Goal: Information Seeking & Learning: Find specific fact

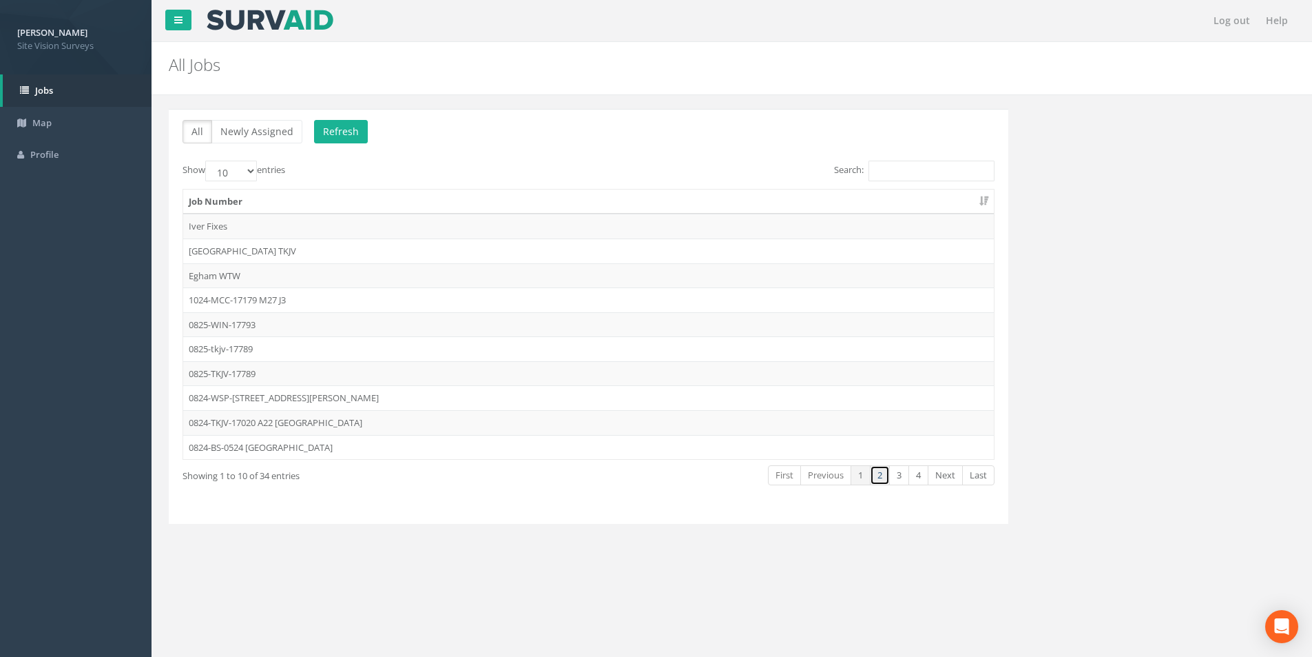
click at [881, 482] on link "2" at bounding box center [880, 475] width 20 height 20
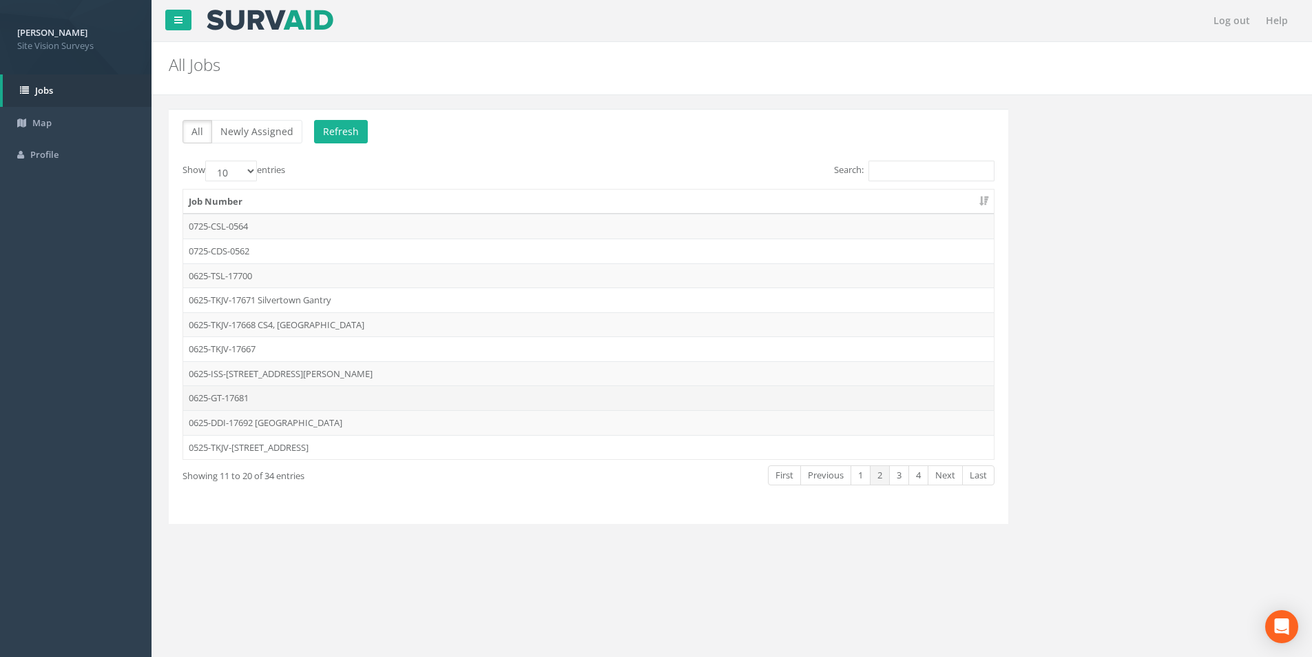
click at [285, 405] on td "0625-GT-17681" at bounding box center [588, 397] width 811 height 25
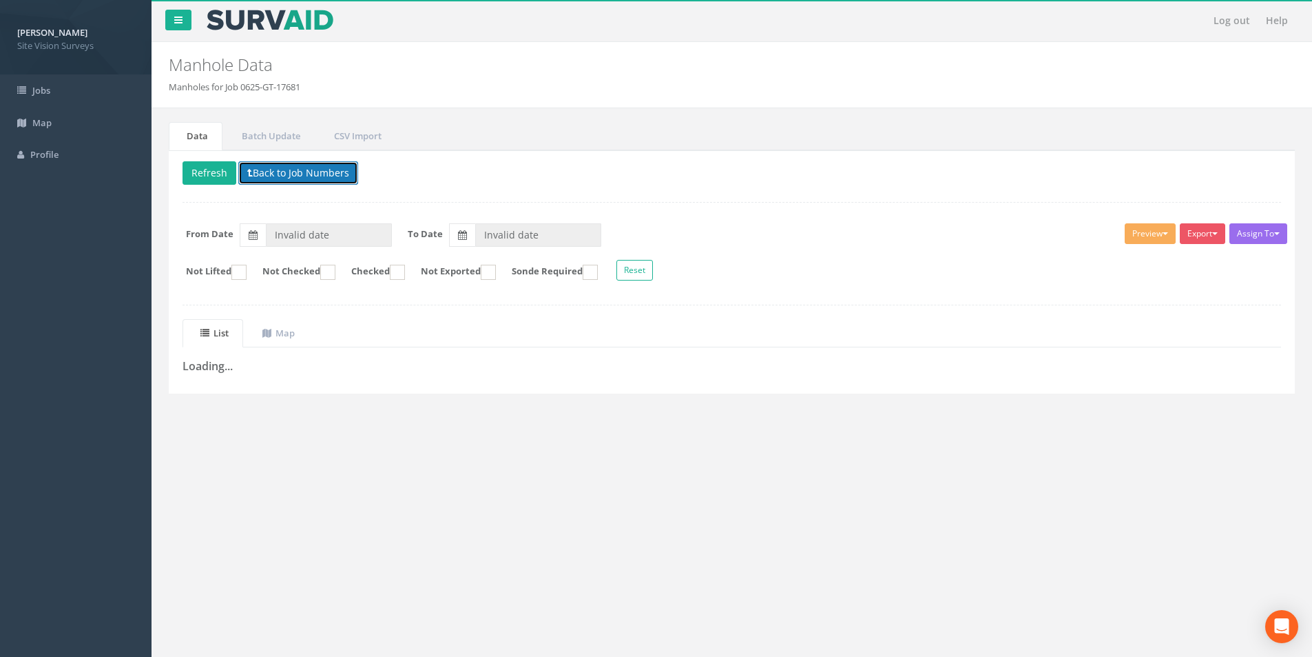
click at [309, 173] on button "Back to Job Numbers" at bounding box center [298, 172] width 120 height 23
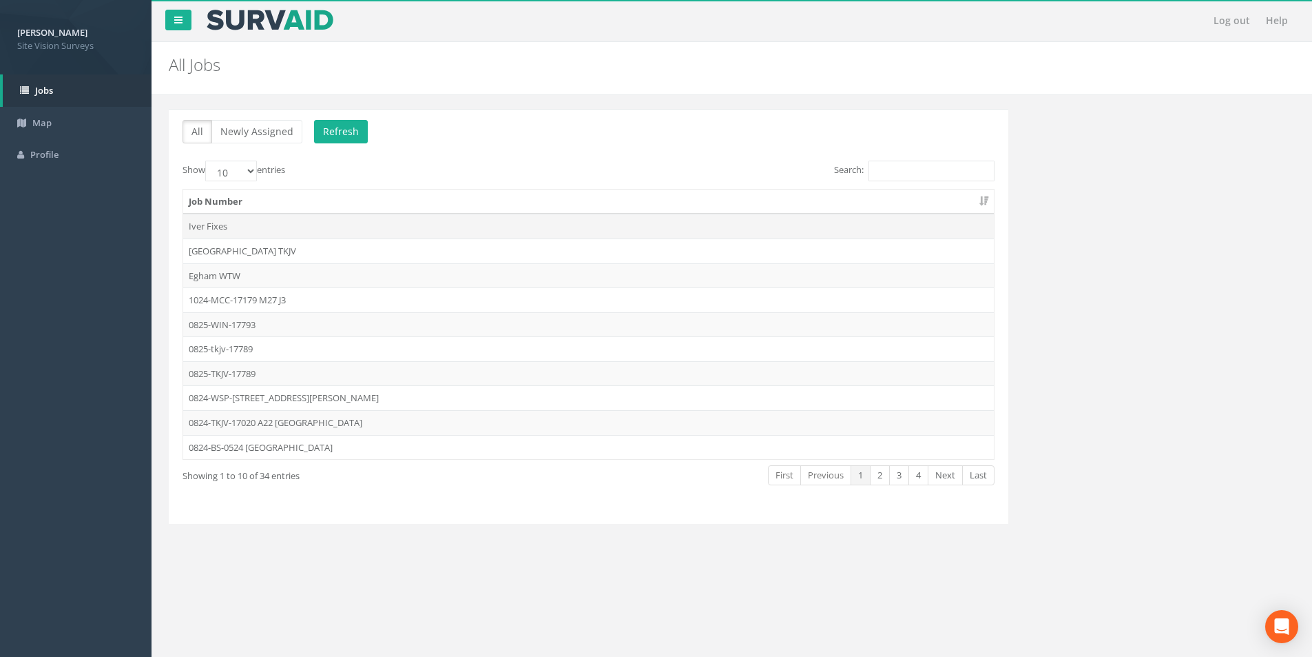
click at [267, 229] on td "Iver Fixes" at bounding box center [588, 226] width 811 height 25
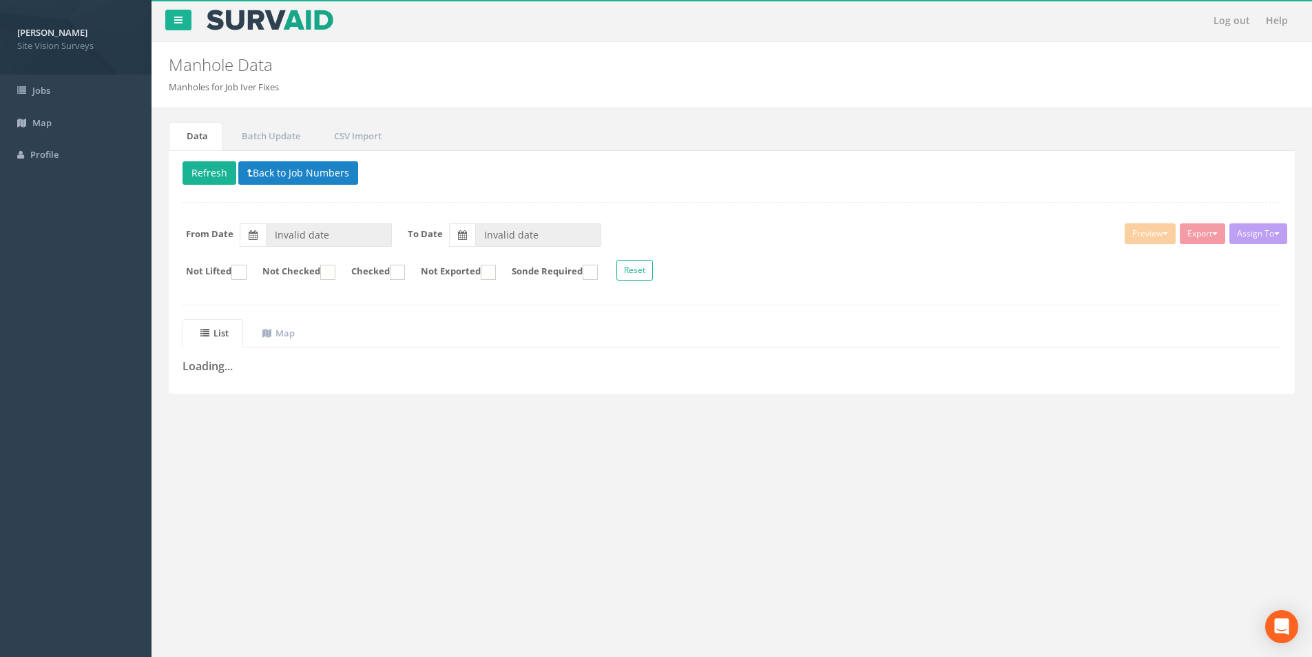
type input "[DATE]"
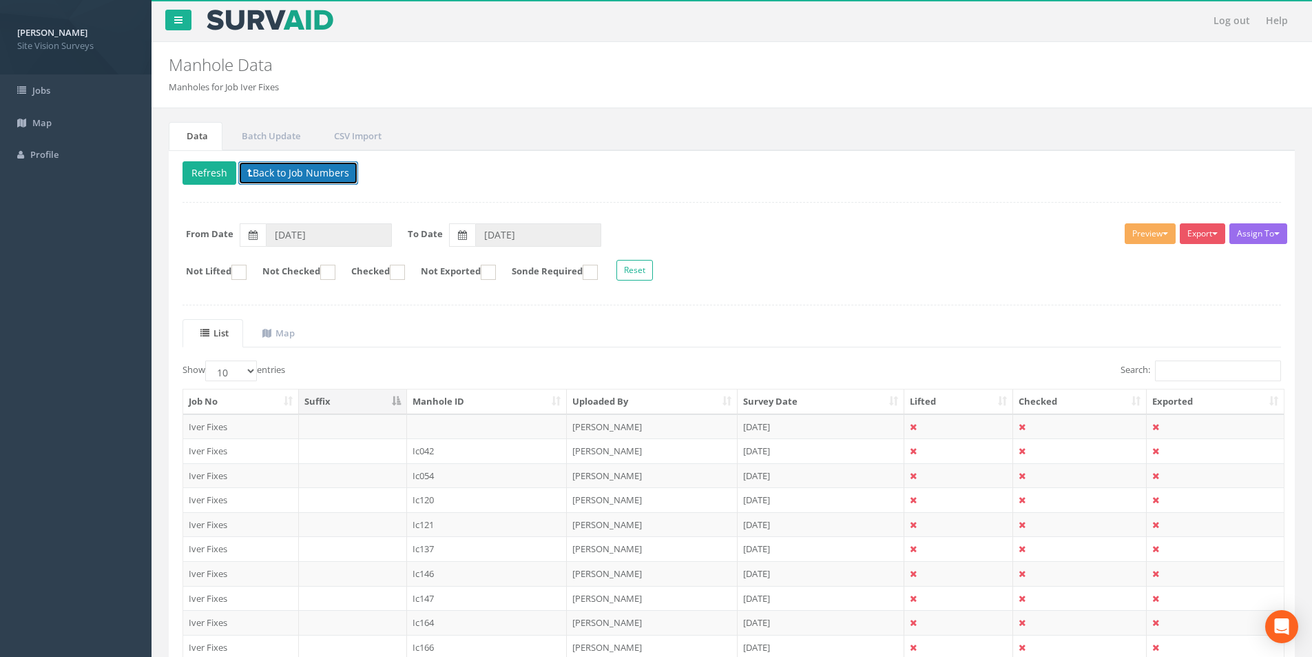
click at [289, 169] on button "Back to Job Numbers" at bounding box center [298, 172] width 120 height 23
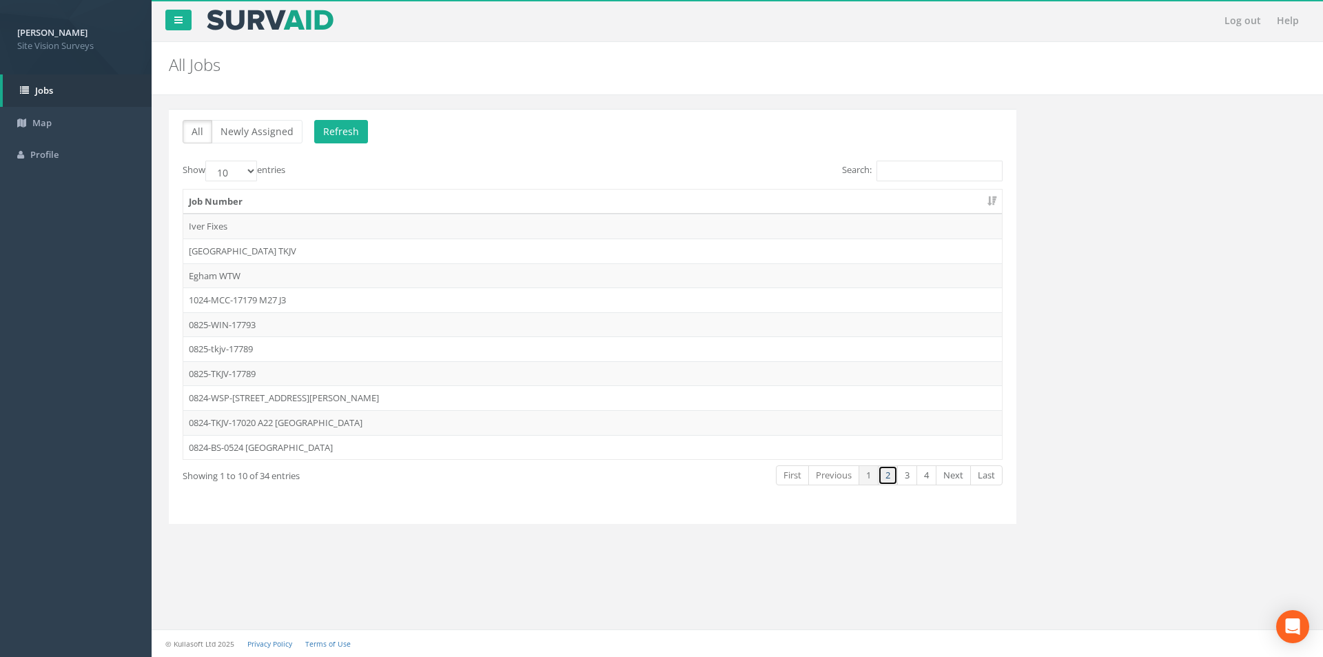
click at [889, 482] on link "2" at bounding box center [888, 475] width 20 height 20
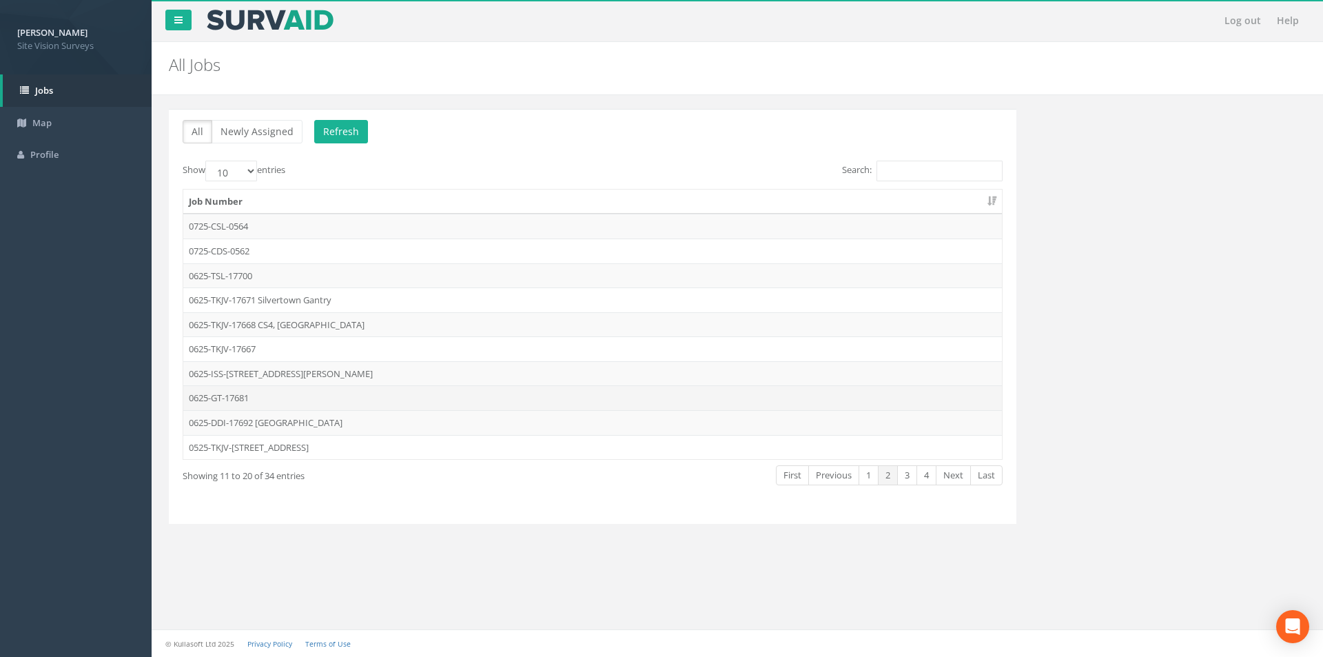
click at [297, 397] on td "0625-GT-17681" at bounding box center [592, 397] width 818 height 25
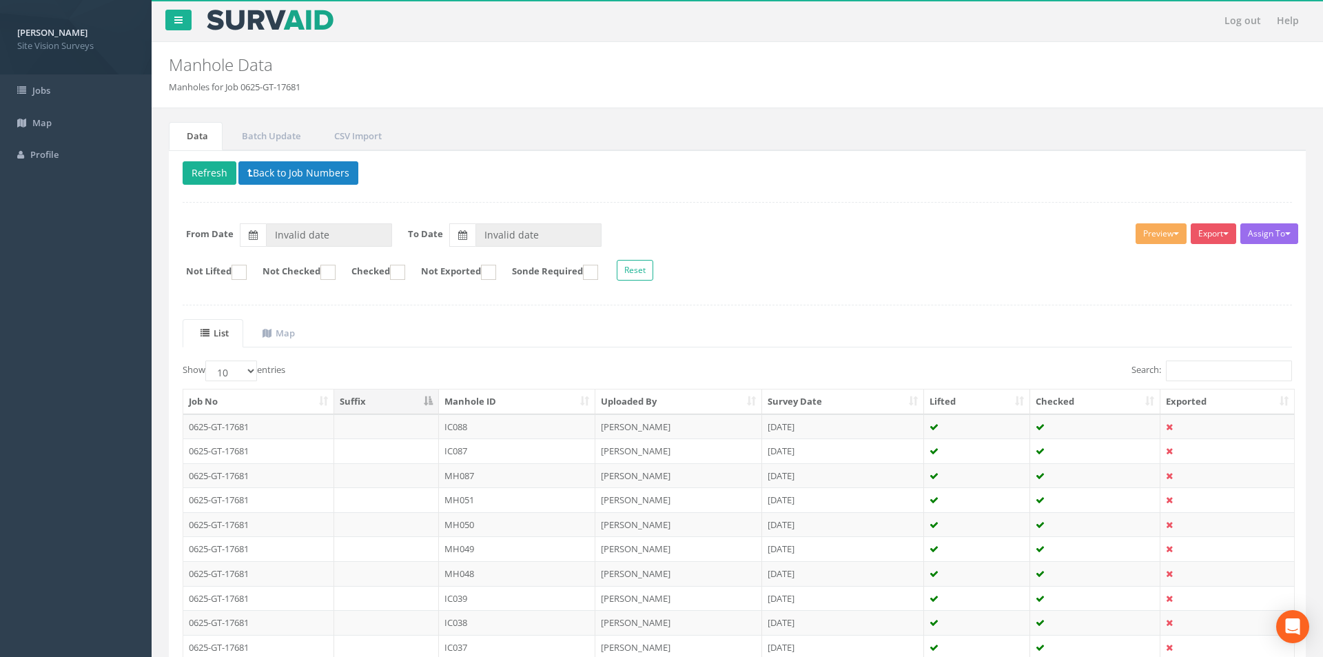
type input "[DATE]"
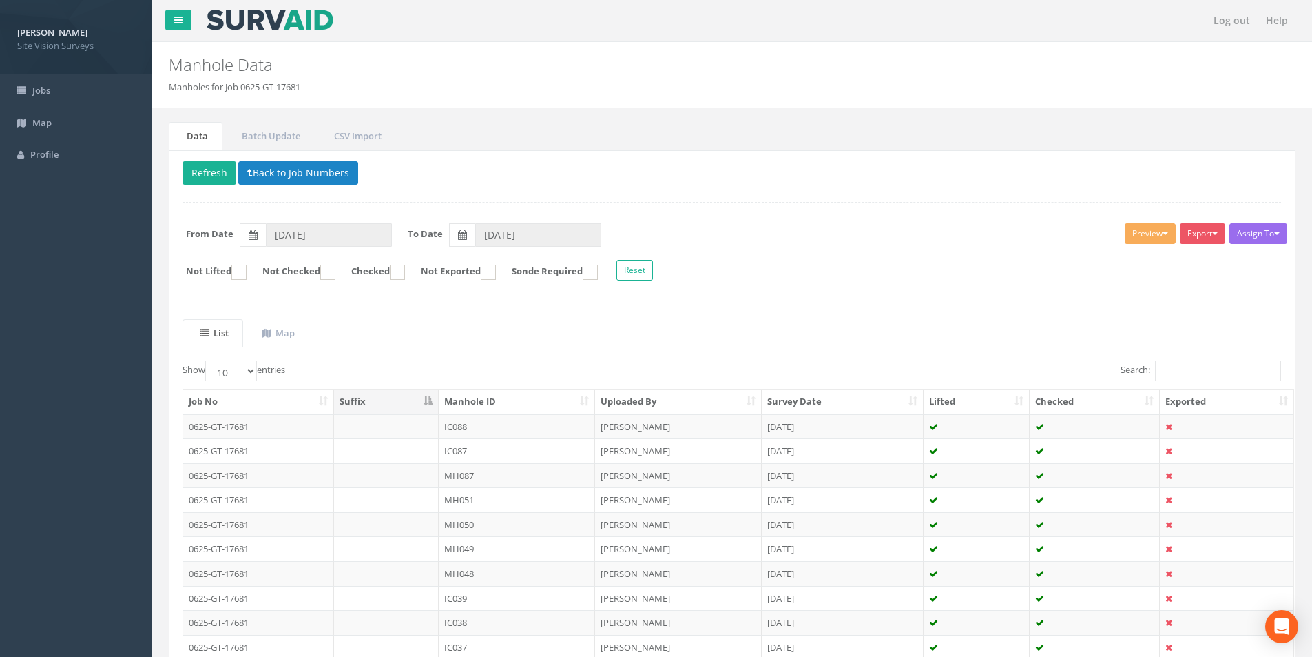
click at [519, 400] on th "Manhole ID" at bounding box center [517, 401] width 156 height 25
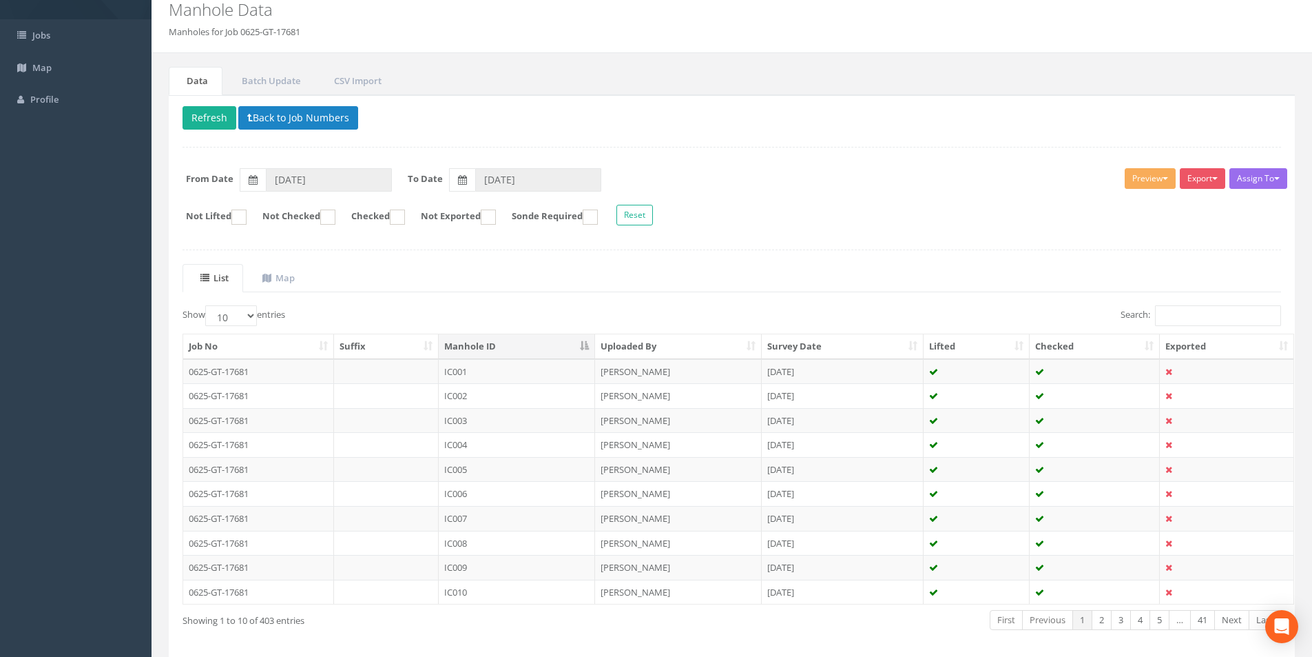
scroll to position [112, 0]
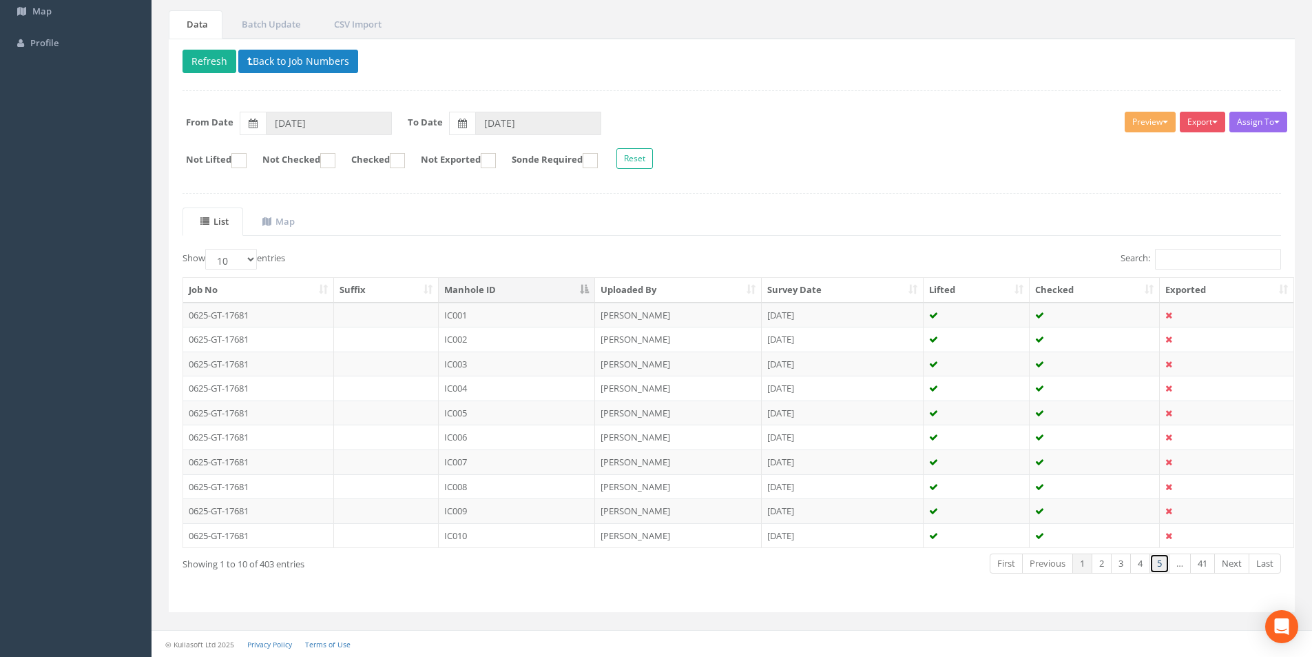
click at [1159, 566] on link "5" at bounding box center [1160, 563] width 20 height 20
click at [1163, 564] on link "6" at bounding box center [1160, 563] width 20 height 20
click at [532, 318] on td "IC051" at bounding box center [517, 314] width 156 height 25
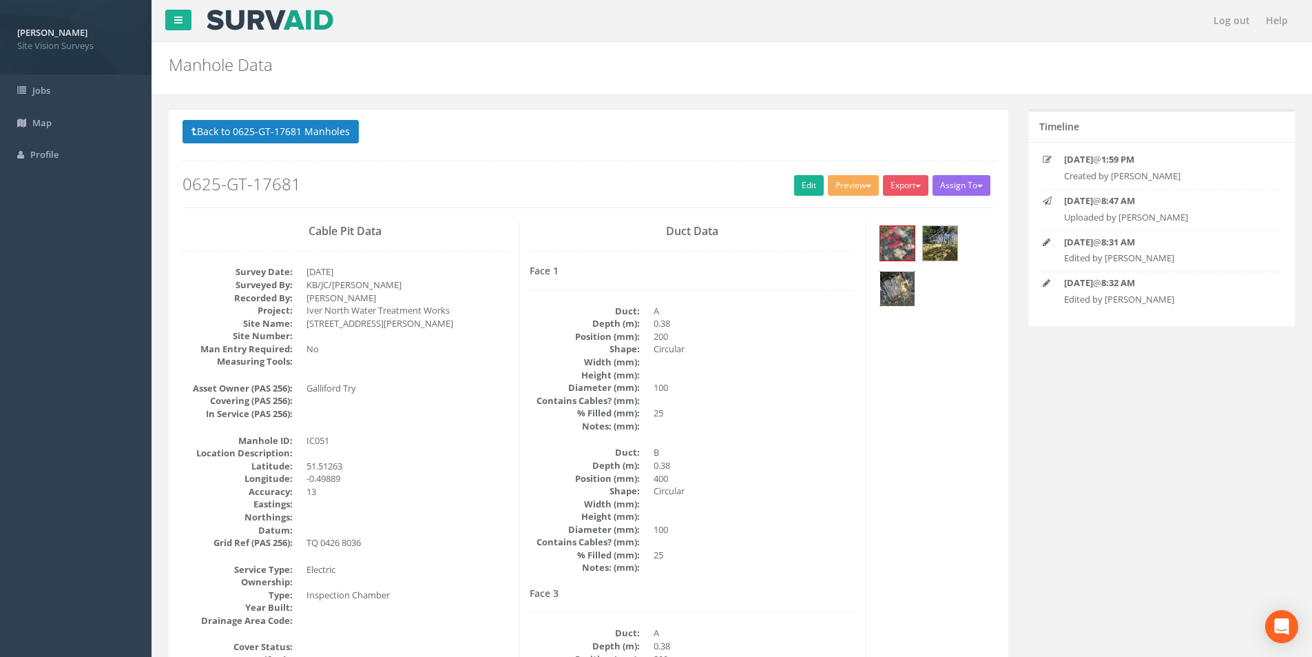
click at [889, 292] on img at bounding box center [897, 288] width 34 height 34
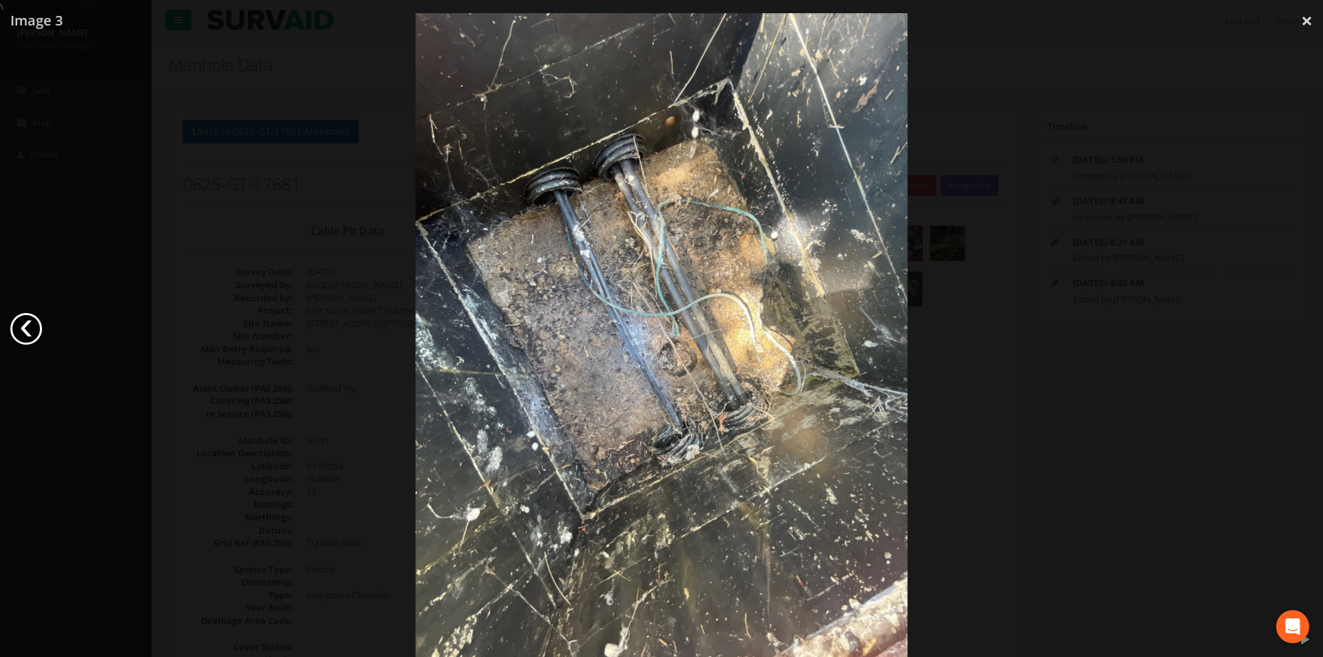
click at [37, 330] on link "‹" at bounding box center [26, 329] width 32 height 32
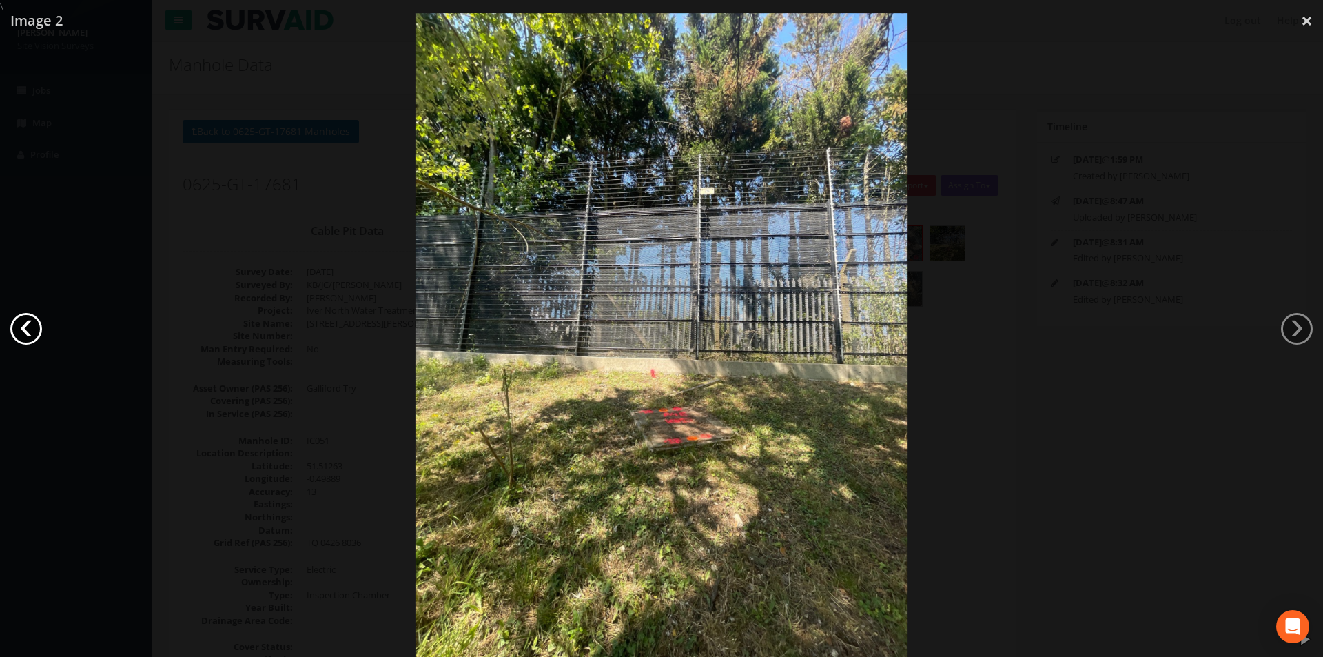
click at [32, 324] on link "‹" at bounding box center [26, 329] width 32 height 32
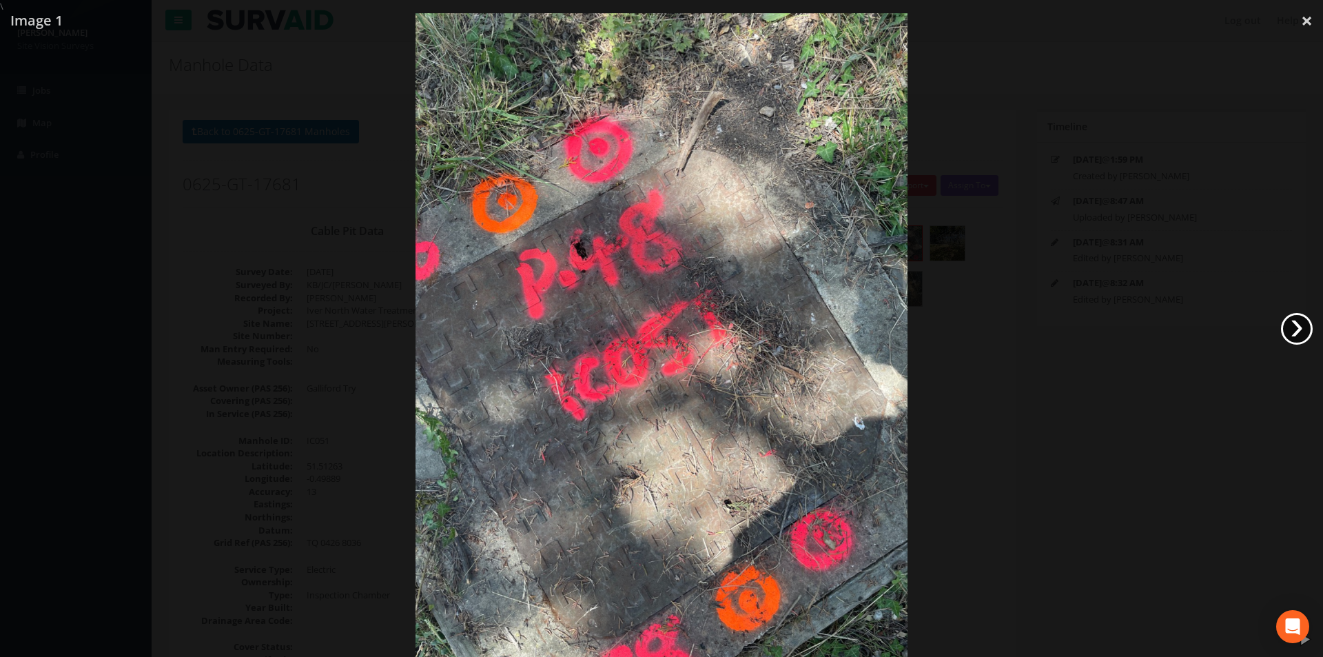
click at [1300, 333] on link "›" at bounding box center [1297, 329] width 32 height 32
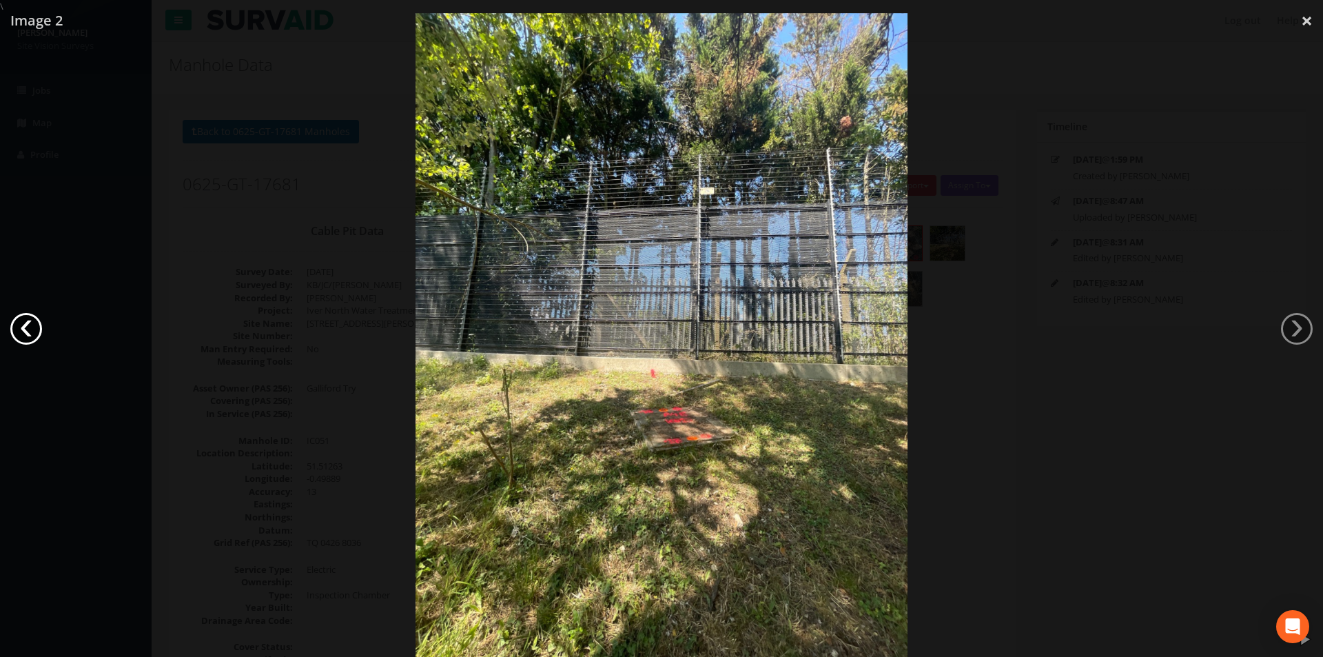
click at [21, 323] on link "‹" at bounding box center [26, 329] width 32 height 32
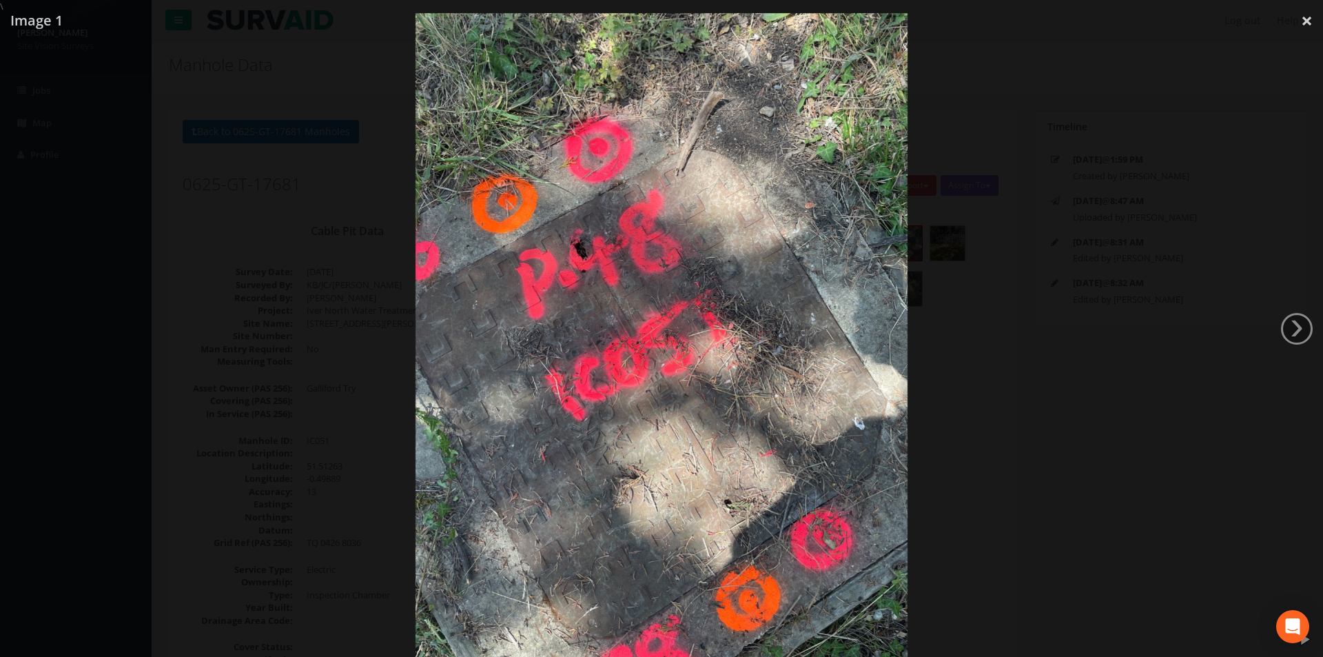
click at [1046, 510] on div at bounding box center [661, 341] width 1323 height 657
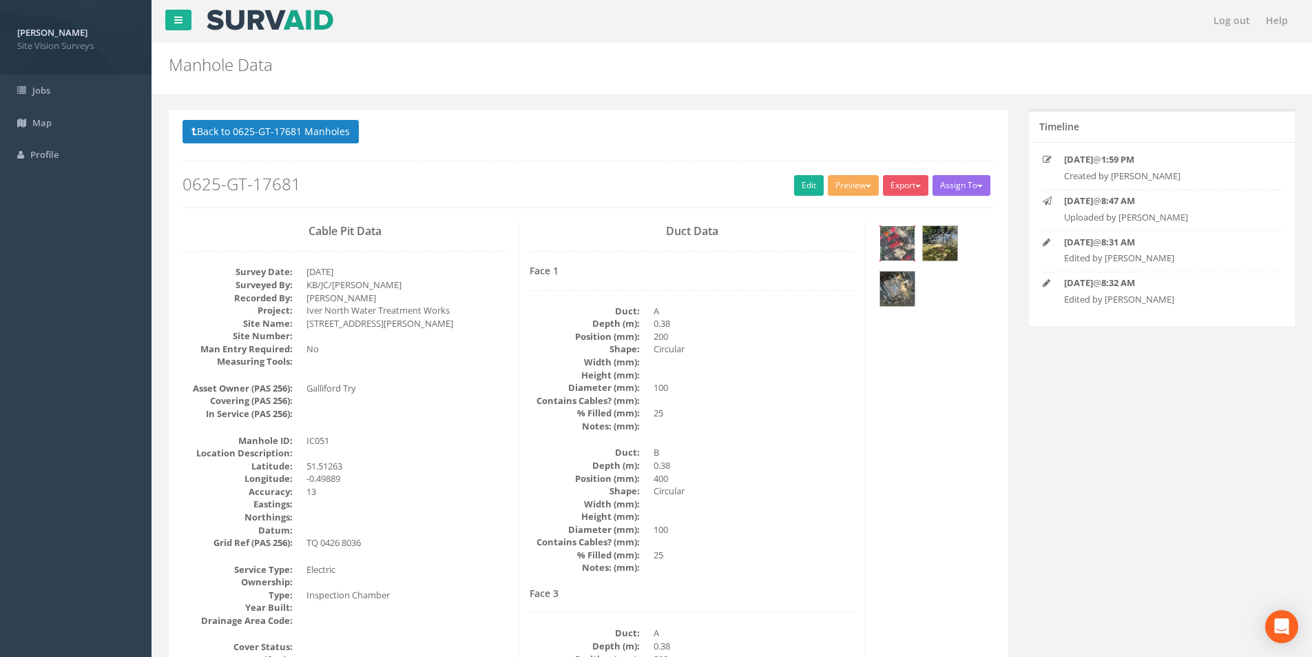
click at [900, 244] on img at bounding box center [897, 243] width 34 height 34
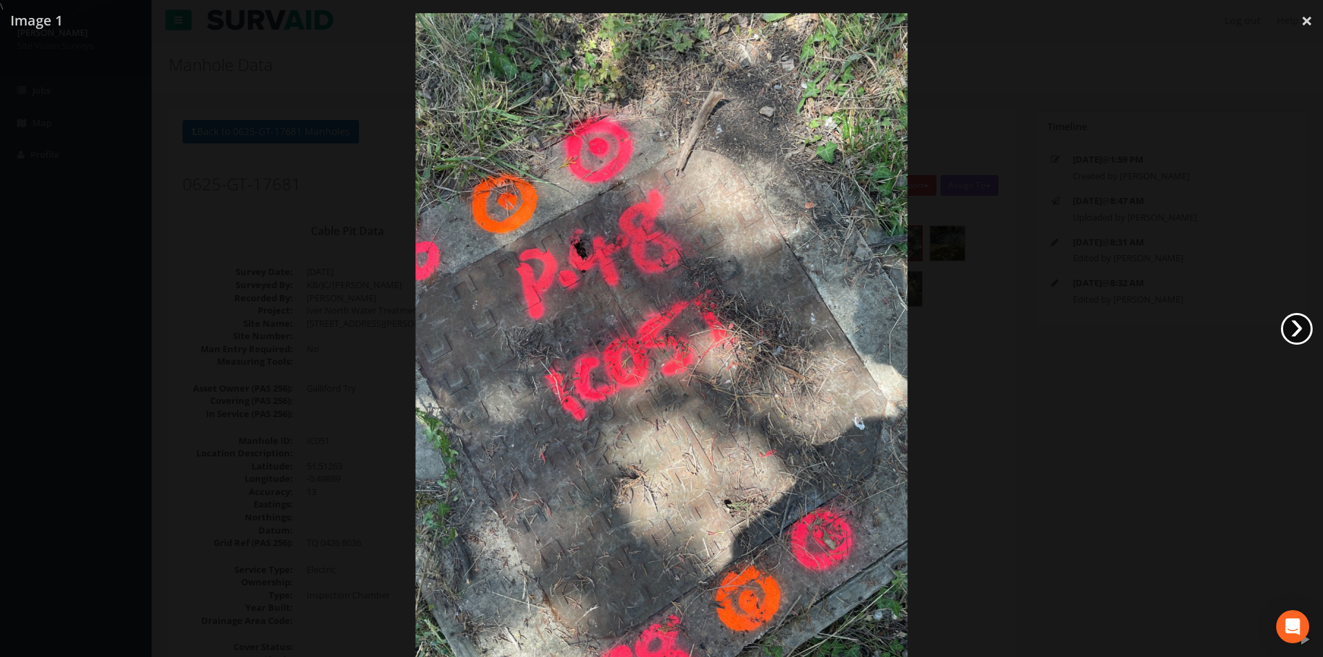
click at [1298, 330] on link "›" at bounding box center [1297, 329] width 32 height 32
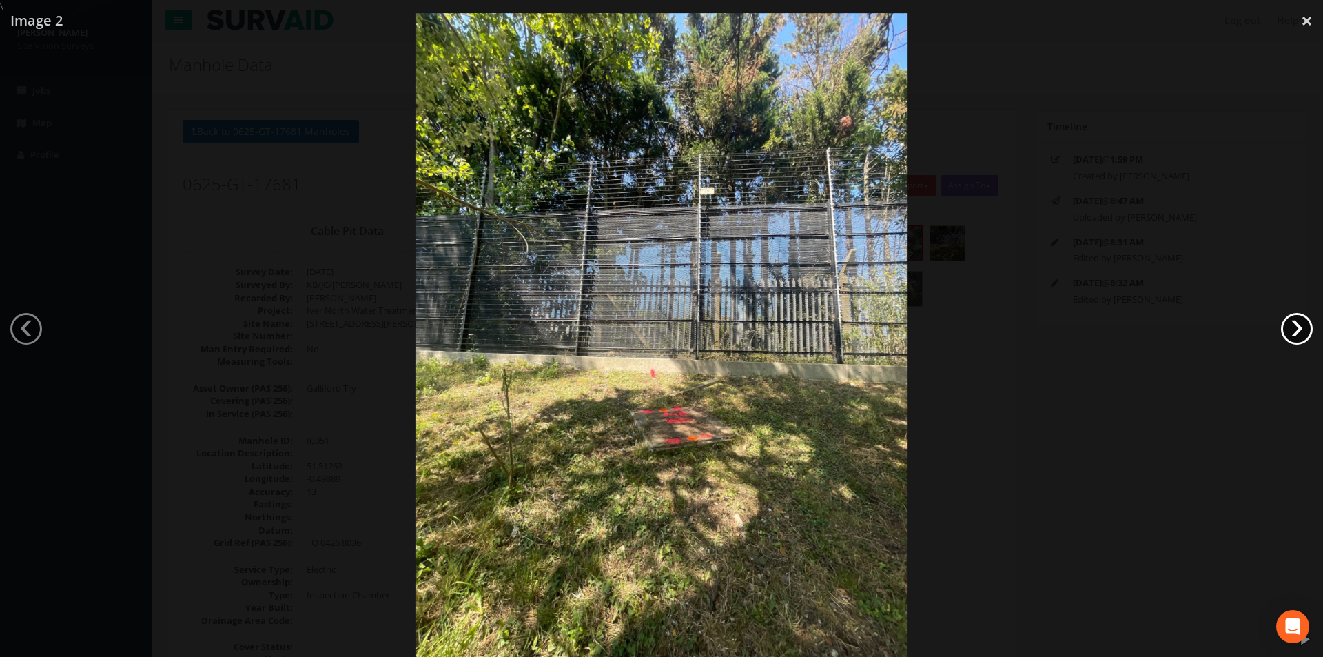
click at [1298, 330] on link "›" at bounding box center [1297, 329] width 32 height 32
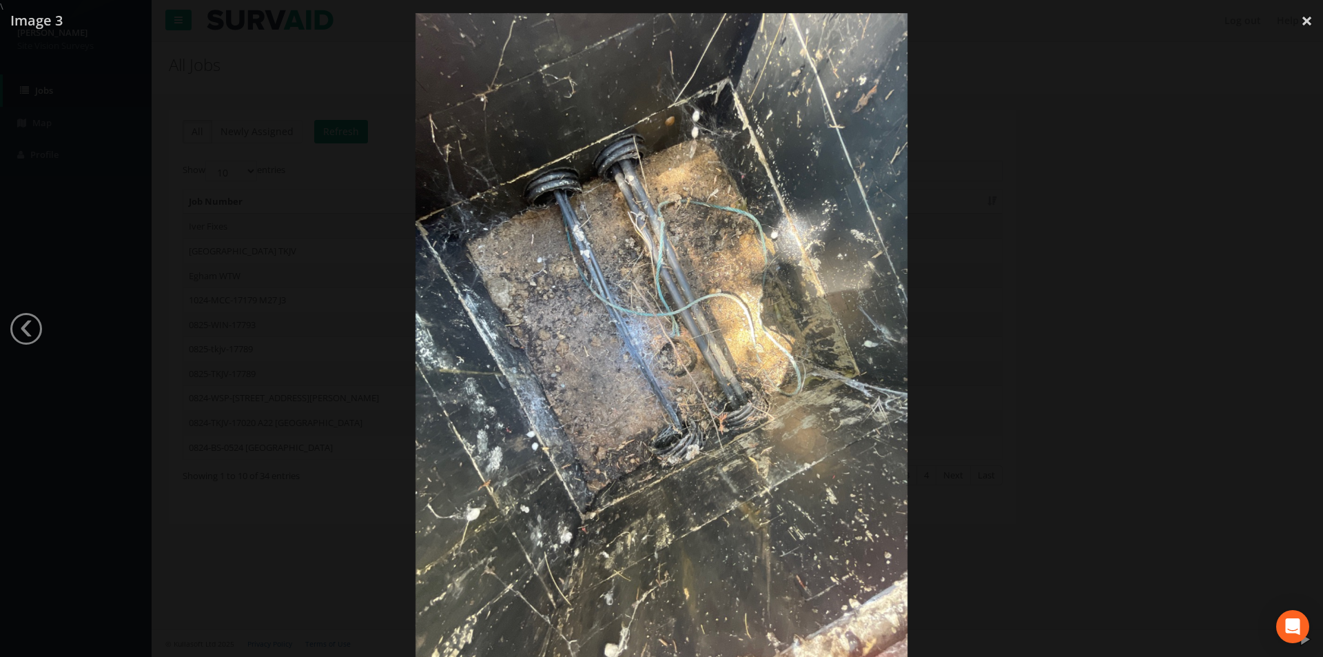
click at [1125, 329] on div at bounding box center [661, 341] width 1323 height 657
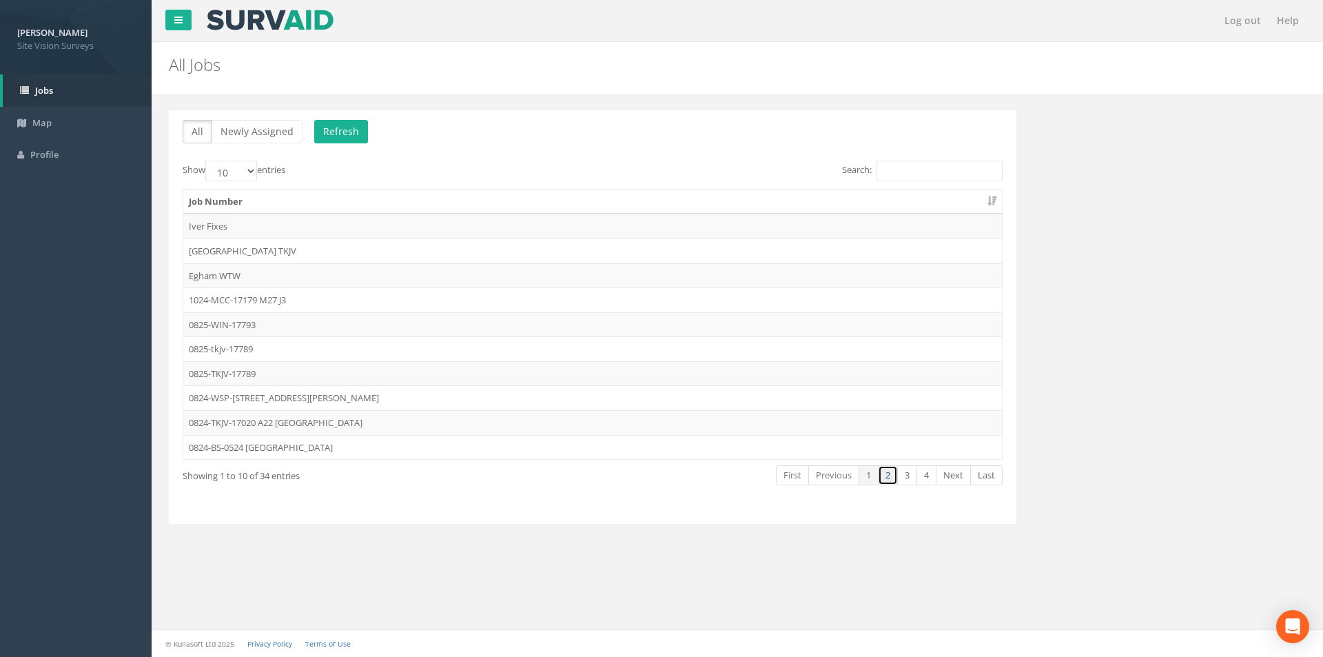
click at [888, 479] on link "2" at bounding box center [888, 475] width 20 height 20
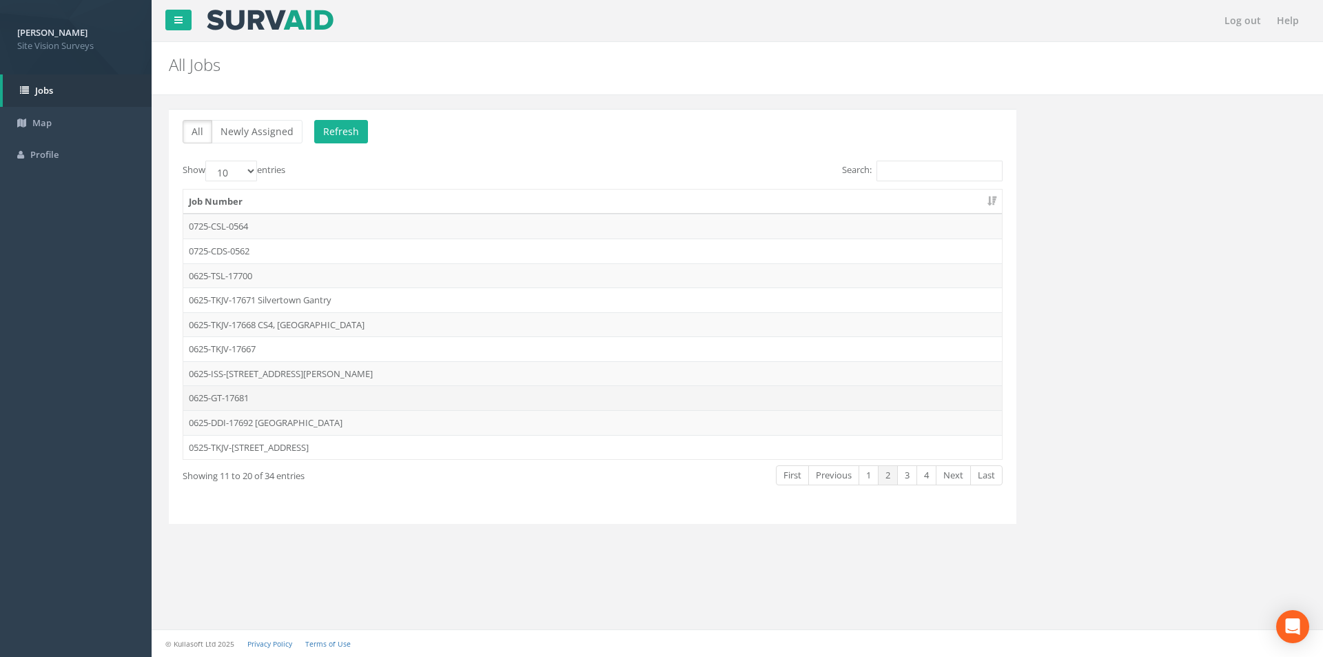
click at [288, 399] on td "0625-GT-17681" at bounding box center [592, 397] width 818 height 25
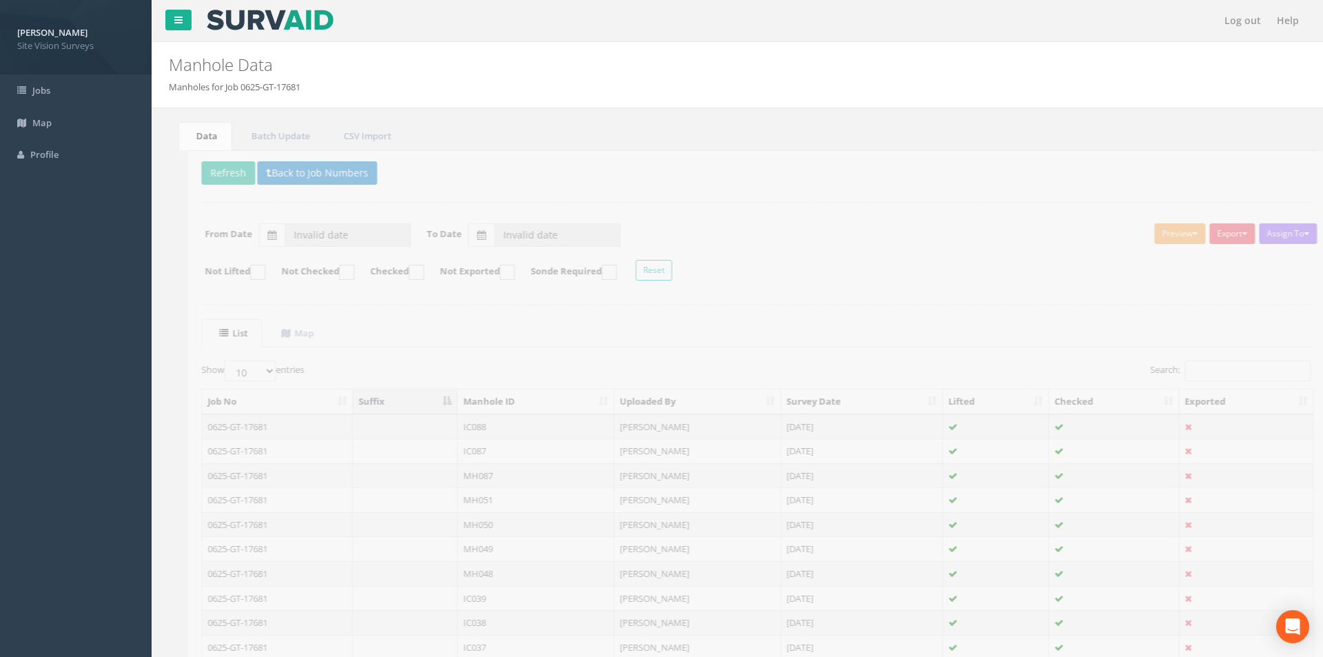
type input "[DATE]"
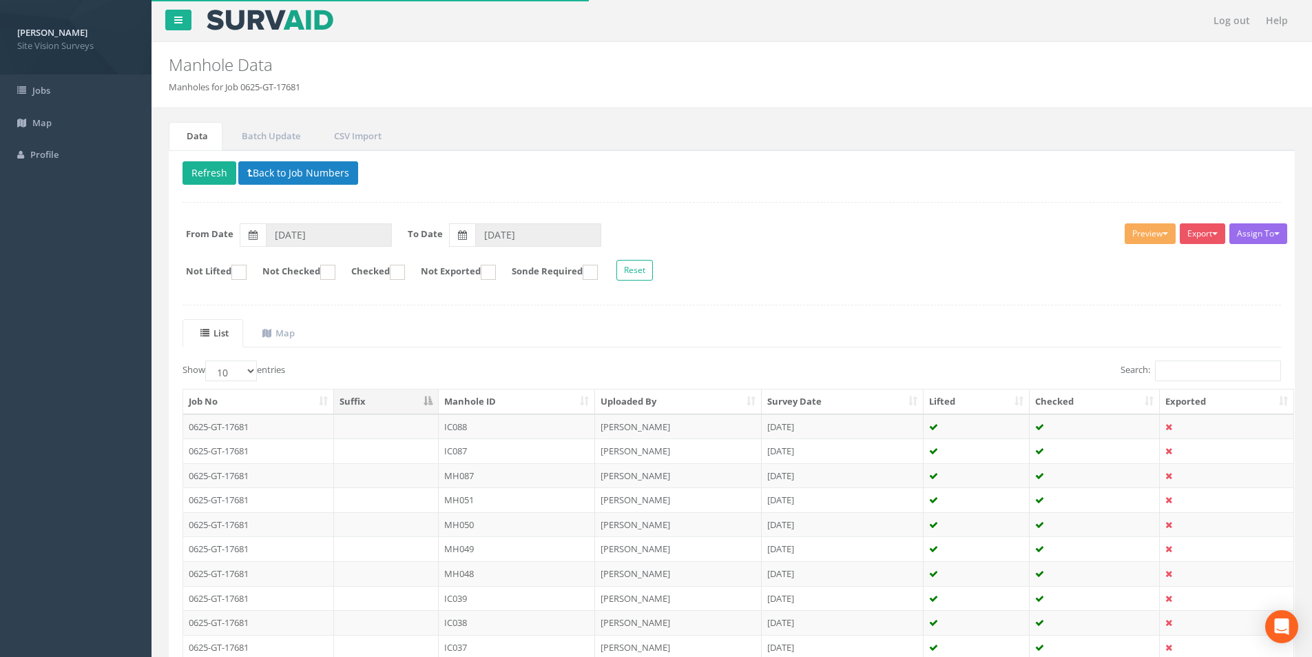
click at [485, 399] on th "Manhole ID" at bounding box center [517, 401] width 156 height 25
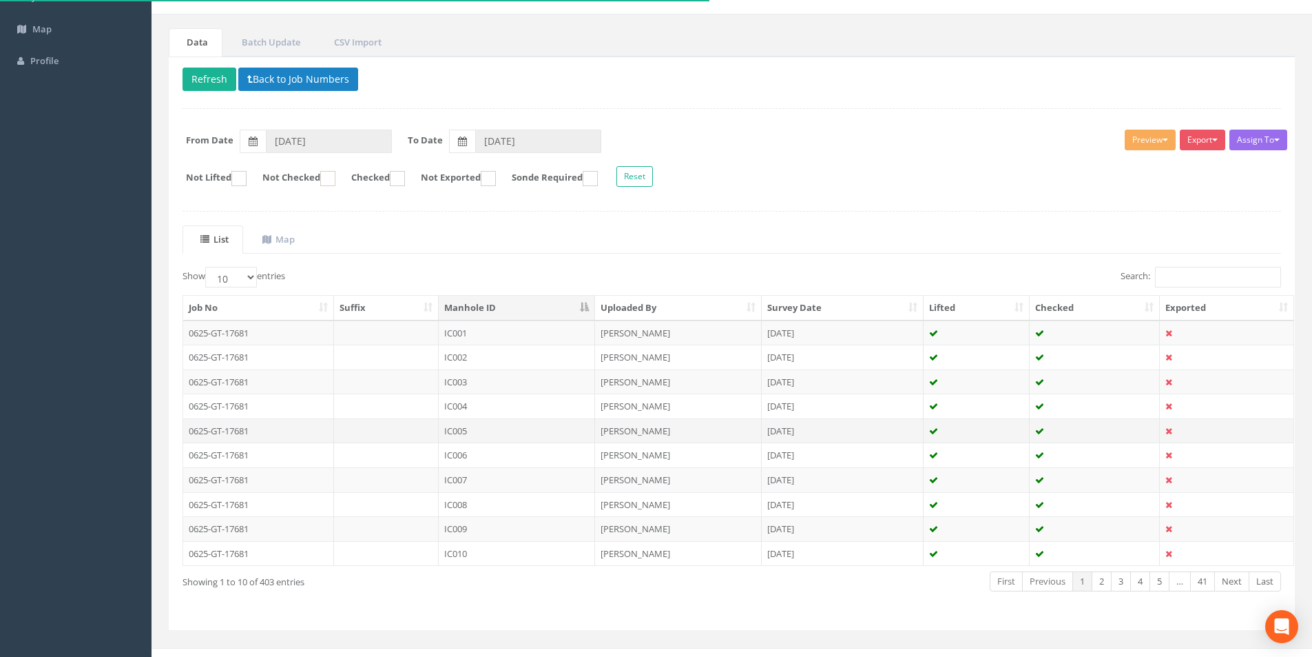
scroll to position [112, 0]
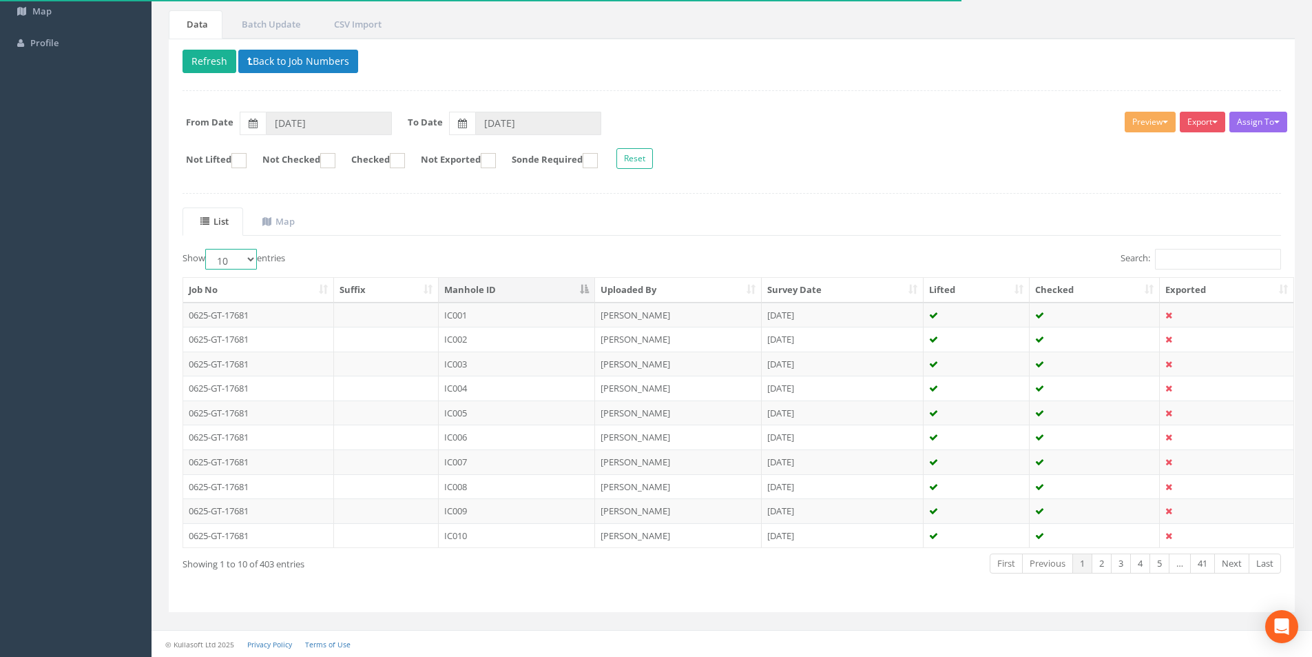
click at [242, 264] on select "10 25 50 100" at bounding box center [231, 259] width 52 height 21
select select "50"
click at [207, 249] on select "10 25 50 100" at bounding box center [231, 259] width 52 height 21
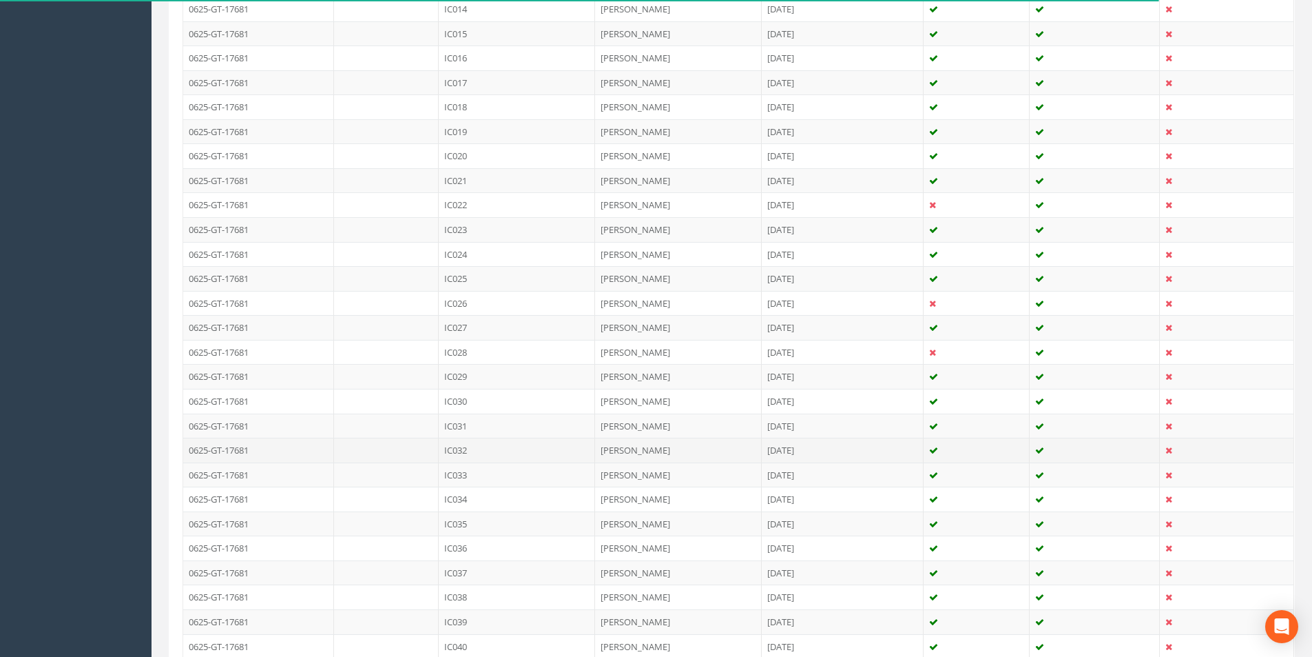
scroll to position [1092, 0]
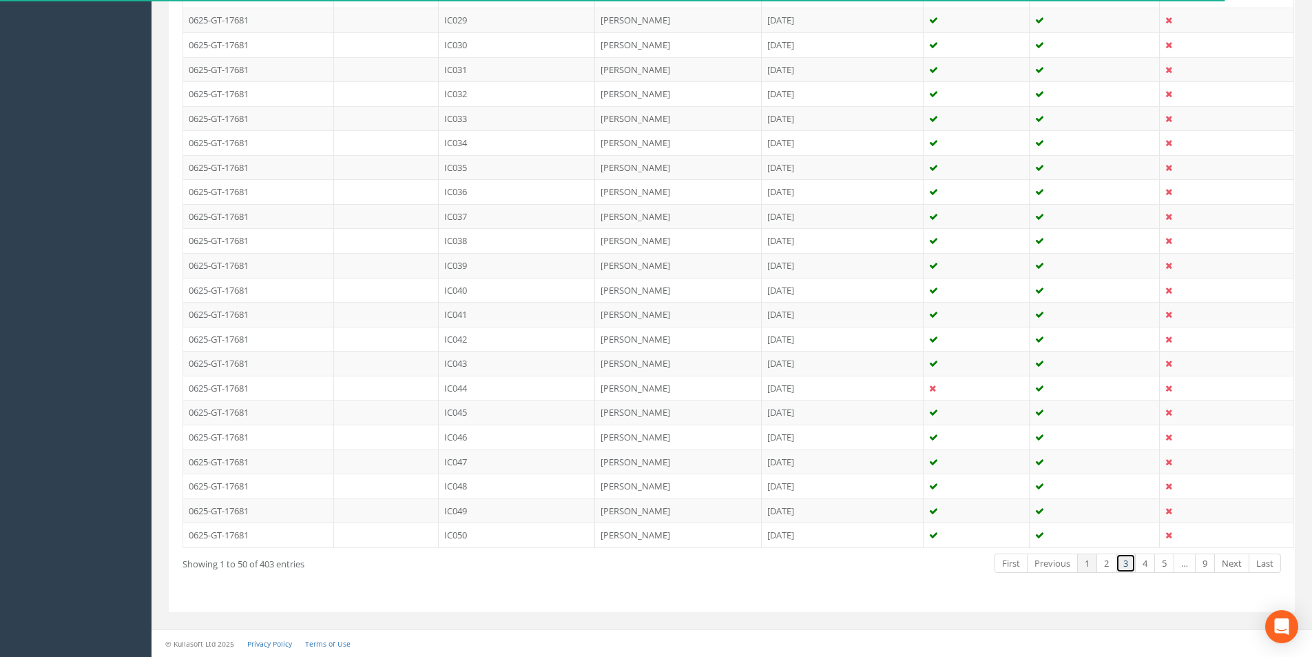
click at [1128, 568] on link "3" at bounding box center [1126, 563] width 20 height 20
click at [1147, 566] on link "4" at bounding box center [1145, 563] width 20 height 20
click at [1164, 565] on link "5" at bounding box center [1165, 563] width 20 height 20
click at [1228, 565] on link "Next" at bounding box center [1232, 563] width 35 height 20
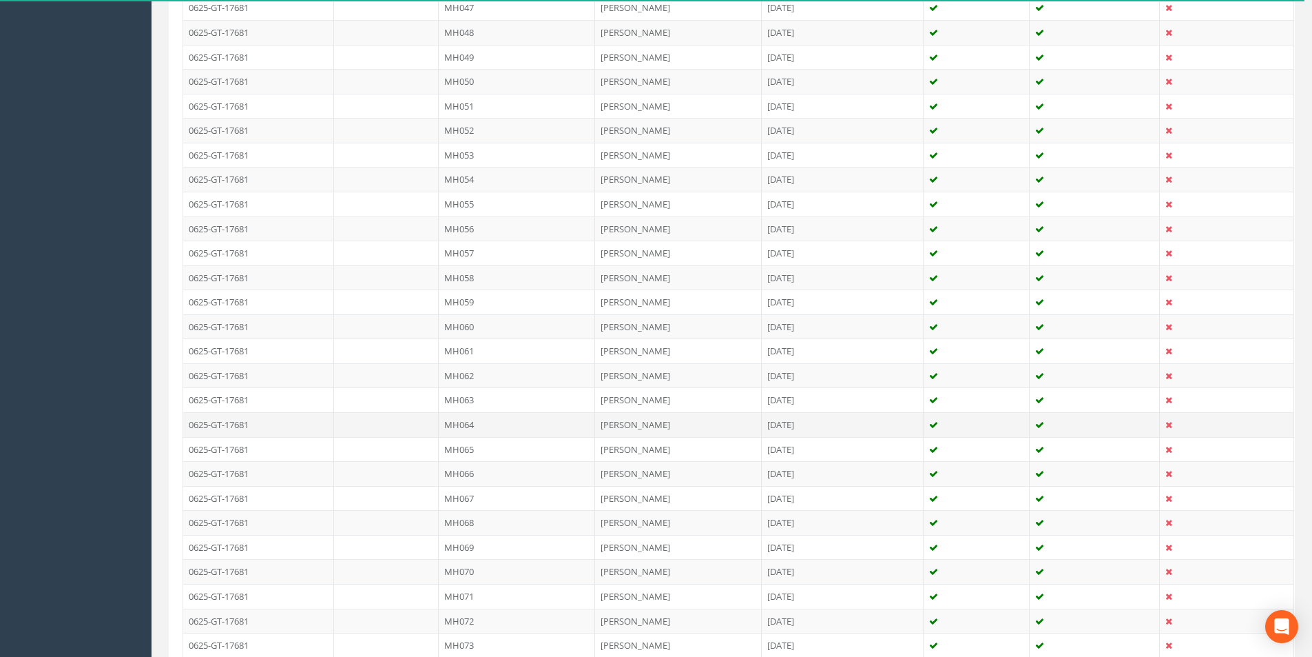
scroll to position [679, 0]
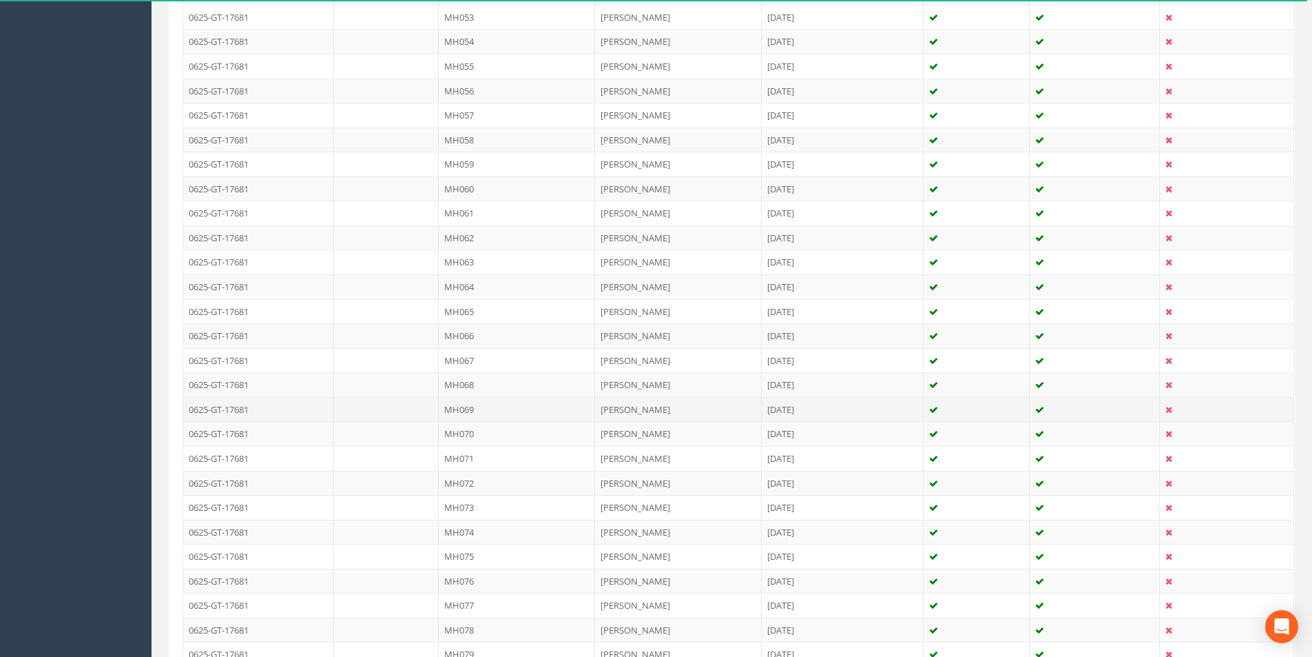
click at [521, 408] on td "MH069" at bounding box center [517, 409] width 156 height 25
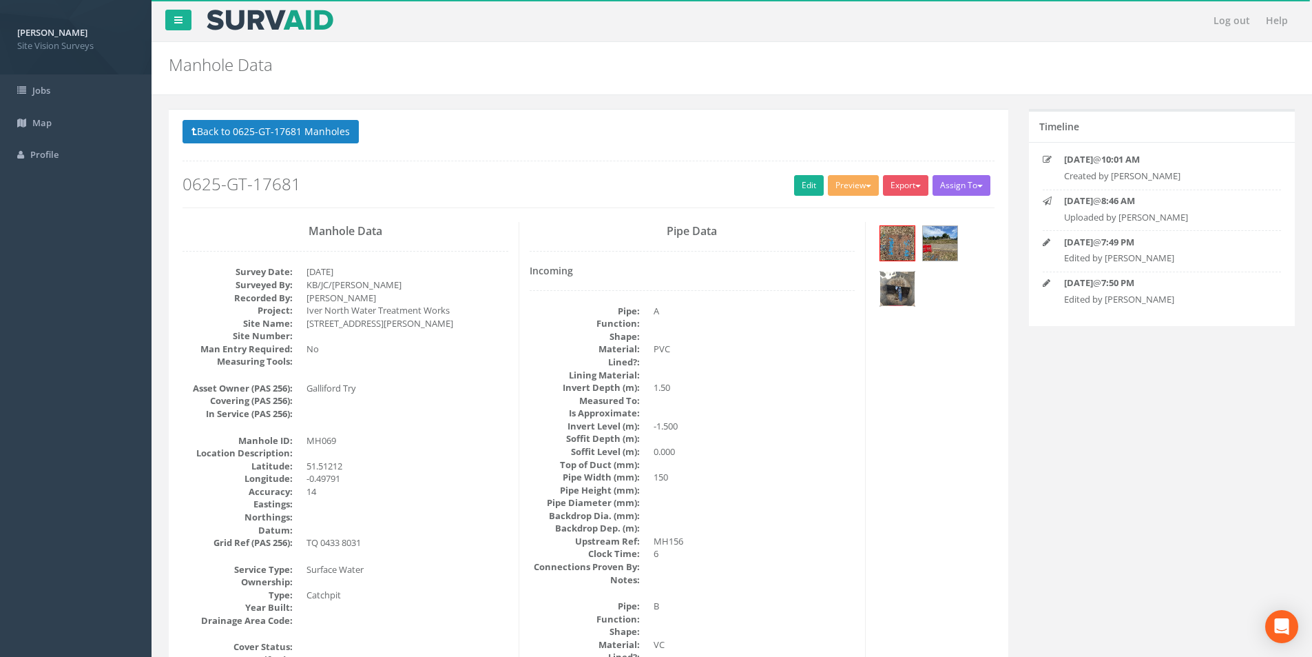
click at [900, 287] on img at bounding box center [897, 288] width 34 height 34
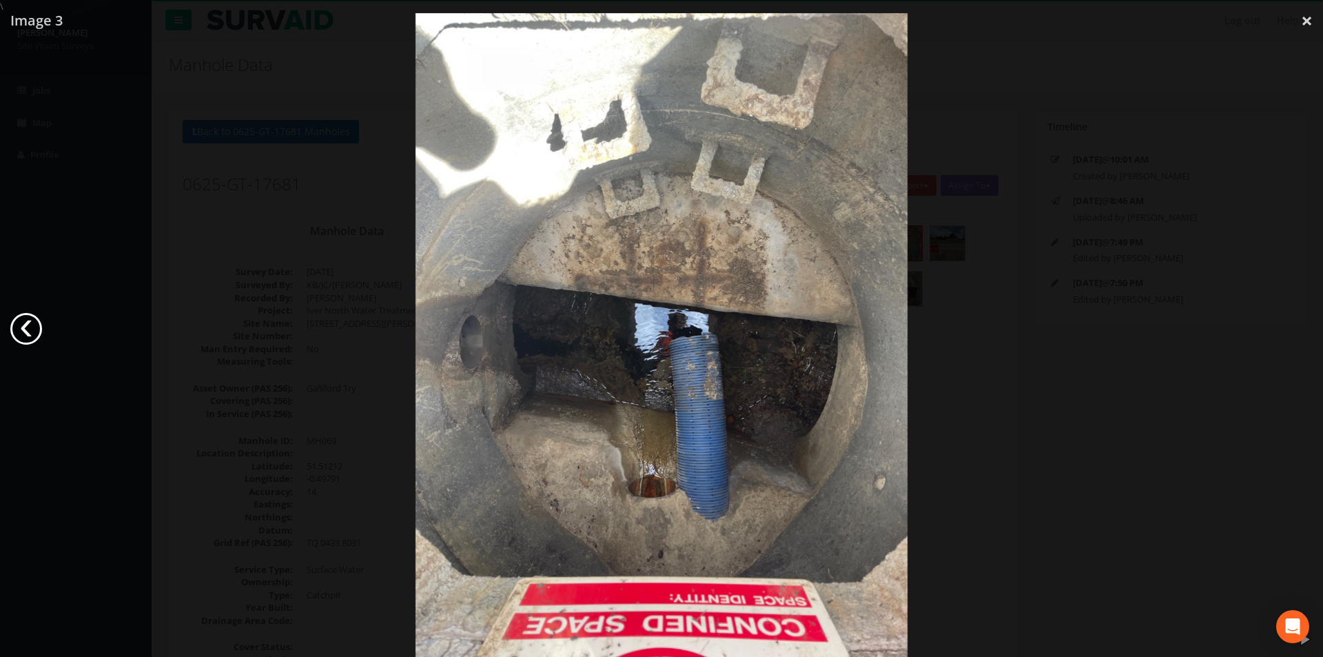
click at [20, 324] on link "‹" at bounding box center [26, 329] width 32 height 32
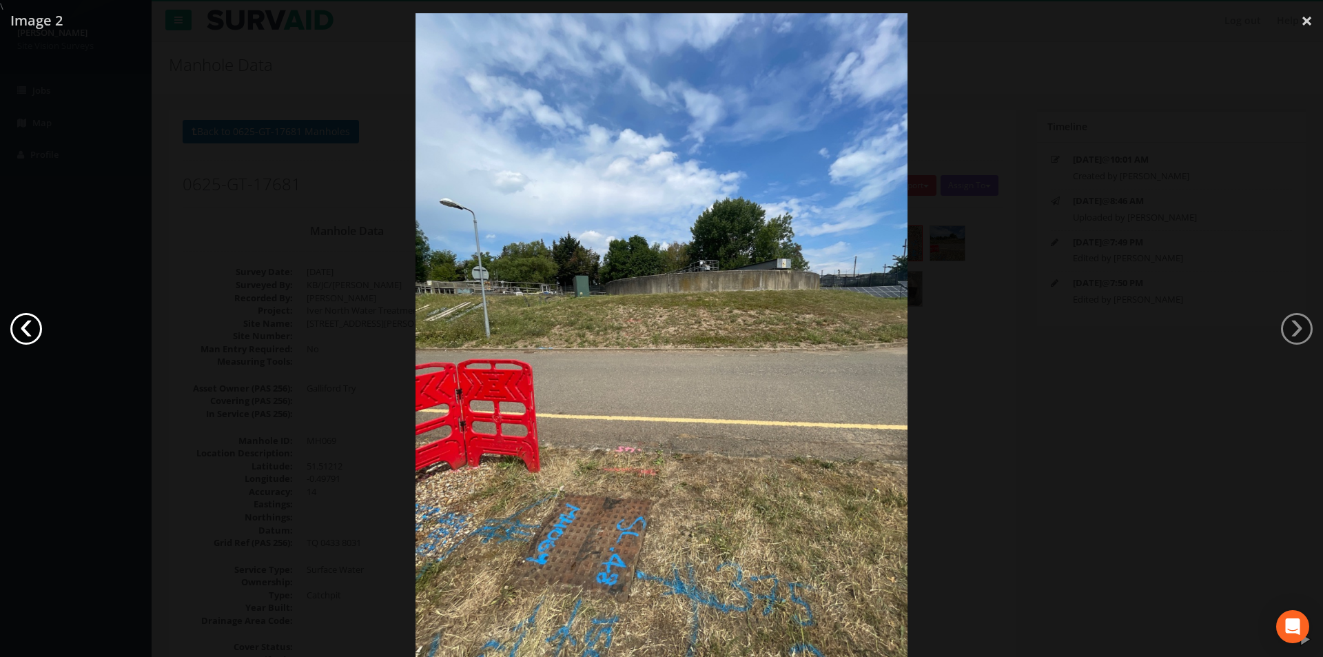
click at [20, 324] on link "‹" at bounding box center [26, 329] width 32 height 32
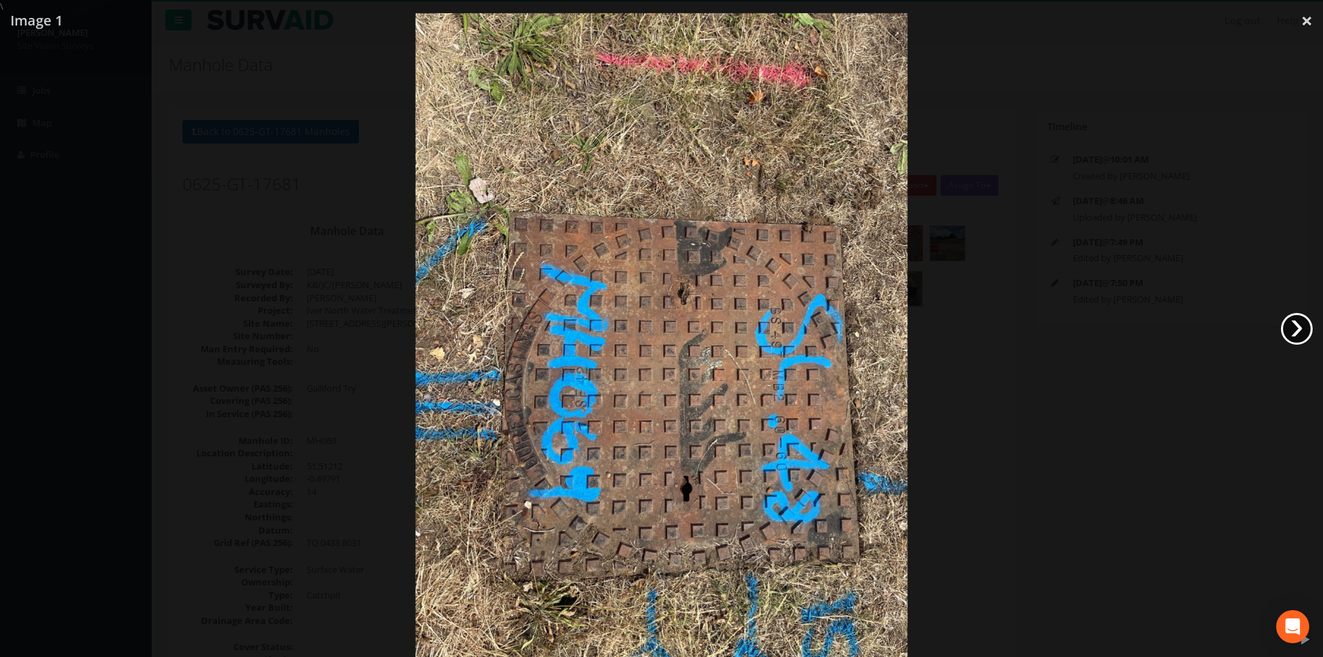
click at [1284, 329] on link "›" at bounding box center [1297, 329] width 32 height 32
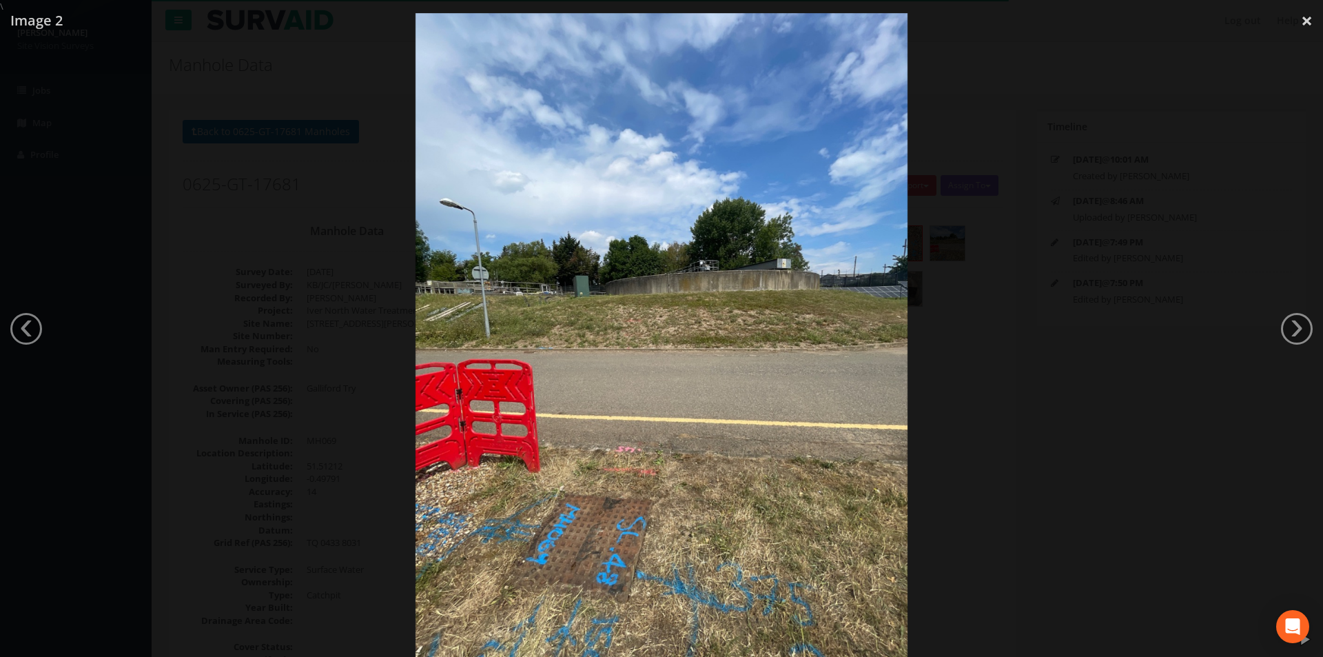
click at [1086, 435] on div at bounding box center [661, 341] width 1323 height 657
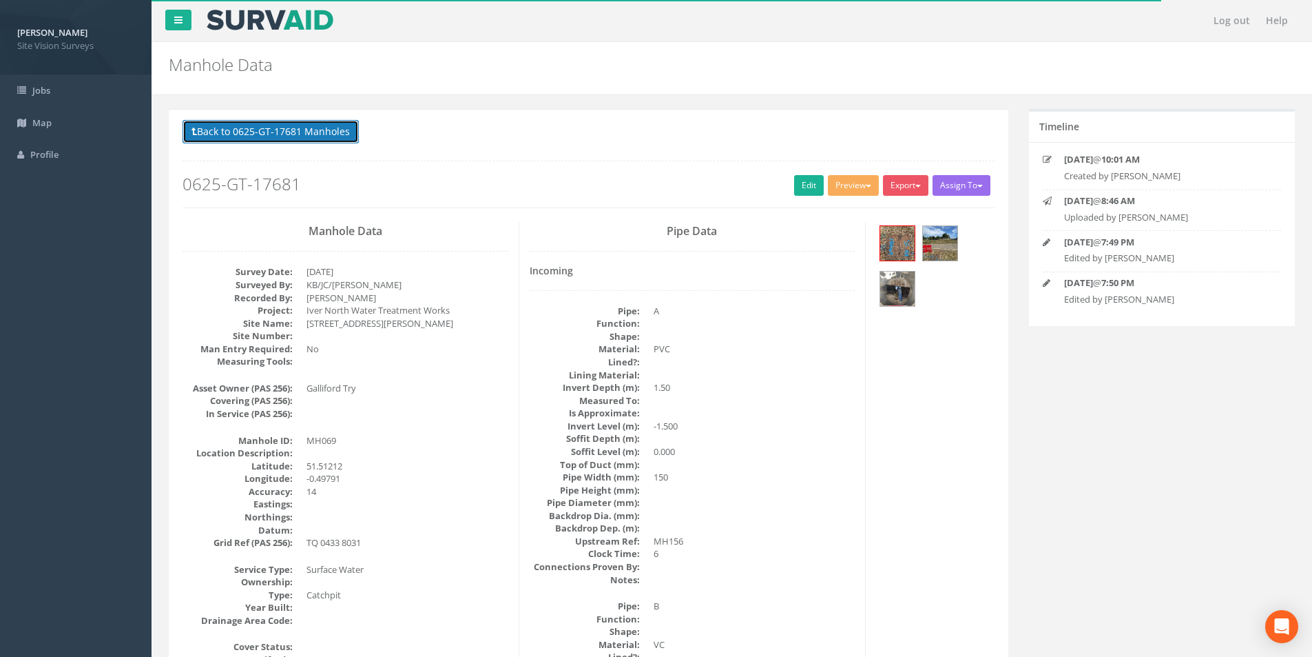
click at [255, 134] on button "Back to 0625-GT-17681 Manholes" at bounding box center [271, 131] width 176 height 23
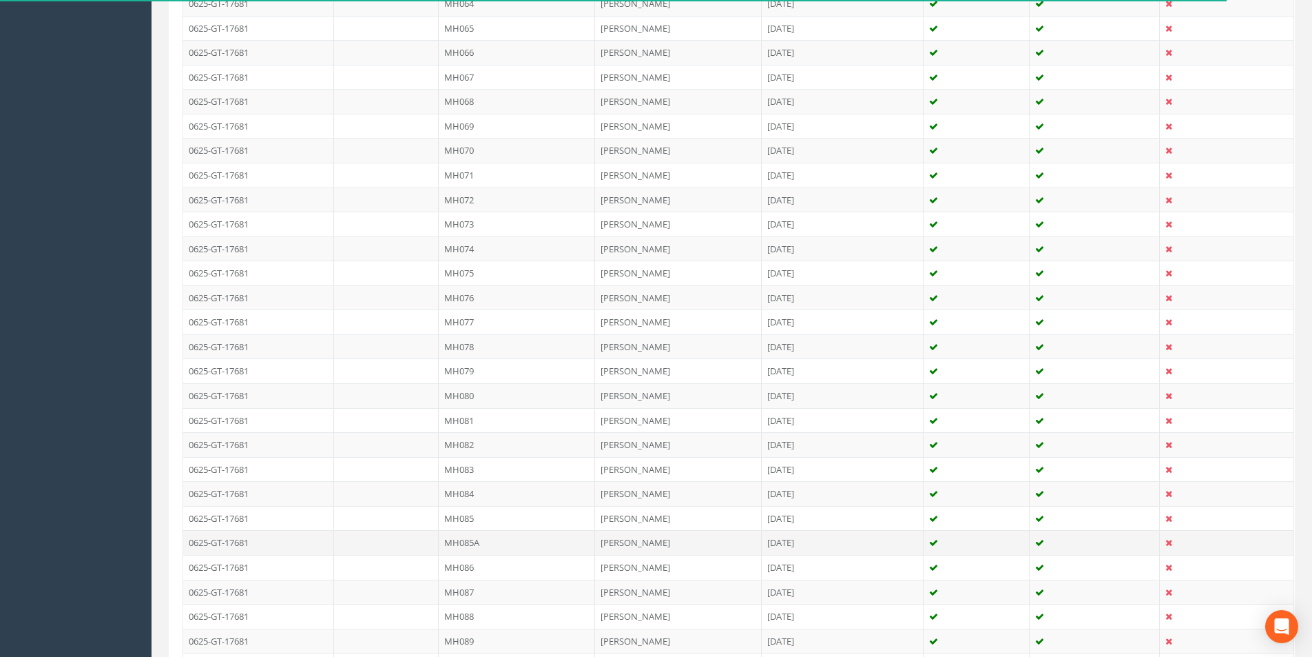
scroll to position [1092, 0]
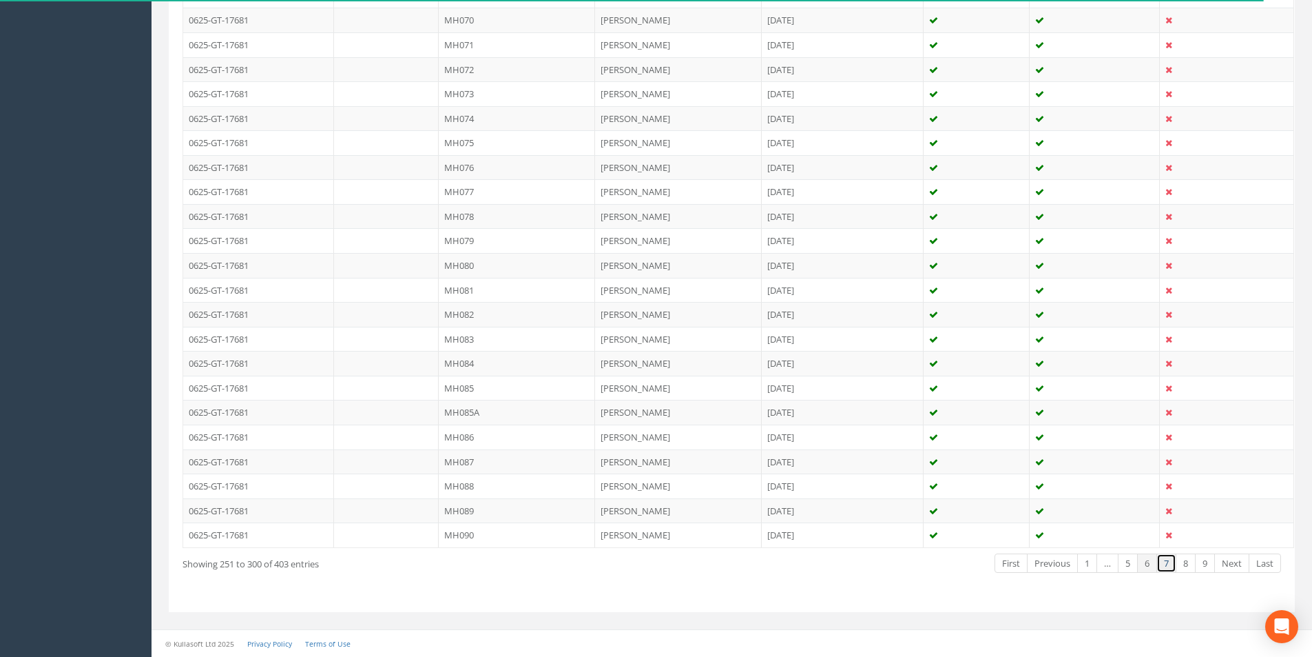
click at [1173, 567] on link "7" at bounding box center [1167, 563] width 20 height 20
click at [1184, 566] on link "8" at bounding box center [1186, 563] width 20 height 20
click at [524, 468] on td "MH189" at bounding box center [517, 461] width 156 height 25
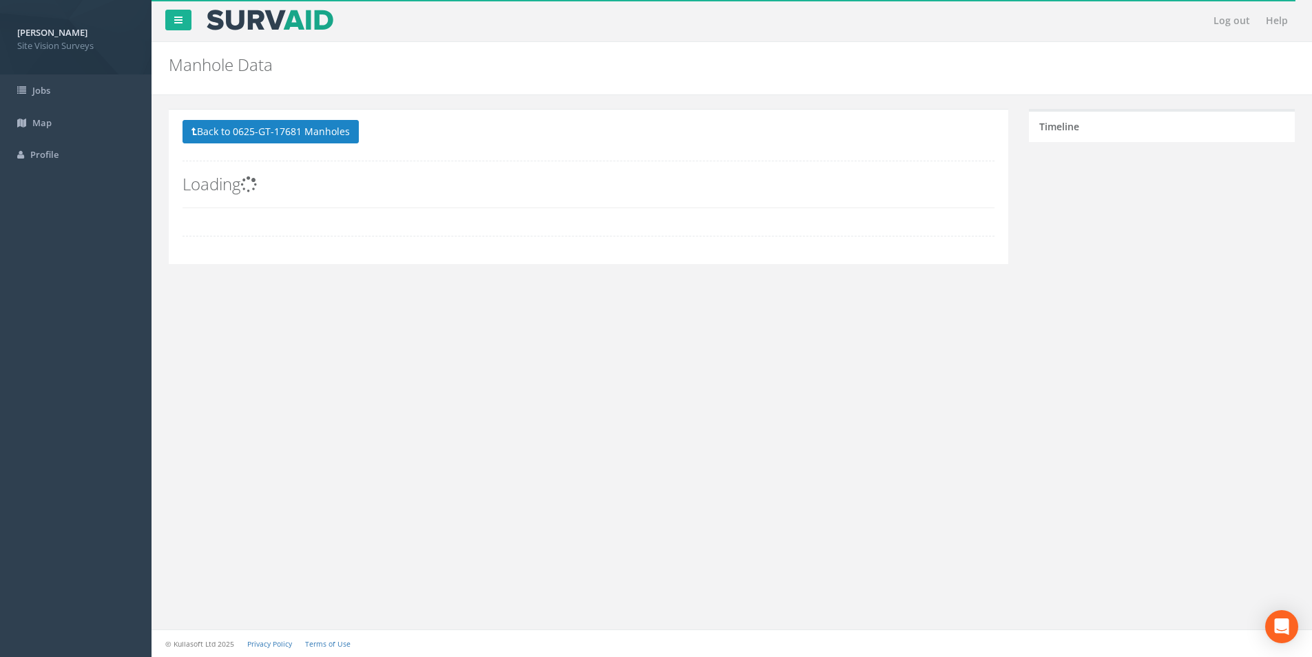
scroll to position [0, 0]
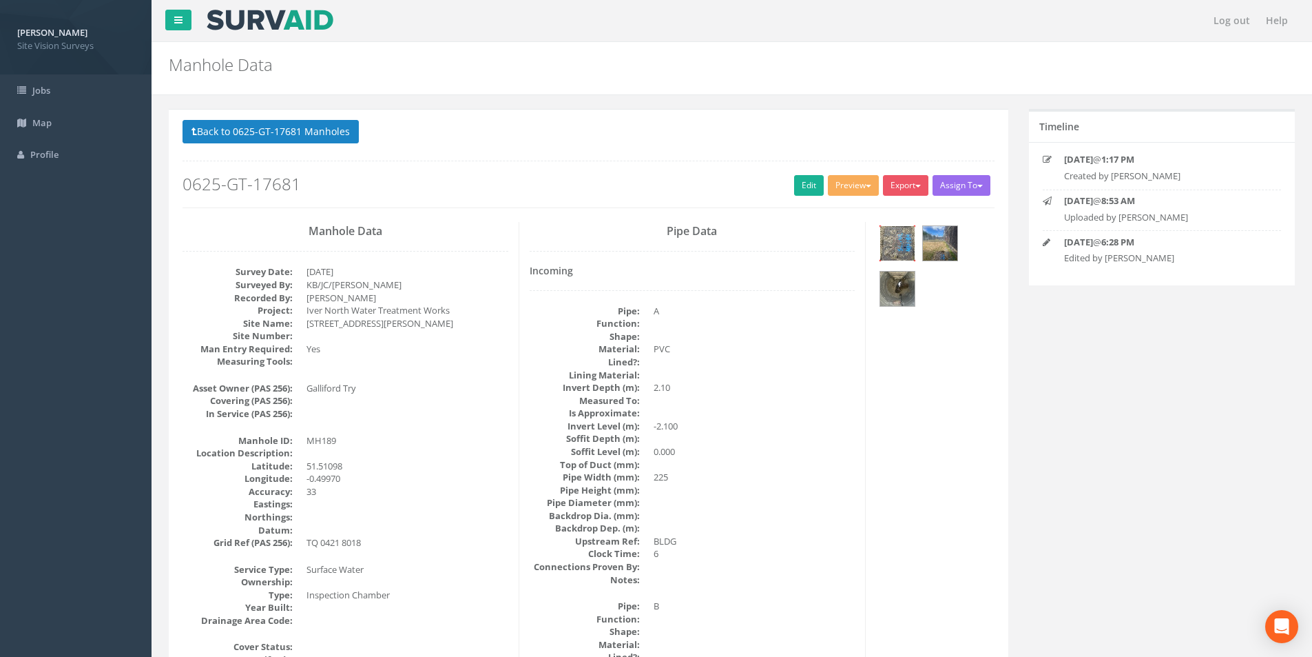
click at [911, 237] on img at bounding box center [897, 243] width 34 height 34
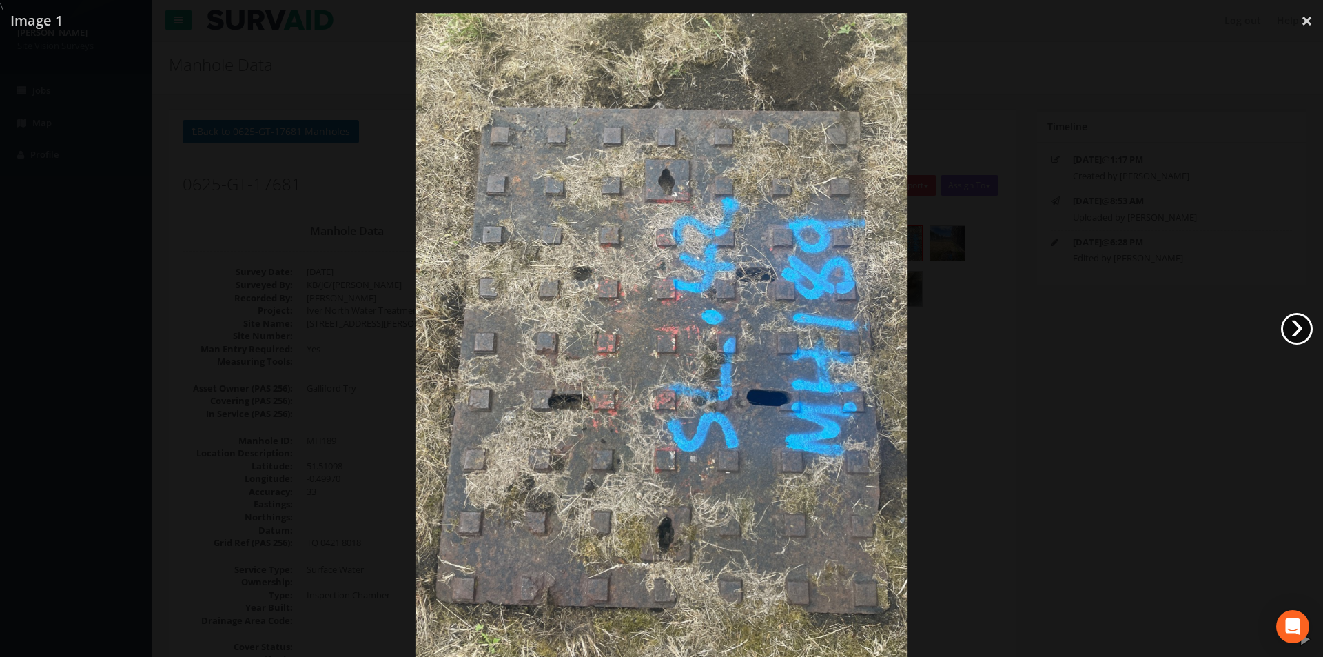
click at [1304, 331] on link "›" at bounding box center [1297, 329] width 32 height 32
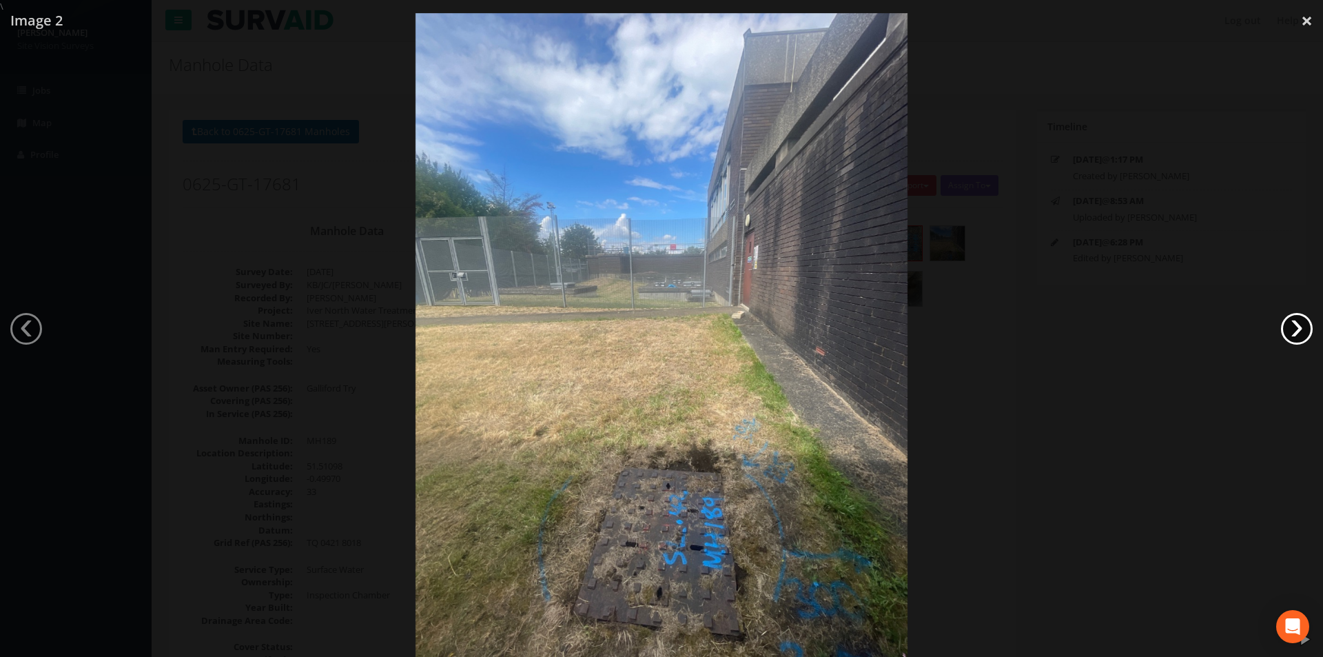
click at [1304, 331] on link "›" at bounding box center [1297, 329] width 32 height 32
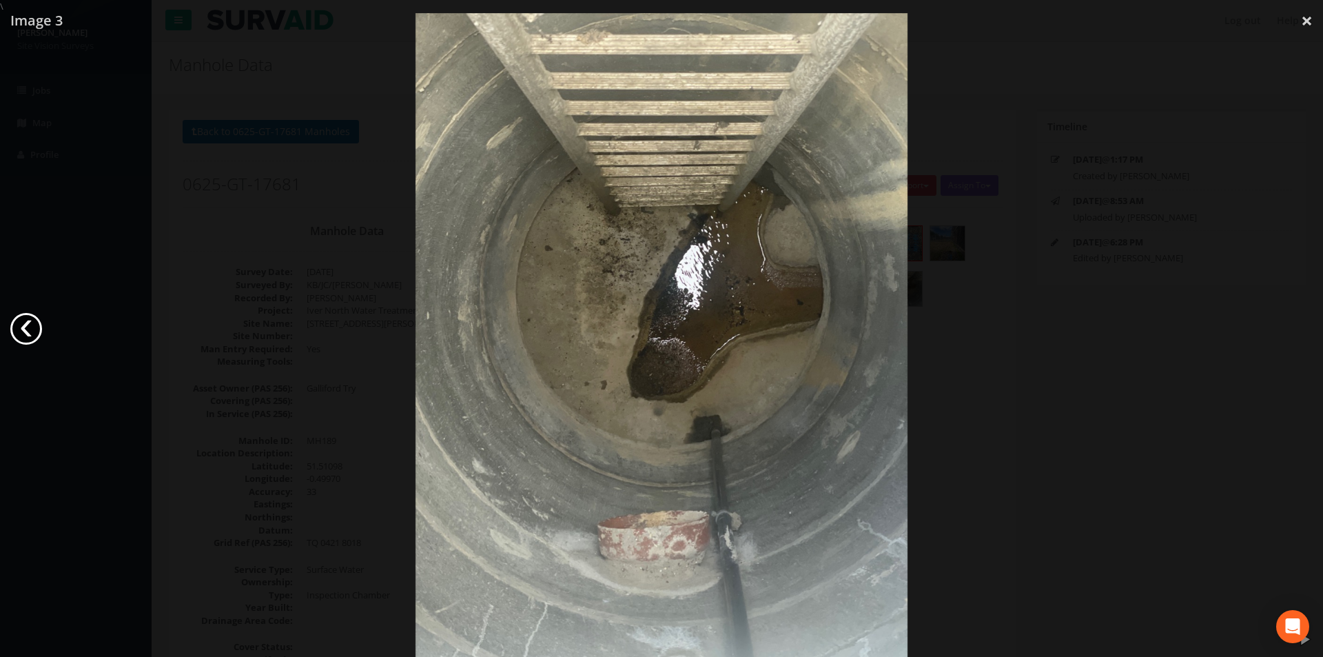
click at [34, 327] on link "‹" at bounding box center [26, 329] width 32 height 32
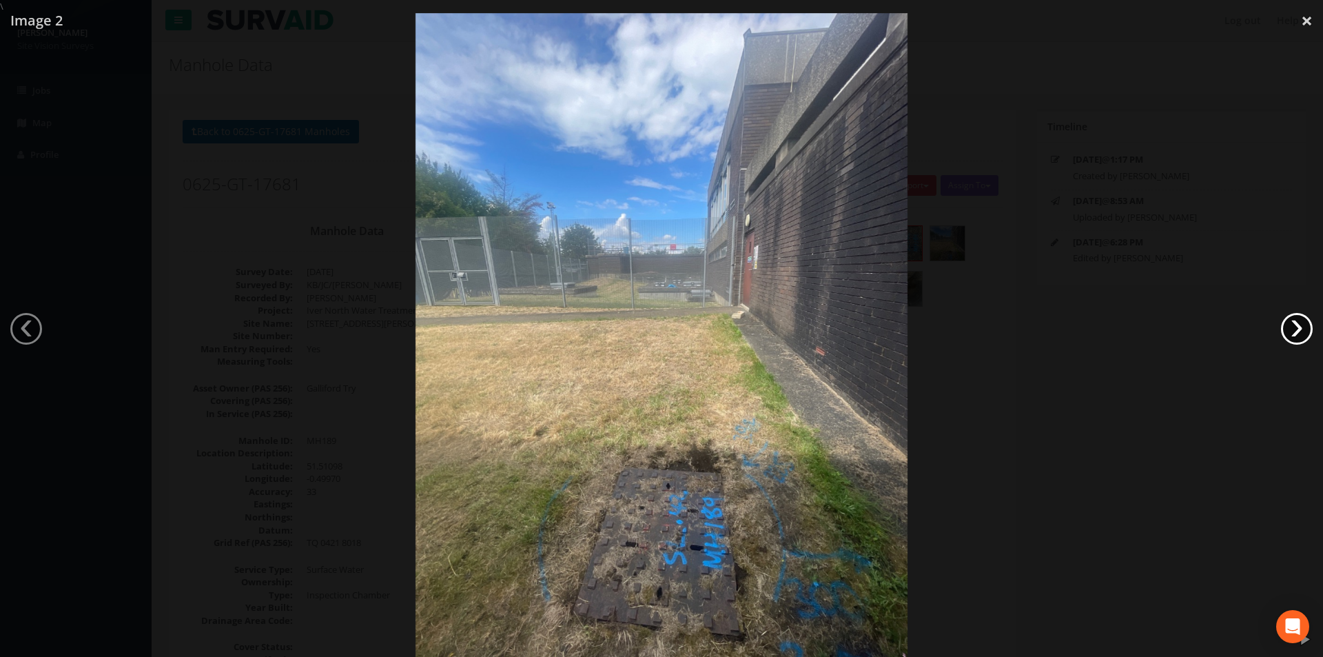
click at [1302, 335] on link "›" at bounding box center [1297, 329] width 32 height 32
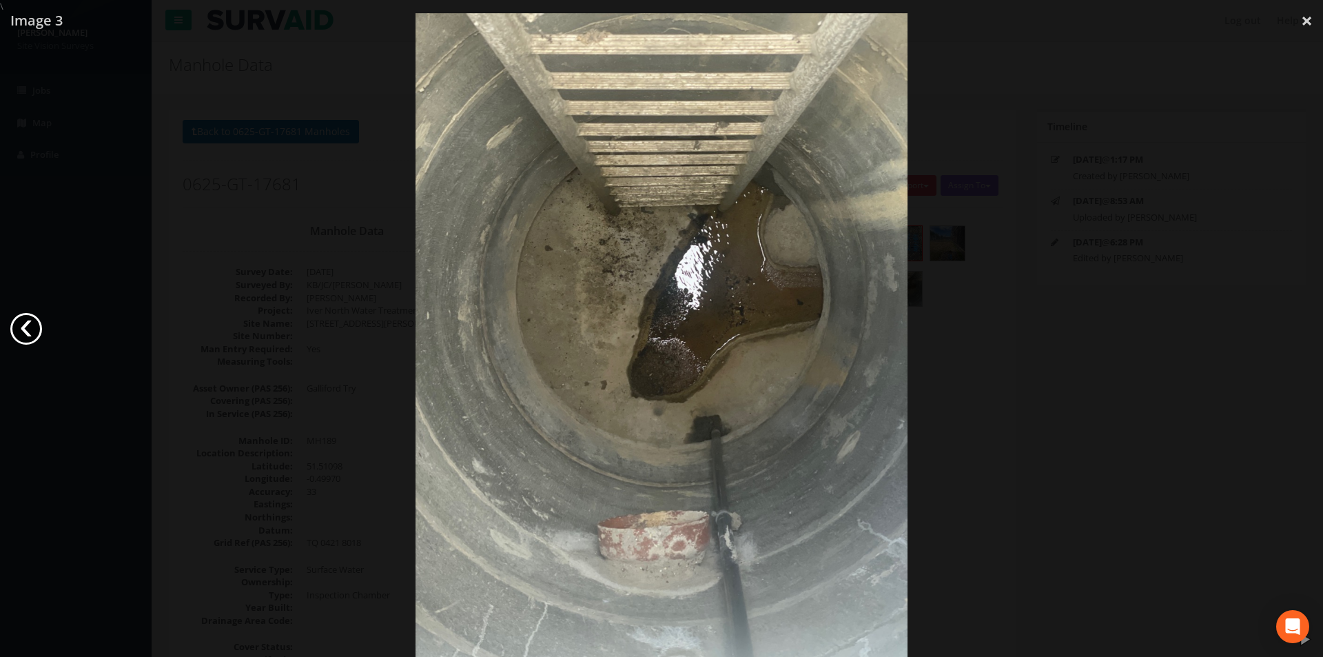
click at [19, 324] on link "‹" at bounding box center [26, 329] width 32 height 32
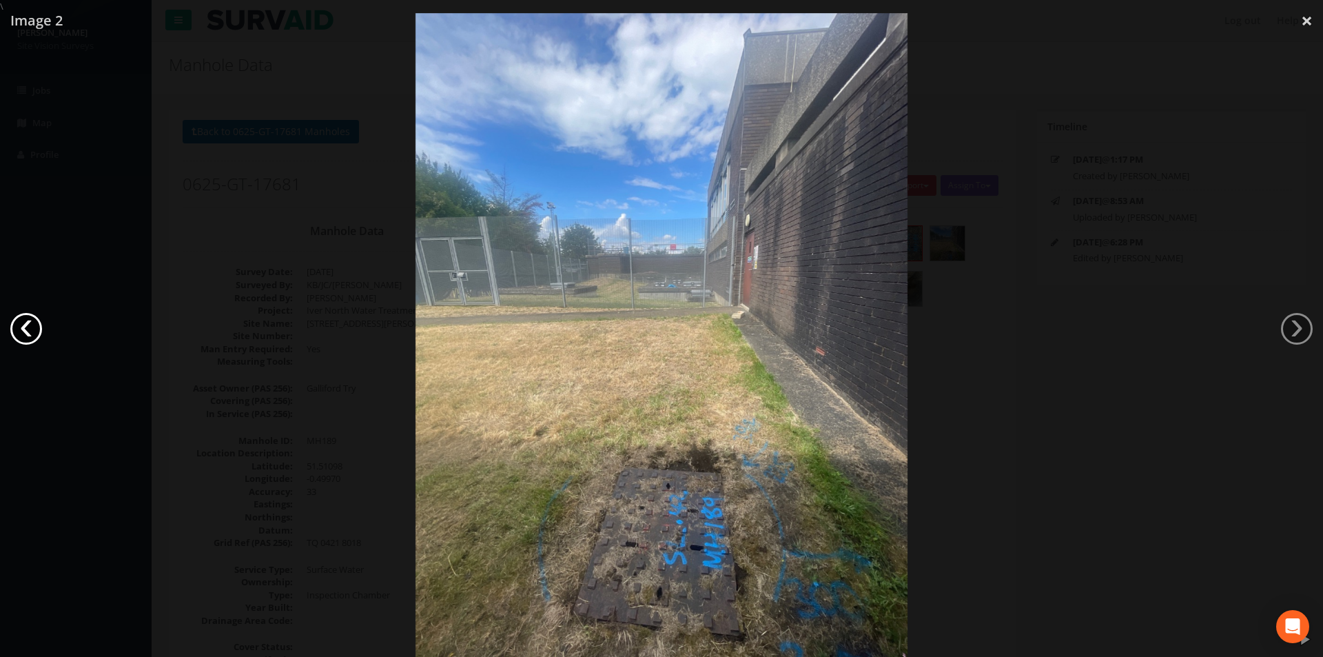
click at [27, 333] on link "‹" at bounding box center [26, 329] width 32 height 32
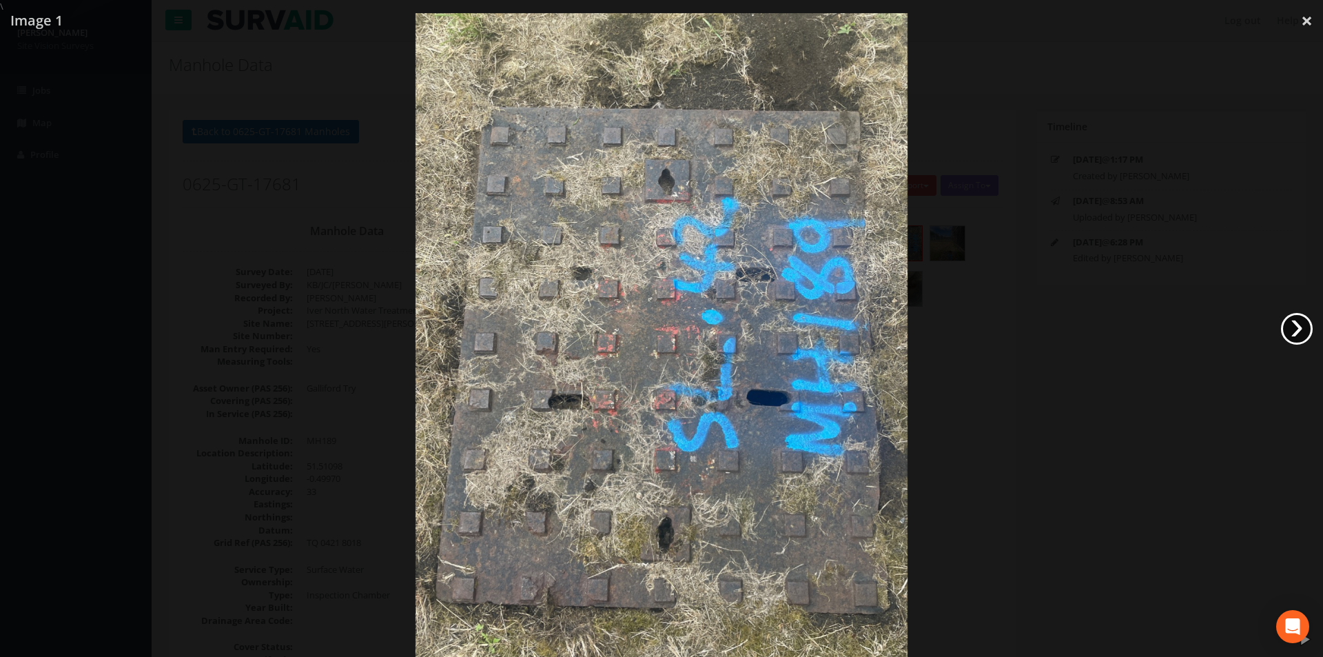
click at [1300, 321] on link "›" at bounding box center [1297, 329] width 32 height 32
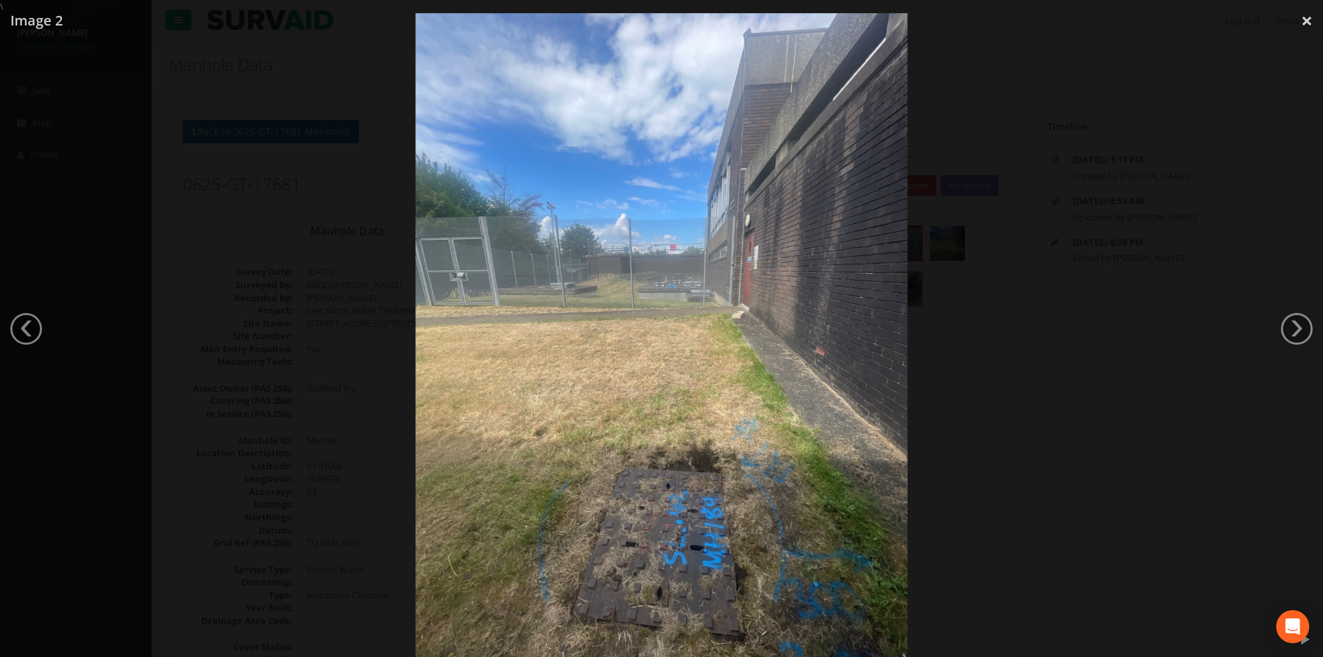
click at [1010, 467] on div at bounding box center [661, 341] width 1323 height 657
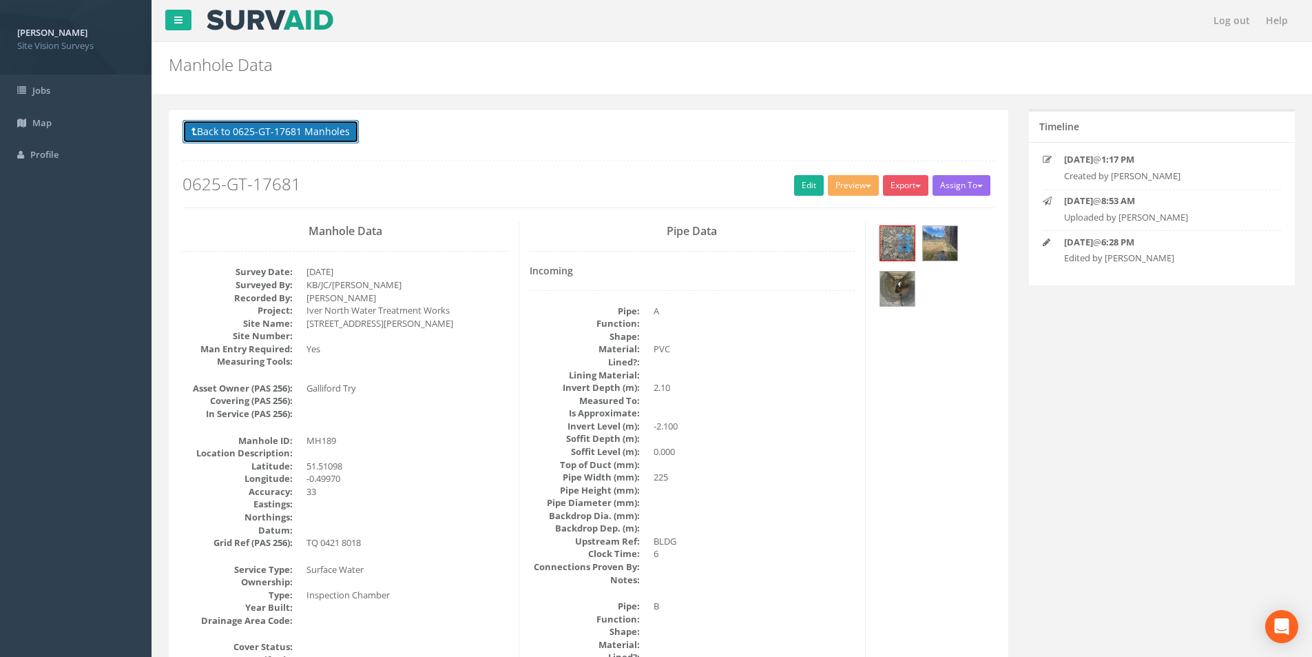
click at [236, 126] on button "Back to 0625-GT-17681 Manholes" at bounding box center [271, 131] width 176 height 23
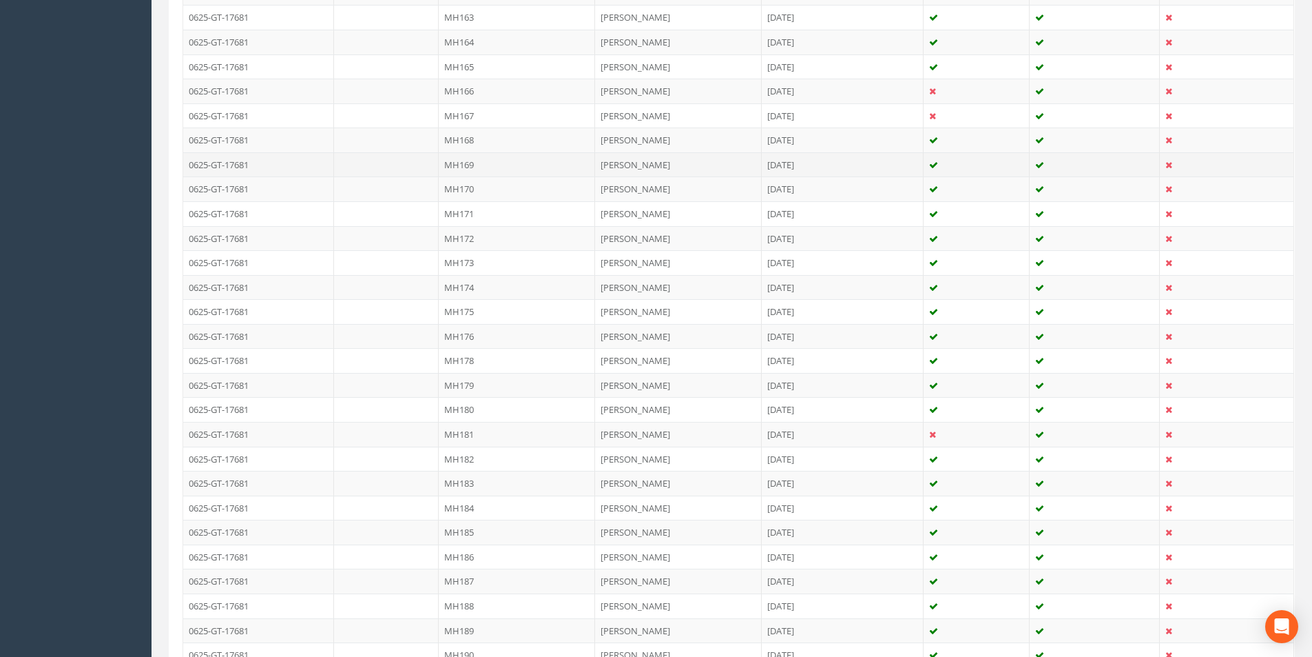
scroll to position [964, 0]
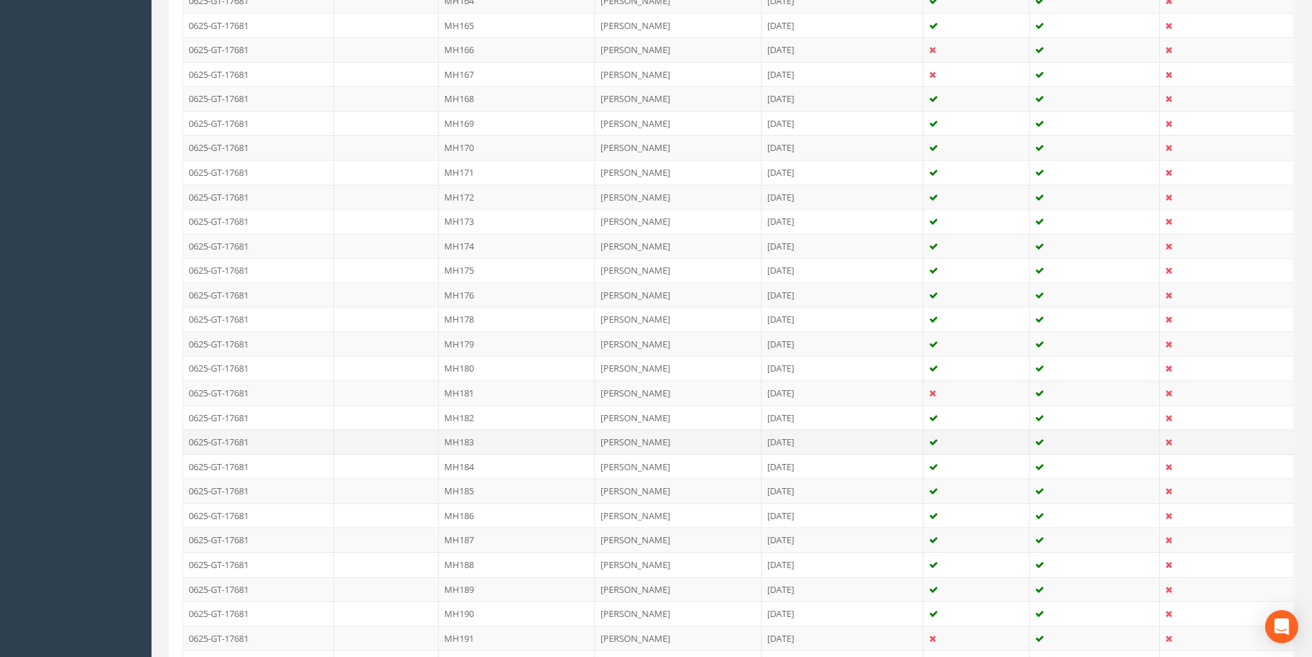
click at [503, 438] on td "MH183" at bounding box center [517, 441] width 156 height 25
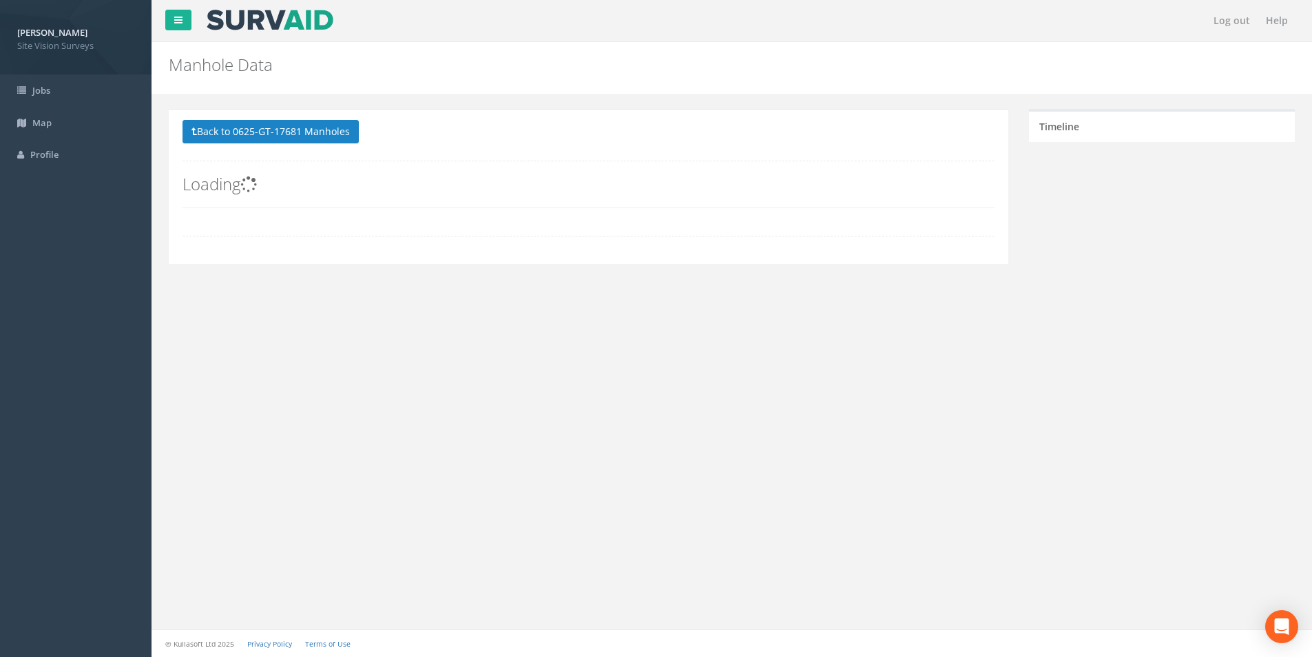
scroll to position [0, 0]
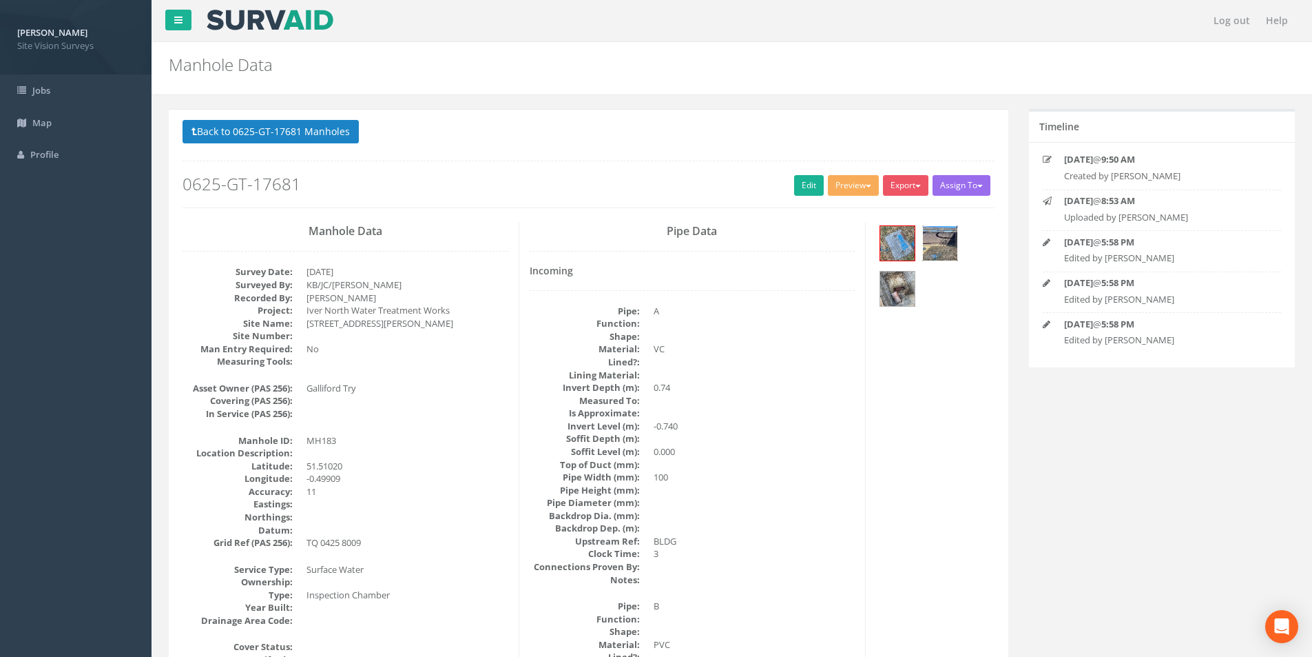
click at [940, 247] on img at bounding box center [940, 243] width 34 height 34
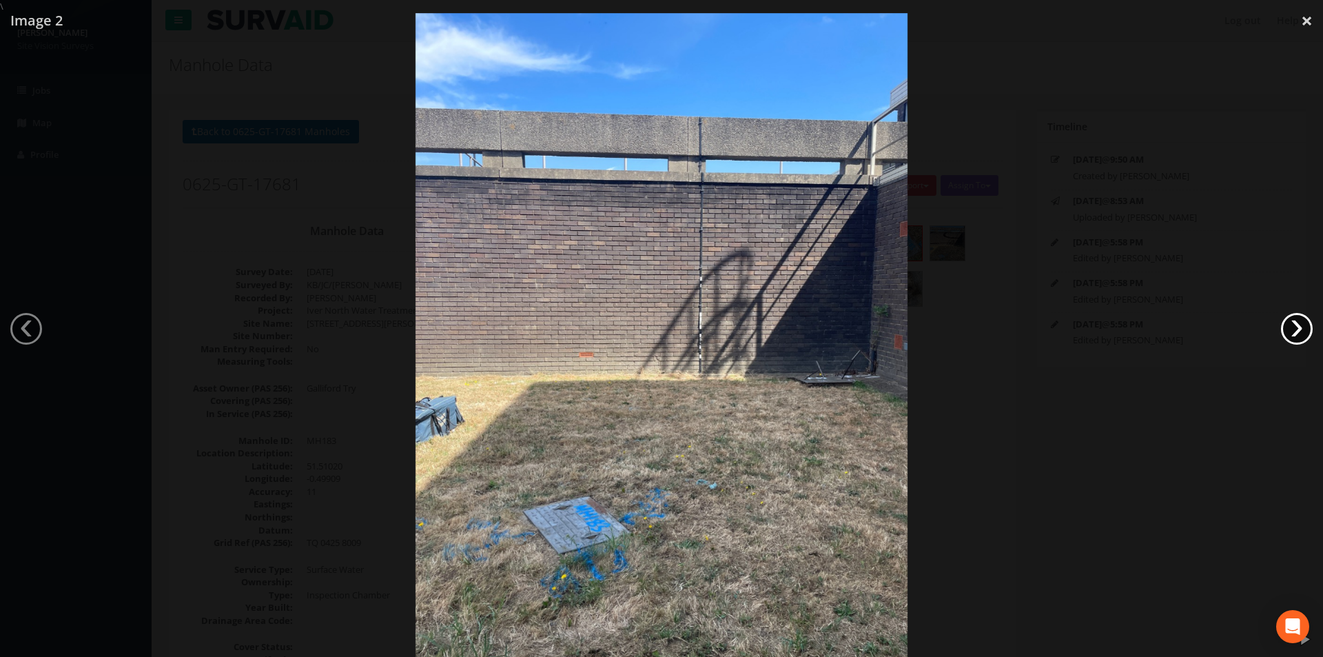
click at [1297, 323] on link "›" at bounding box center [1297, 329] width 32 height 32
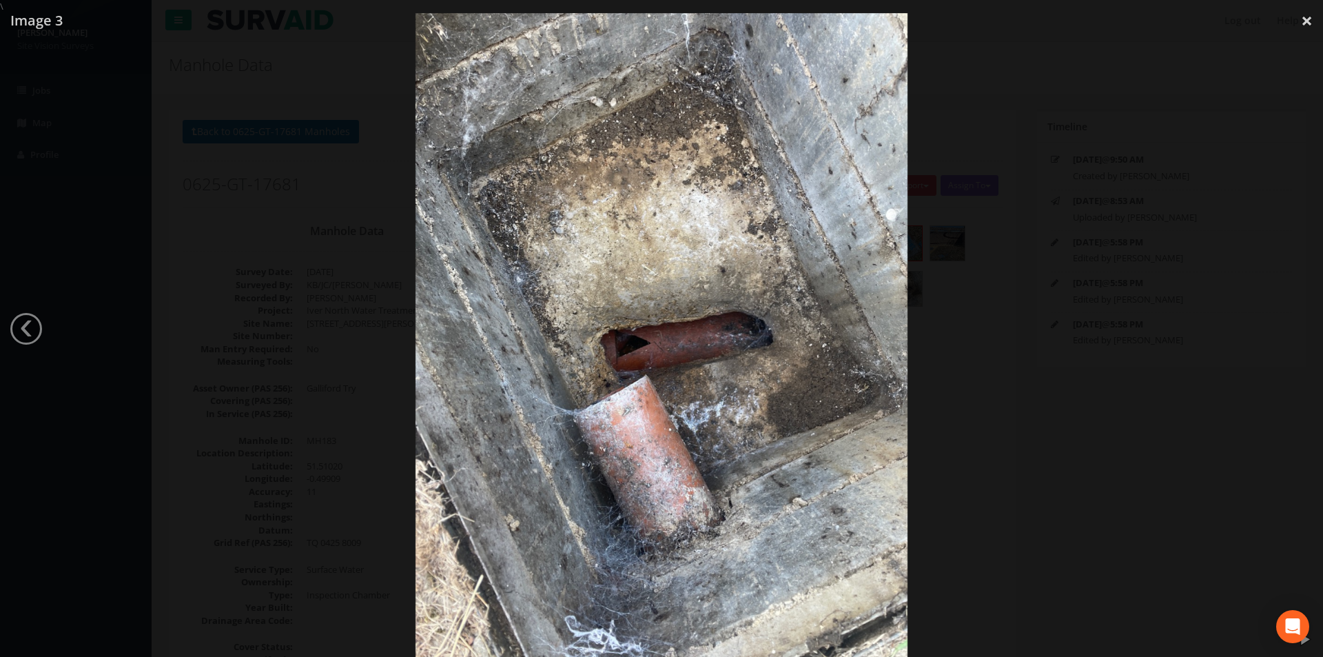
click at [1140, 464] on div at bounding box center [661, 341] width 1323 height 657
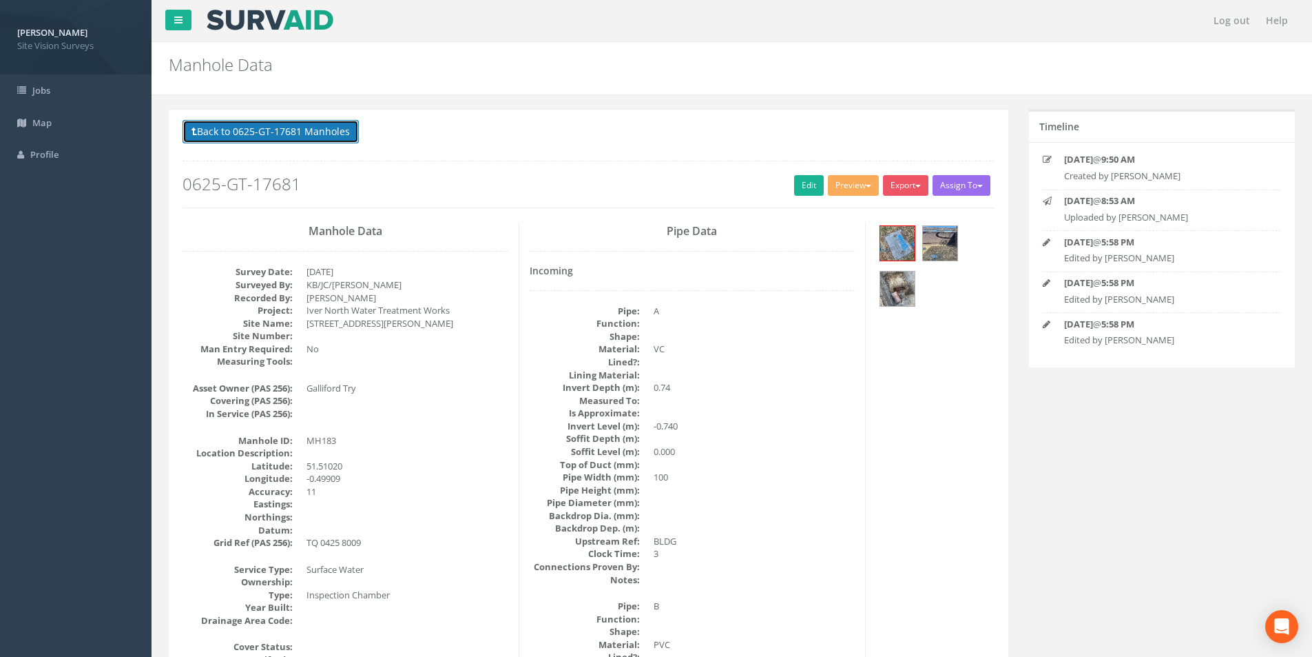
click at [327, 126] on button "Back to 0625-GT-17681 Manholes" at bounding box center [271, 131] width 176 height 23
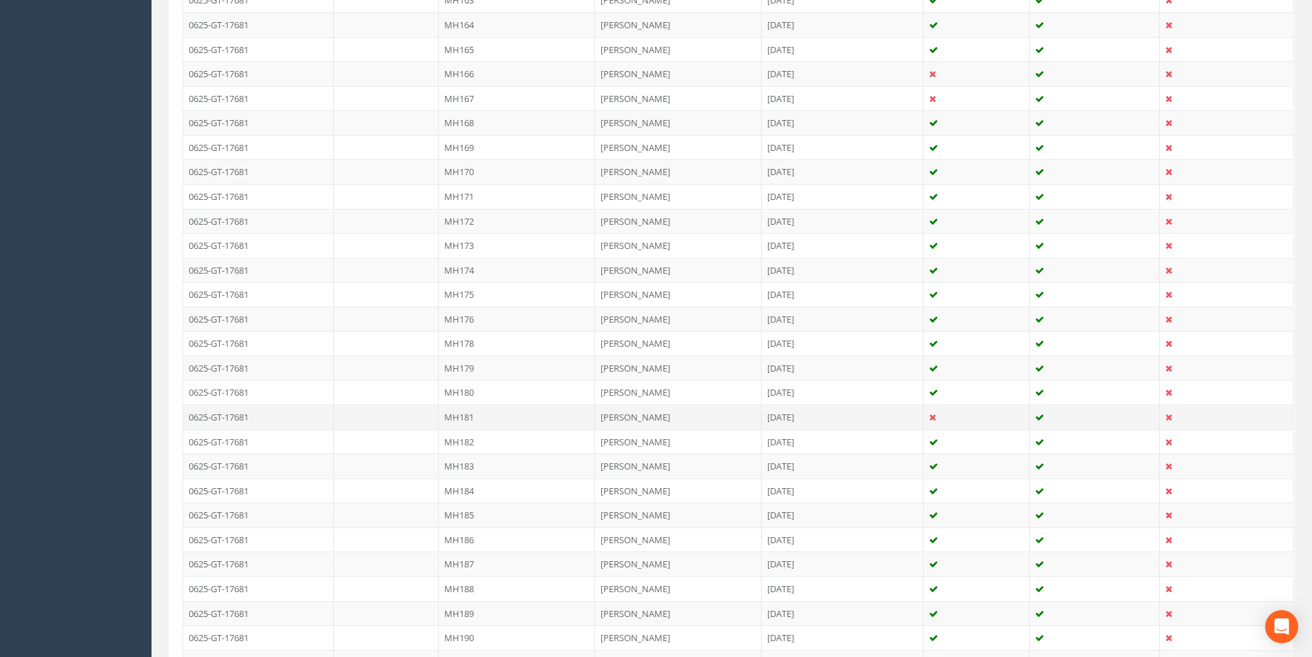
scroll to position [964, 0]
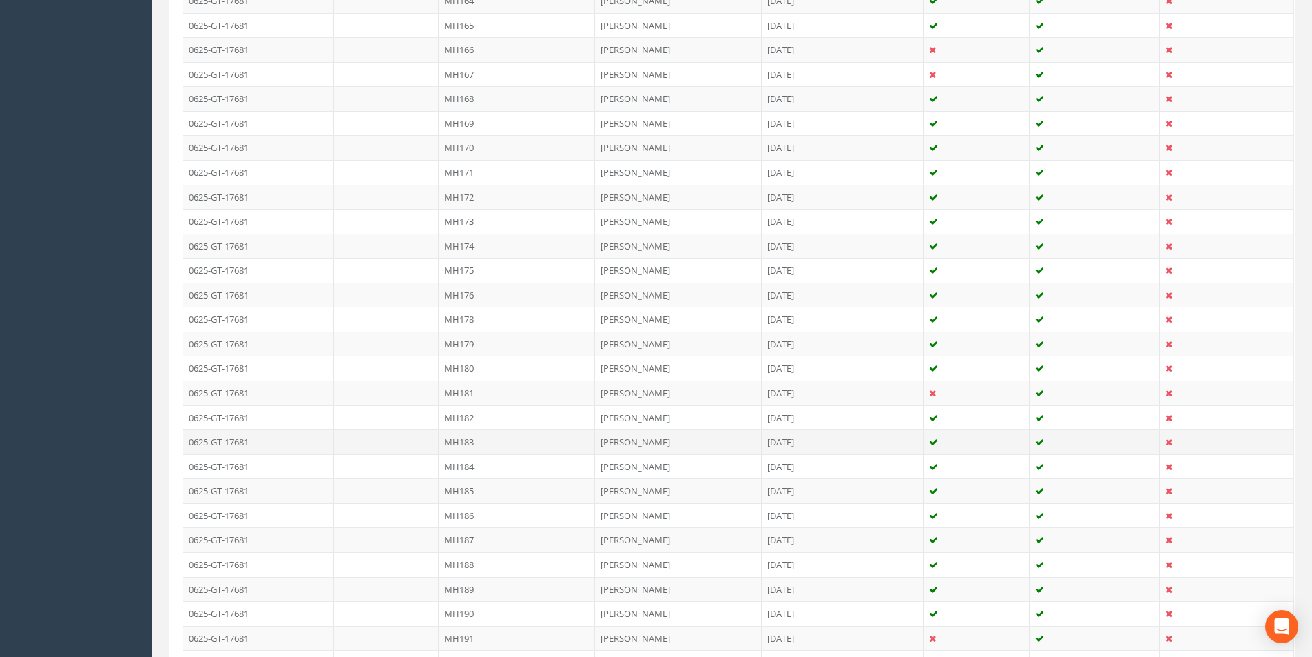
click at [505, 437] on td "MH183" at bounding box center [517, 441] width 156 height 25
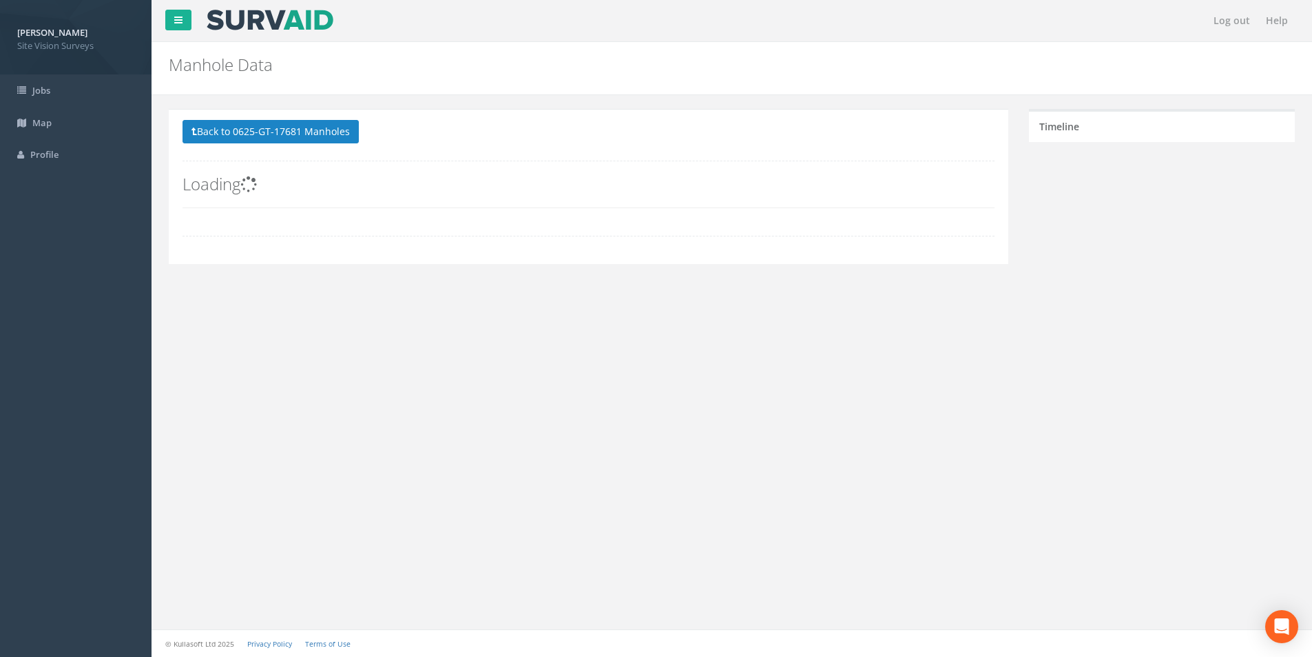
scroll to position [0, 0]
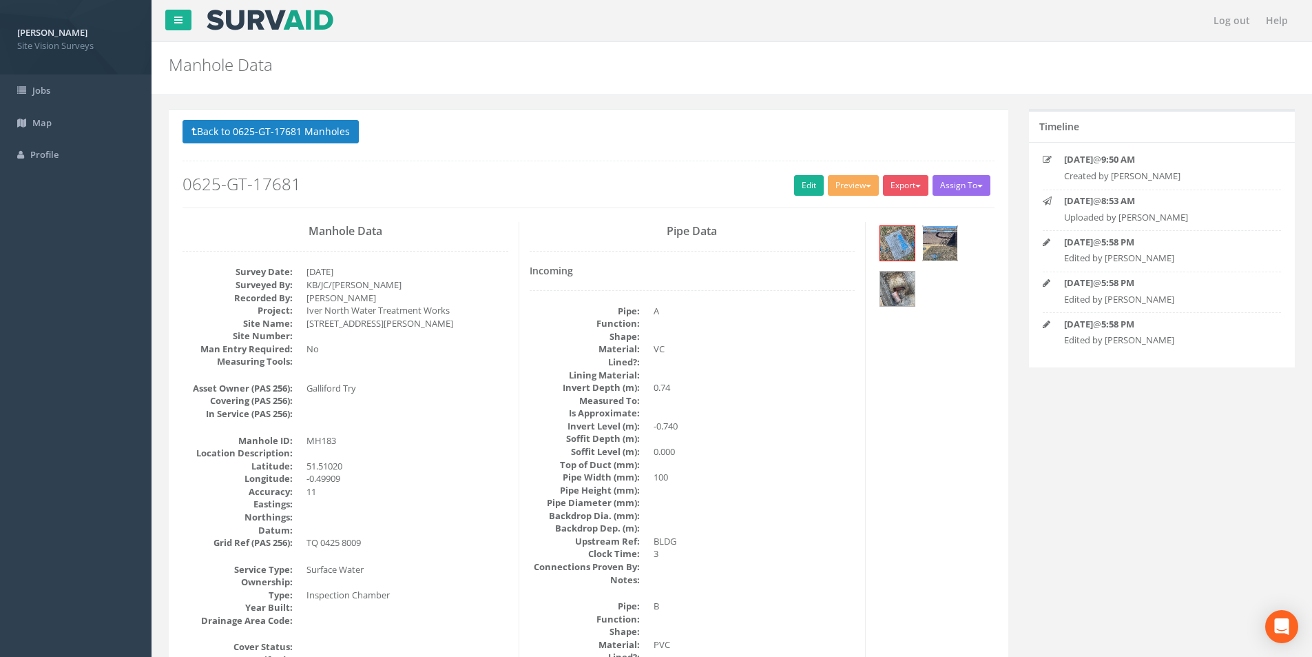
click at [949, 245] on img at bounding box center [940, 243] width 34 height 34
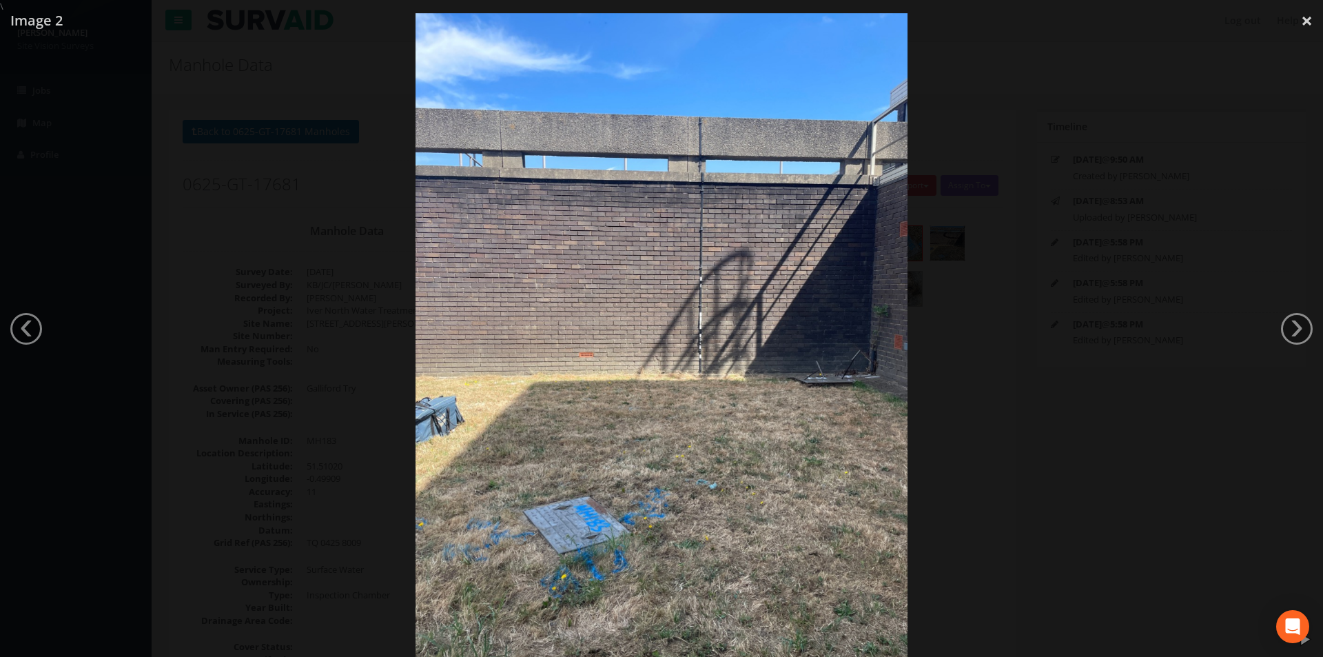
click at [1275, 321] on div at bounding box center [661, 341] width 1323 height 657
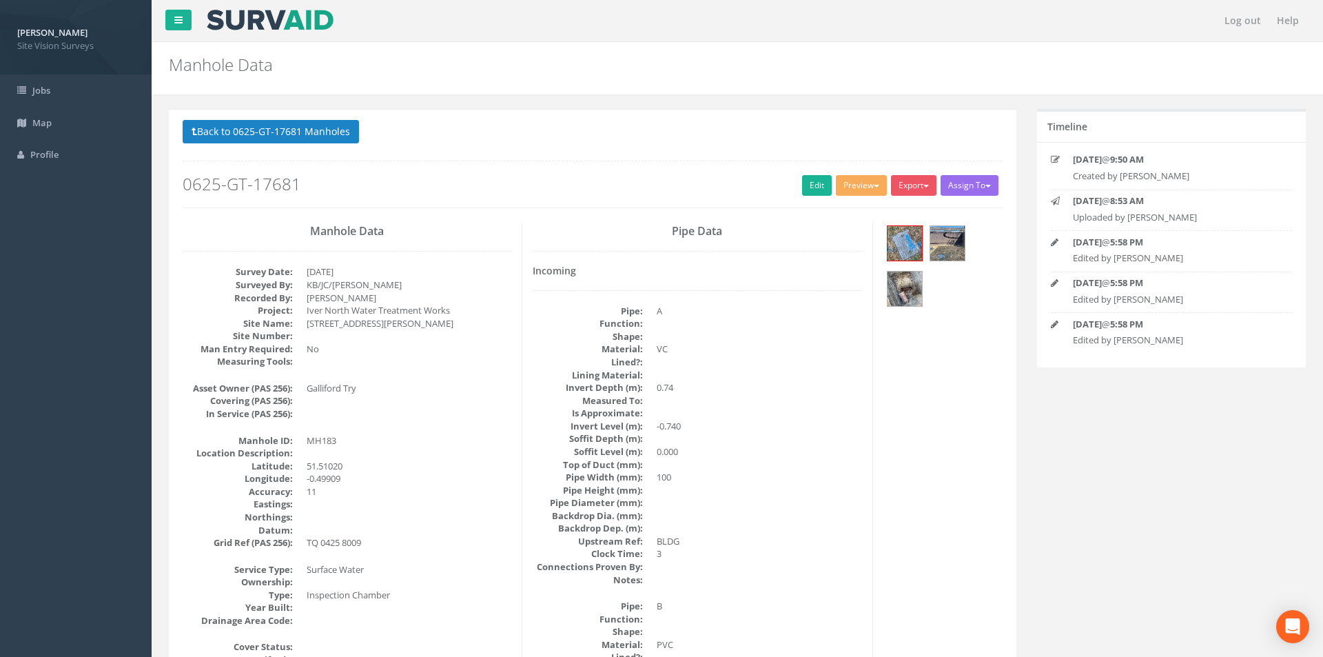
click at [1292, 320] on link "›" at bounding box center [1297, 329] width 32 height 32
drag, startPoint x: 909, startPoint y: 462, endPoint x: 904, endPoint y: 466, distance: 7.3
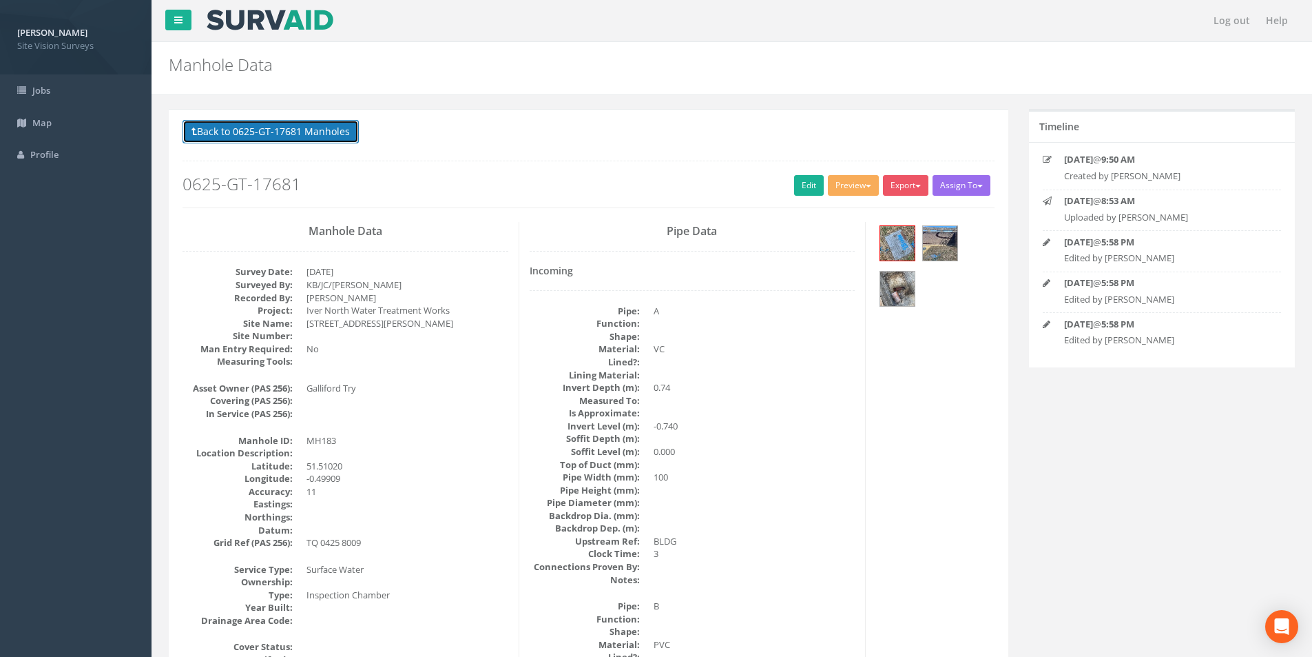
drag, startPoint x: 297, startPoint y: 132, endPoint x: 301, endPoint y: 138, distance: 7.5
click at [297, 132] on button "Back to 0625-GT-17681 Manholes" at bounding box center [271, 131] width 176 height 23
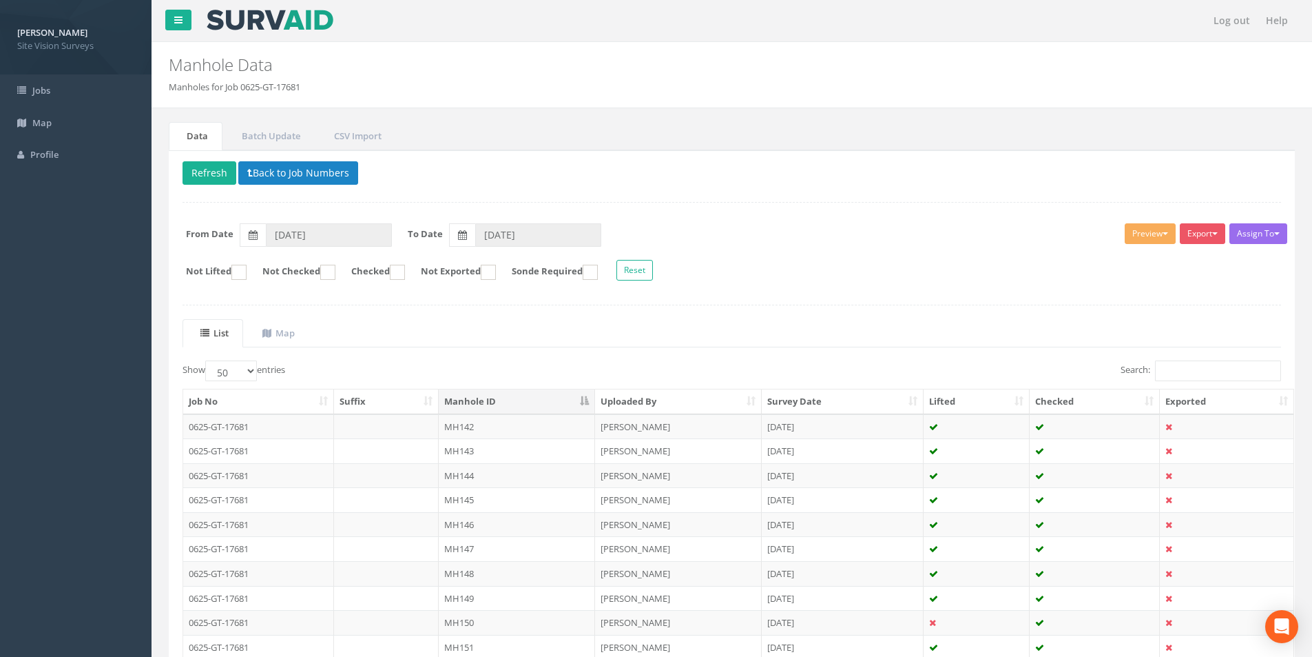
drag, startPoint x: 483, startPoint y: 389, endPoint x: 495, endPoint y: 395, distance: 13.9
click at [496, 395] on th "Manhole ID" at bounding box center [517, 401] width 156 height 25
click at [515, 396] on th "Manhole ID" at bounding box center [517, 401] width 156 height 25
click at [542, 364] on div "Show 10 25 50 100 entries" at bounding box center [452, 372] width 539 height 24
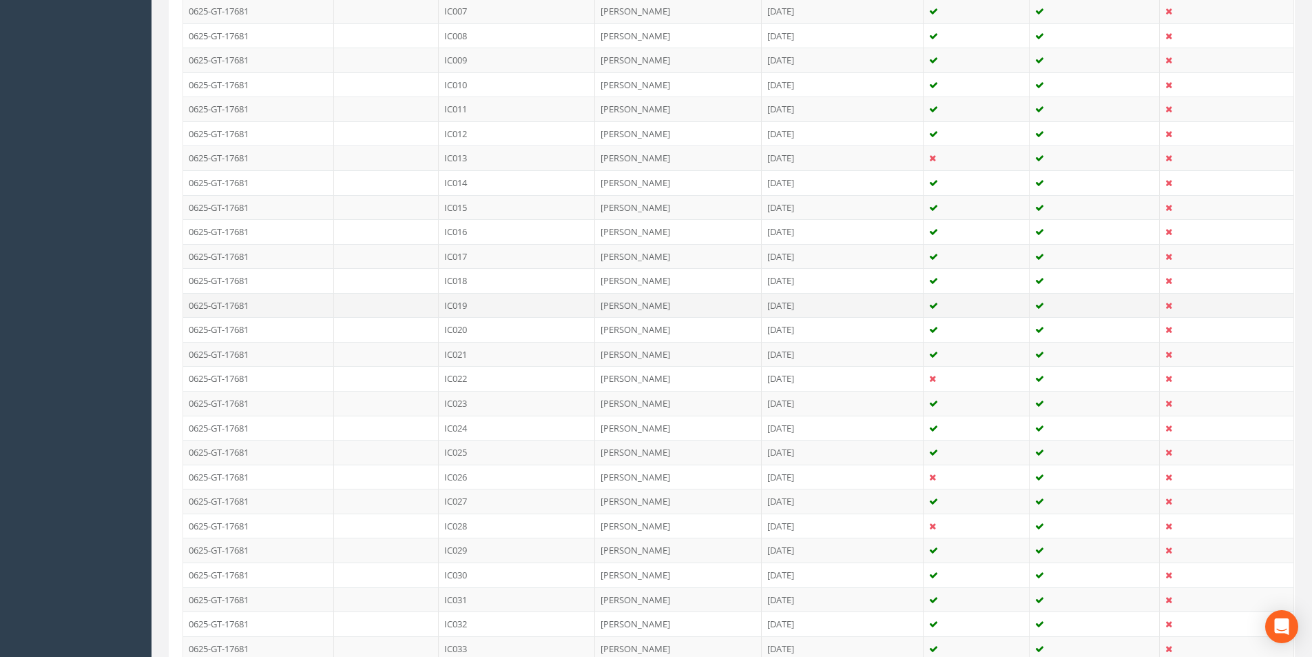
scroll to position [1092, 0]
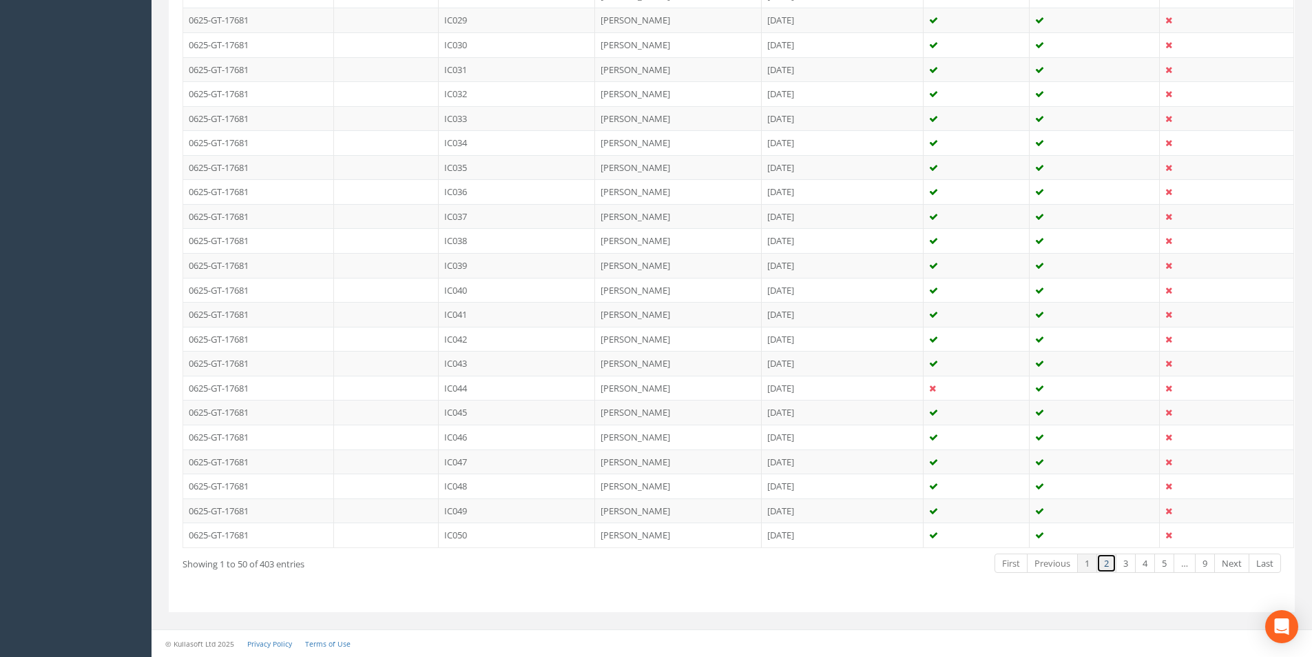
click at [1111, 564] on link "2" at bounding box center [1107, 563] width 20 height 20
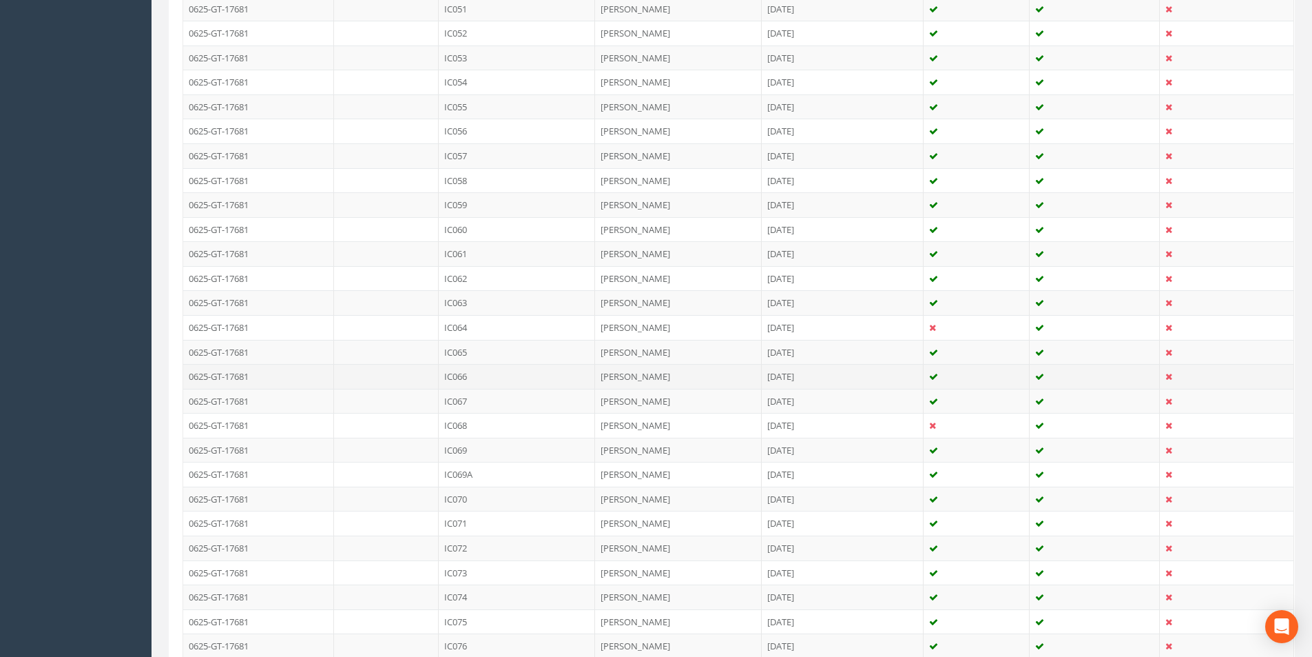
scroll to position [403, 0]
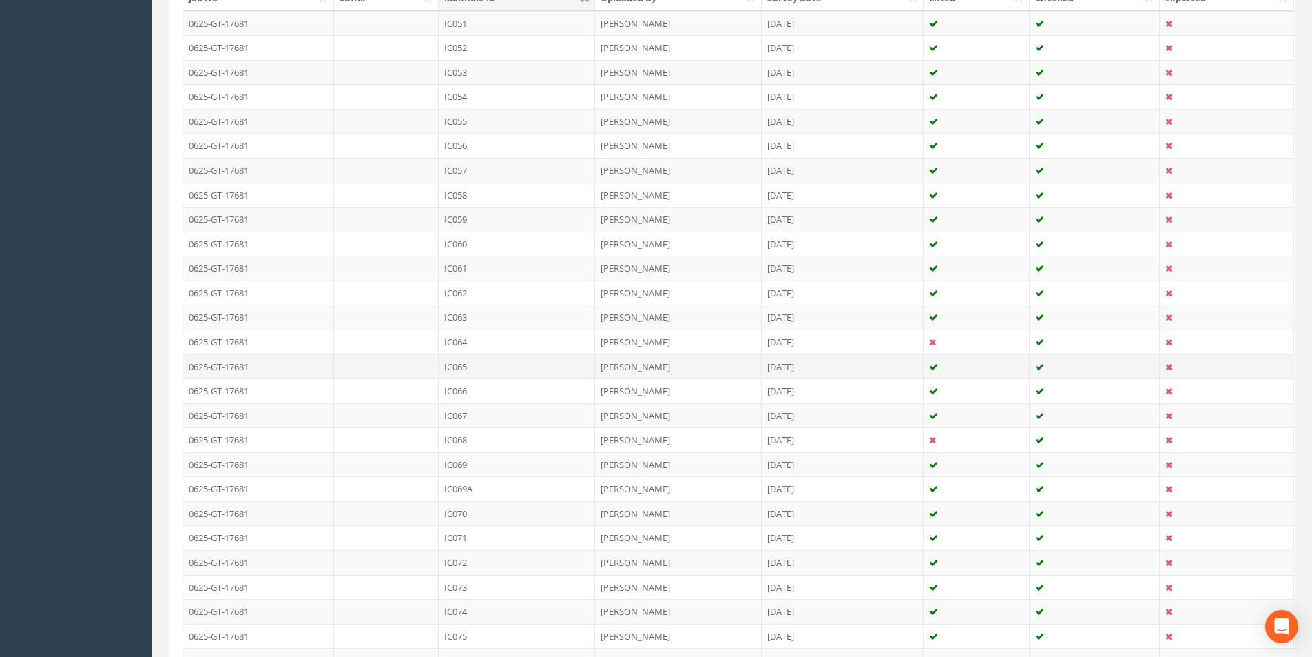
click at [503, 365] on td "IC065" at bounding box center [517, 366] width 156 height 25
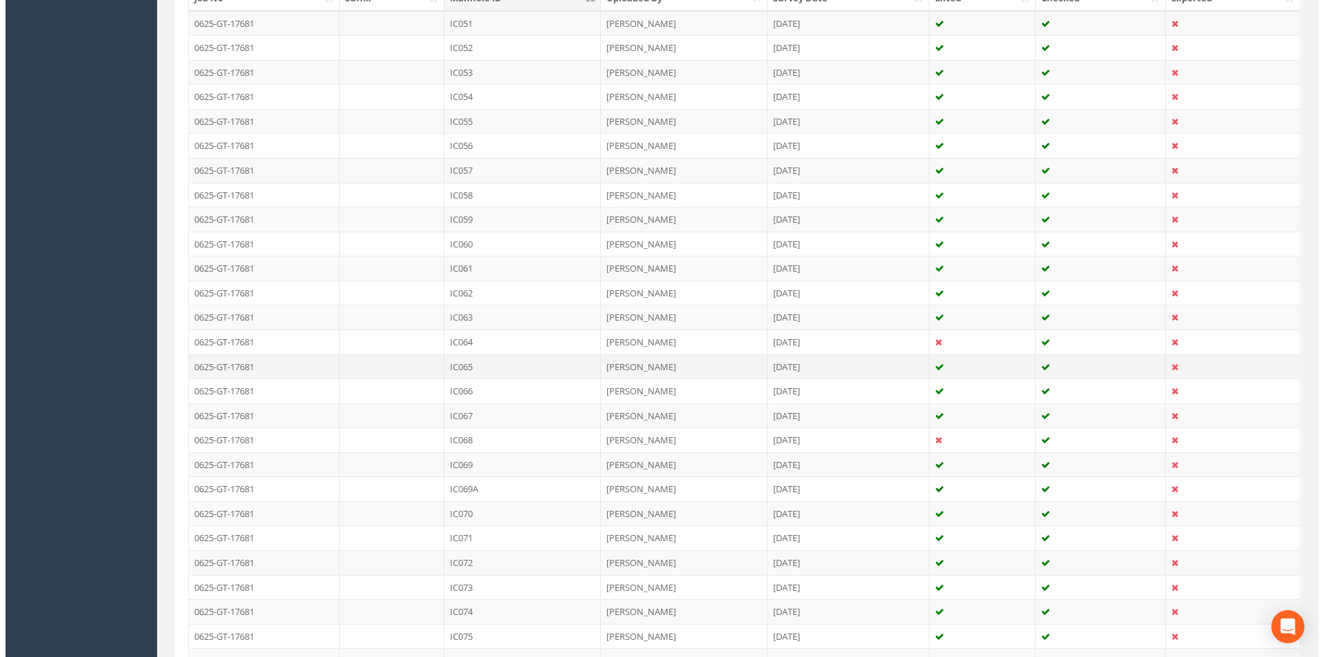
scroll to position [0, 0]
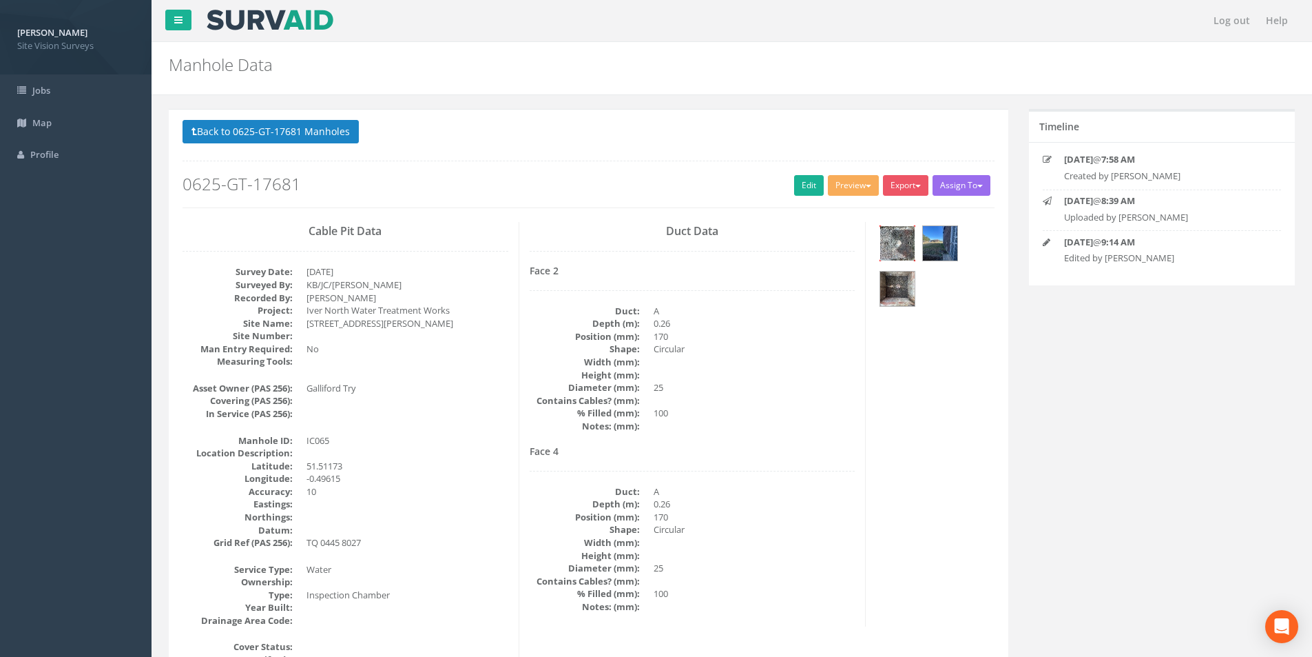
click at [913, 245] on img at bounding box center [897, 243] width 34 height 34
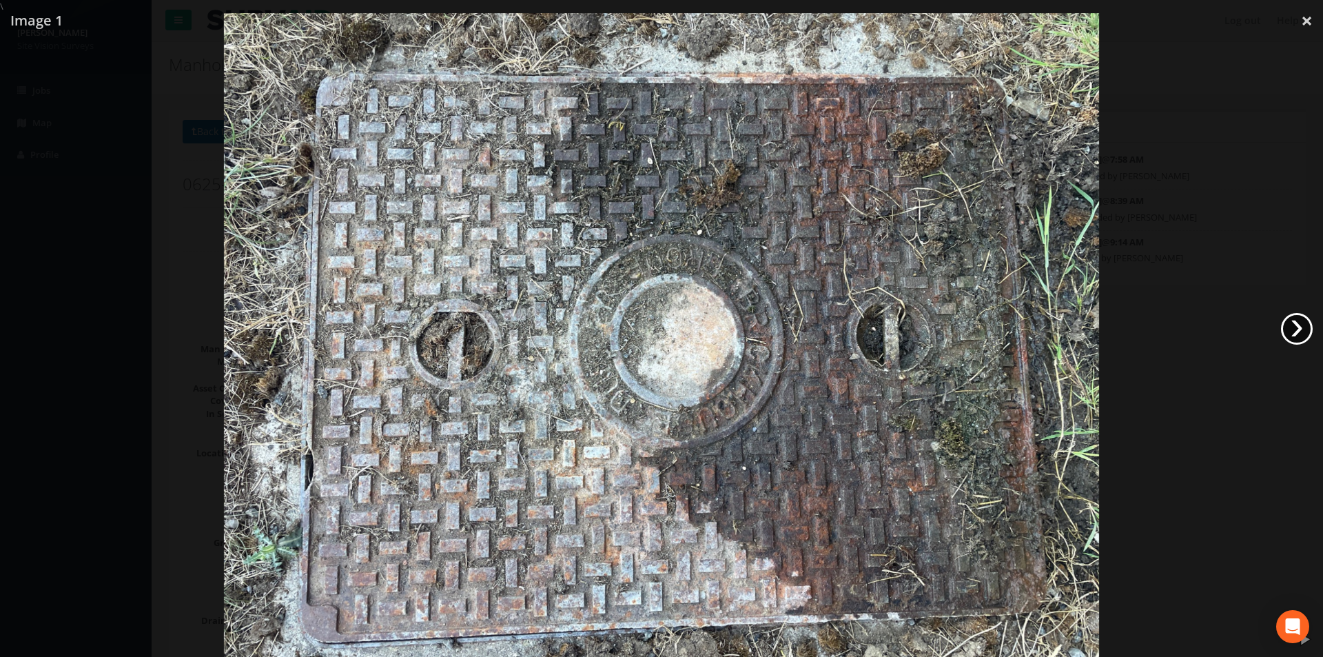
click at [1299, 327] on link "›" at bounding box center [1297, 329] width 32 height 32
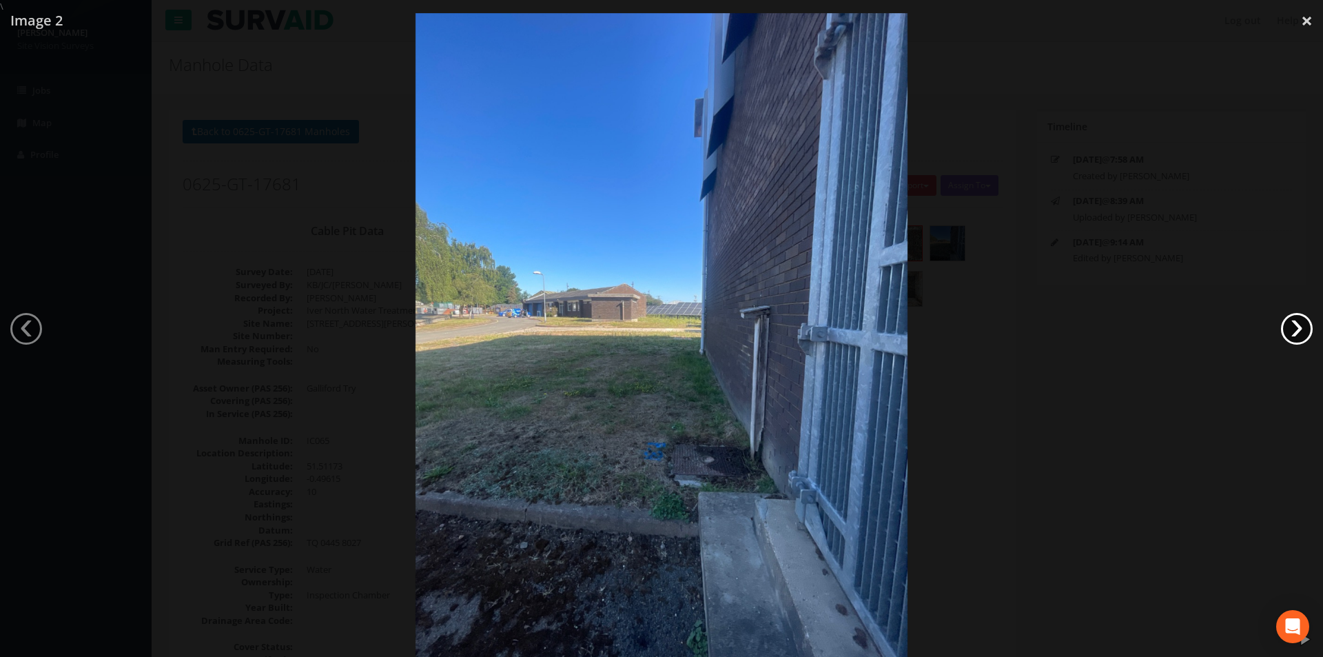
click at [1299, 327] on link "›" at bounding box center [1297, 329] width 32 height 32
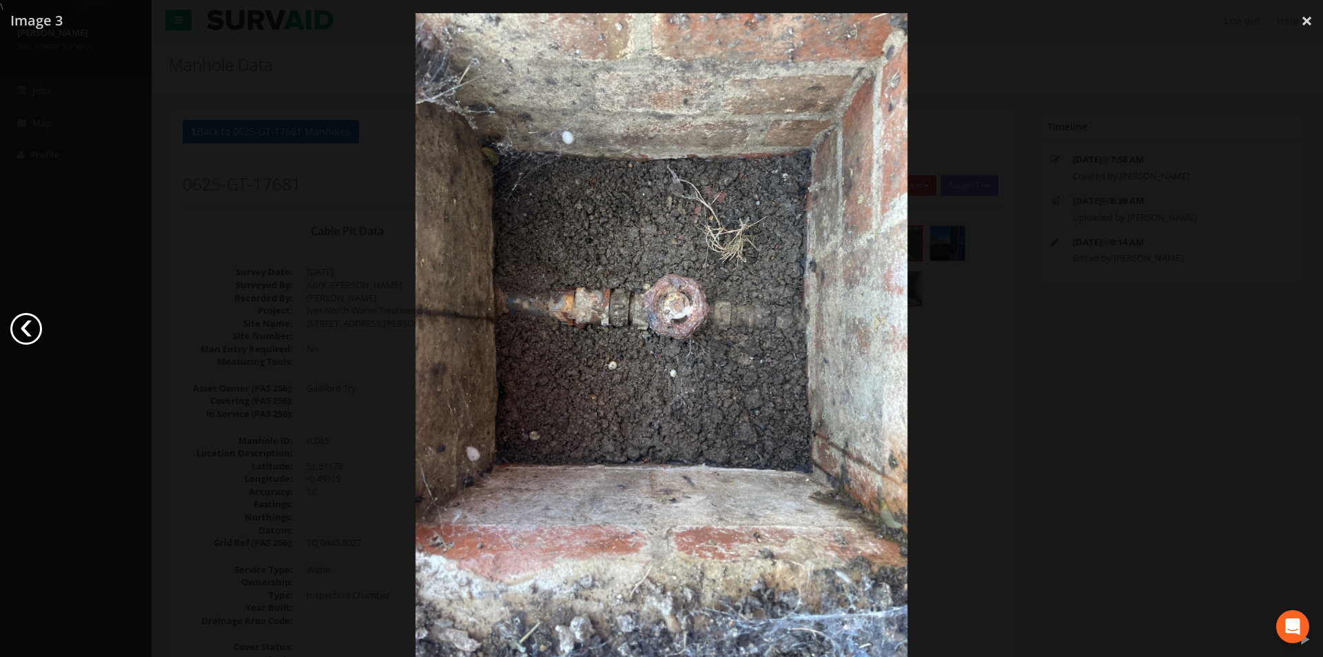
click at [23, 322] on link "‹" at bounding box center [26, 329] width 32 height 32
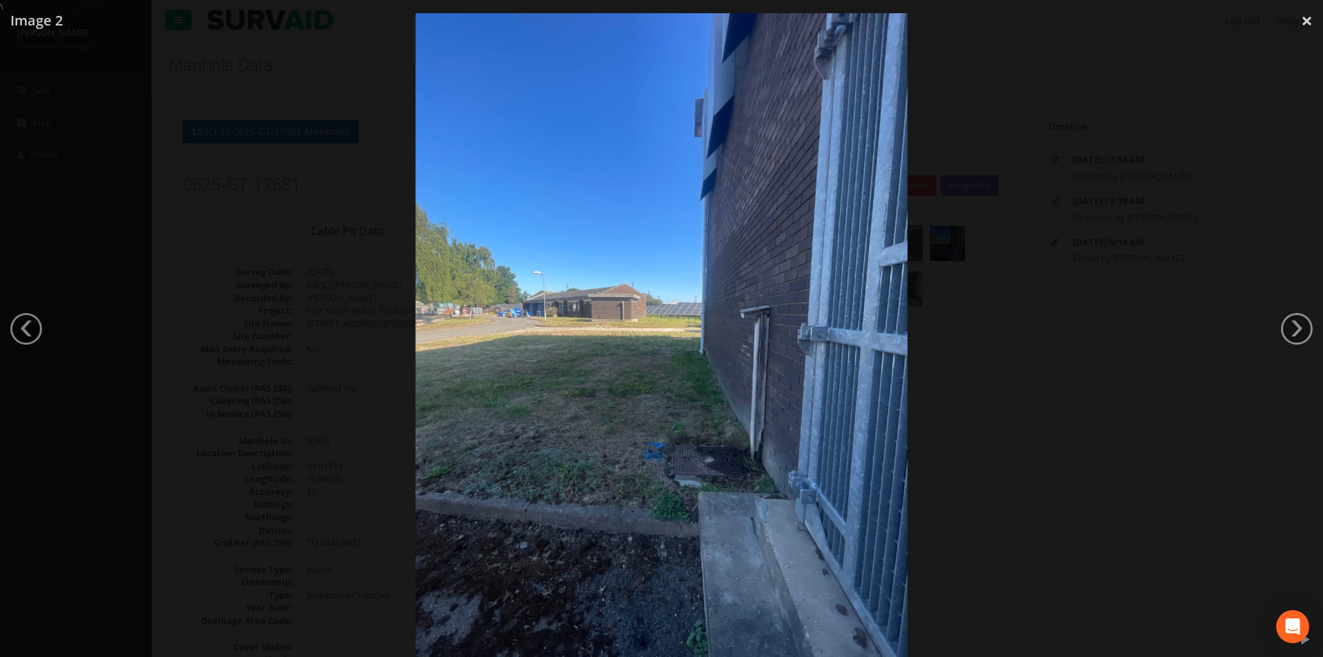
click at [393, 436] on div at bounding box center [661, 341] width 1323 height 657
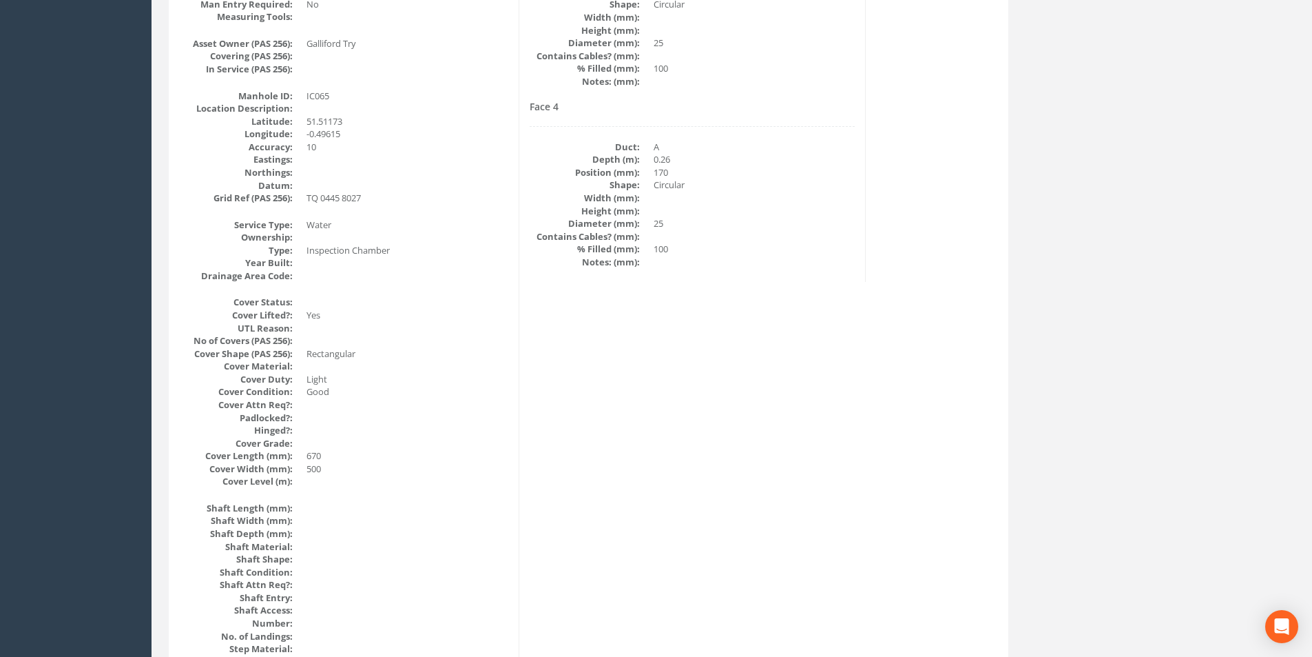
scroll to position [551, 0]
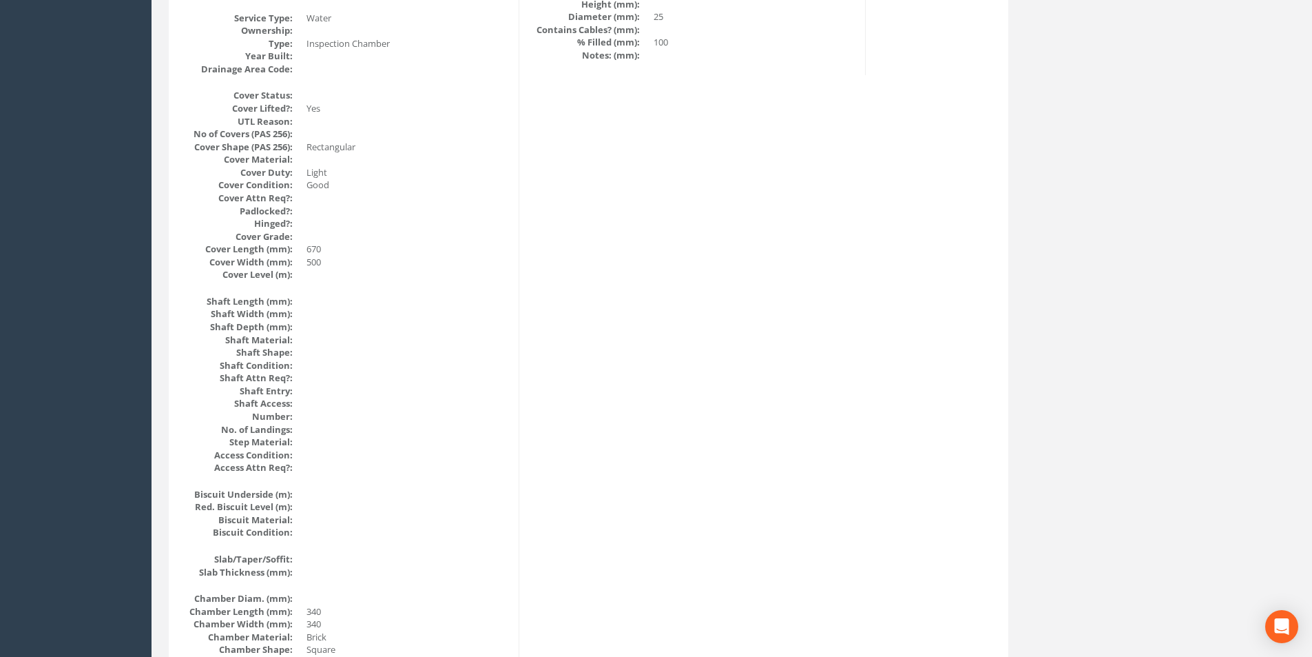
drag, startPoint x: 628, startPoint y: 220, endPoint x: 627, endPoint y: 232, distance: 12.5
click at [628, 223] on div "Cable Pit Data Survey Date: [DATE] Surveyed By: KB/JC/JA Recorded By: [PERSON_N…" at bounding box center [588, 513] width 833 height 1684
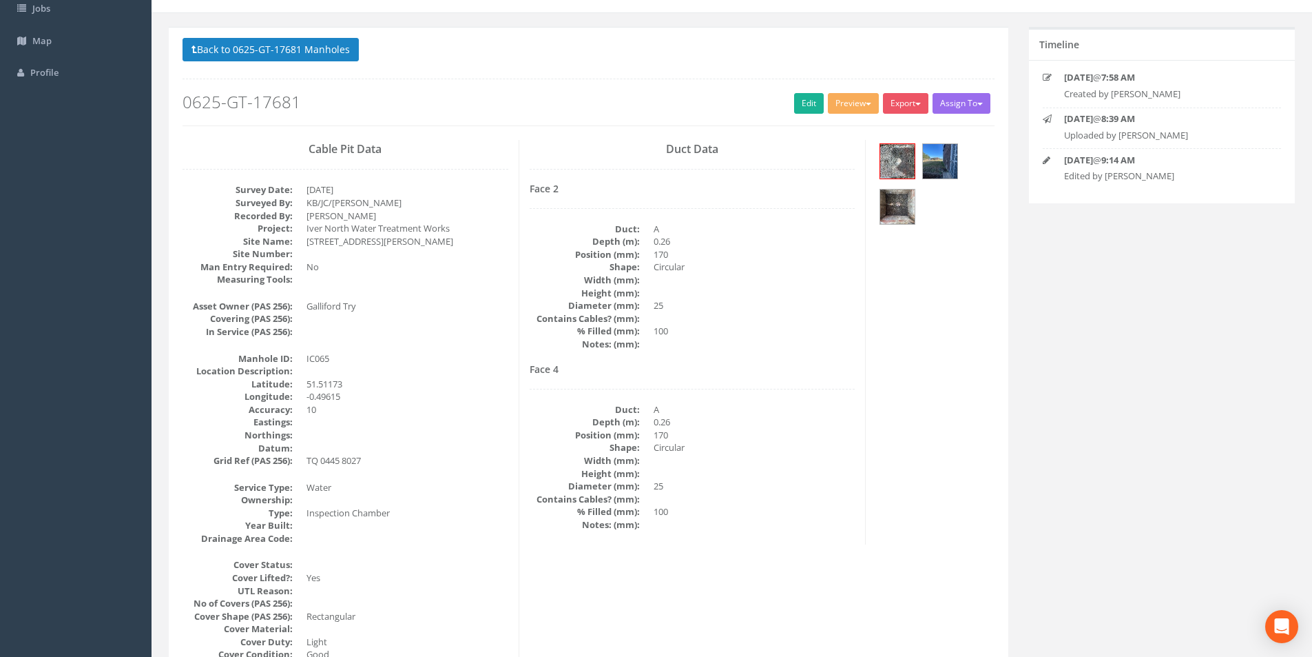
scroll to position [0, 0]
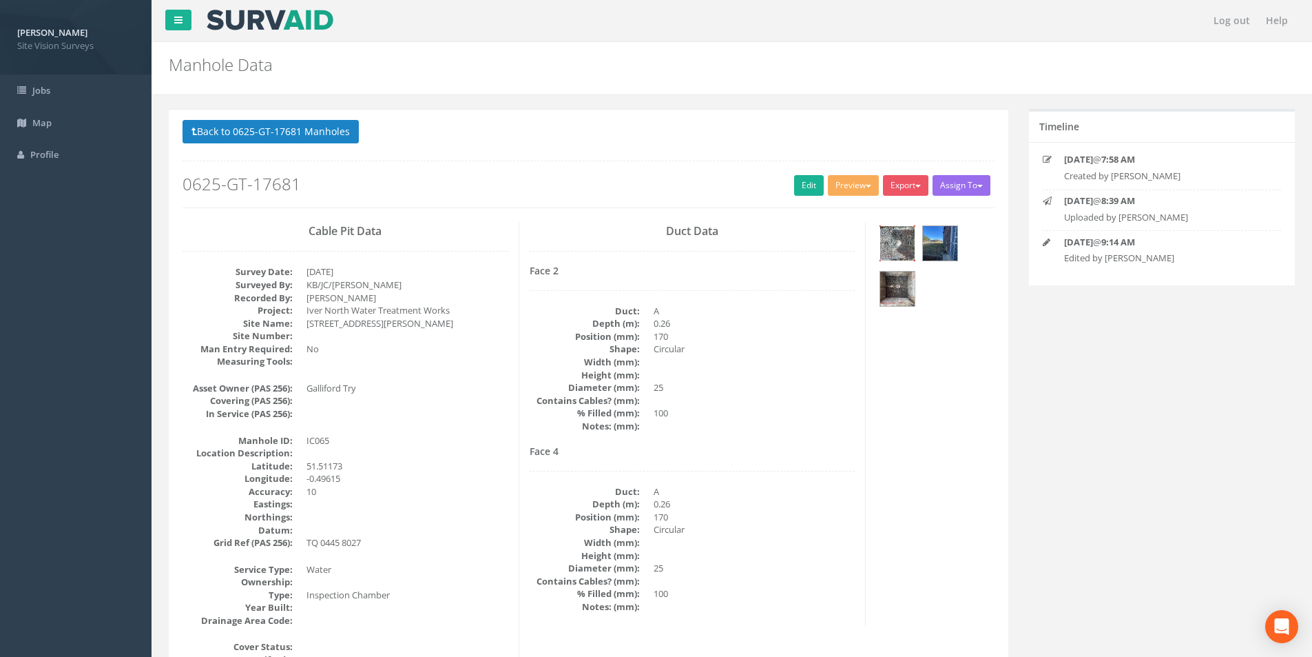
click at [907, 248] on img at bounding box center [897, 243] width 34 height 34
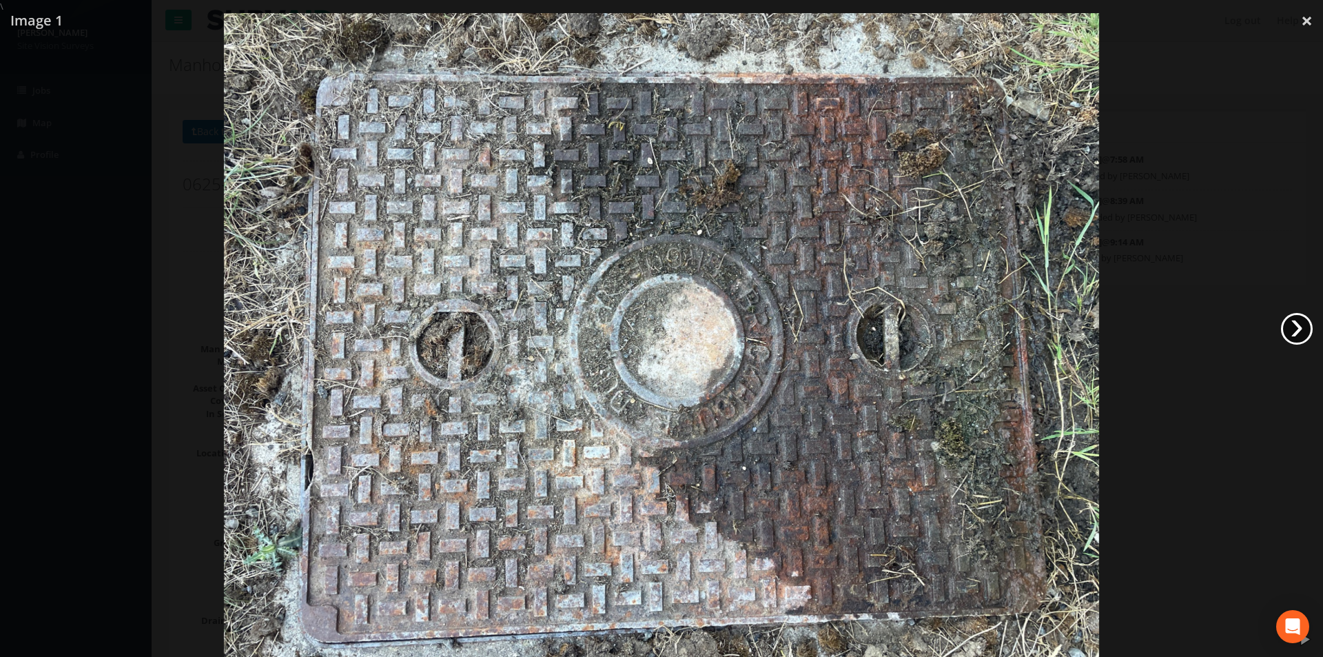
click at [1294, 326] on link "›" at bounding box center [1297, 329] width 32 height 32
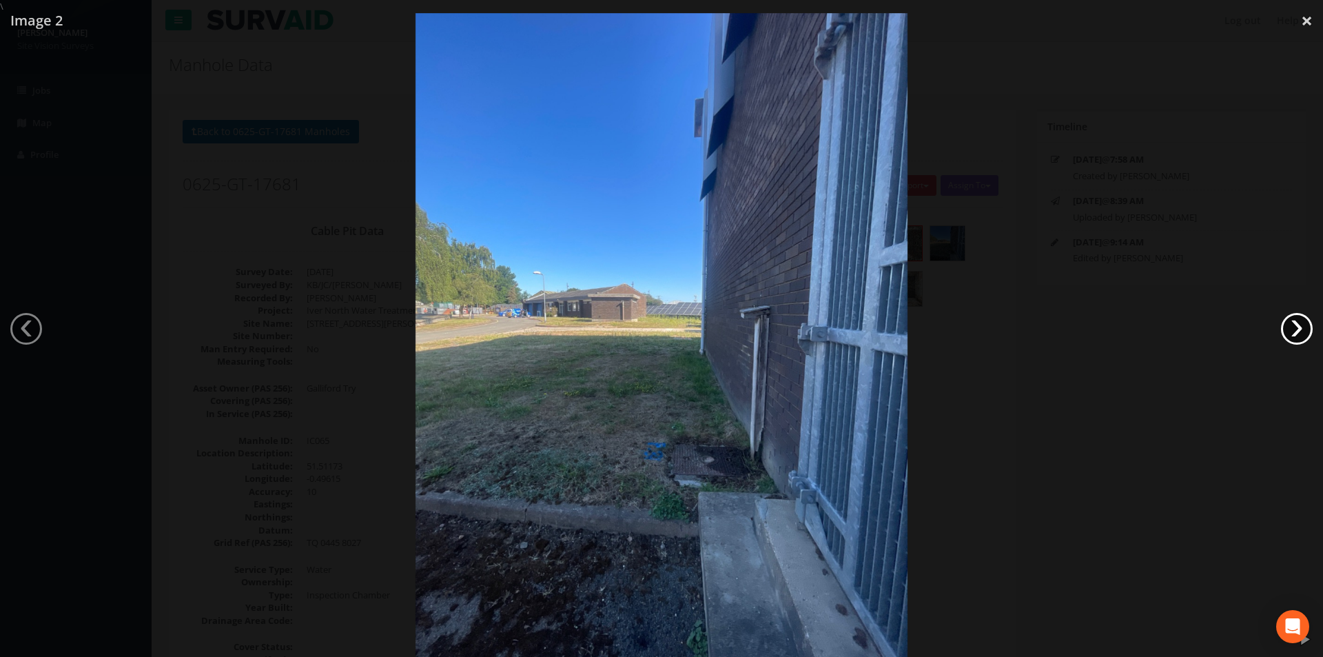
click at [1294, 326] on link "›" at bounding box center [1297, 329] width 32 height 32
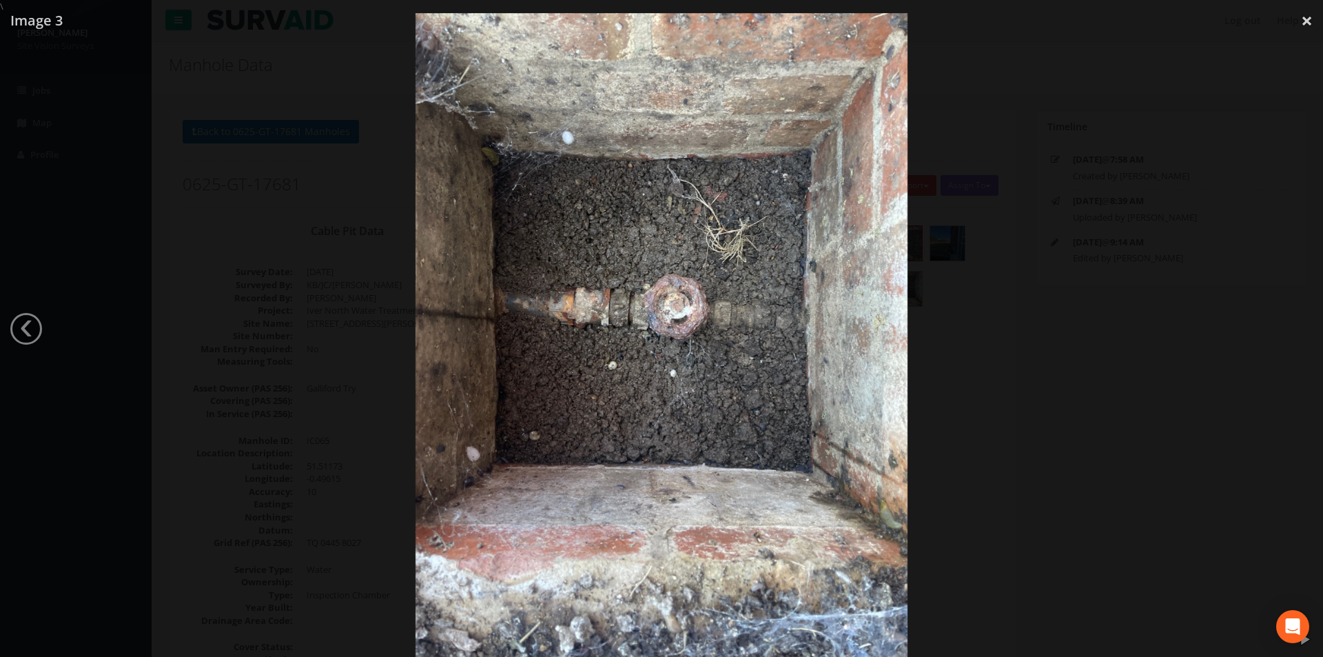
click at [371, 189] on div at bounding box center [661, 341] width 1323 height 657
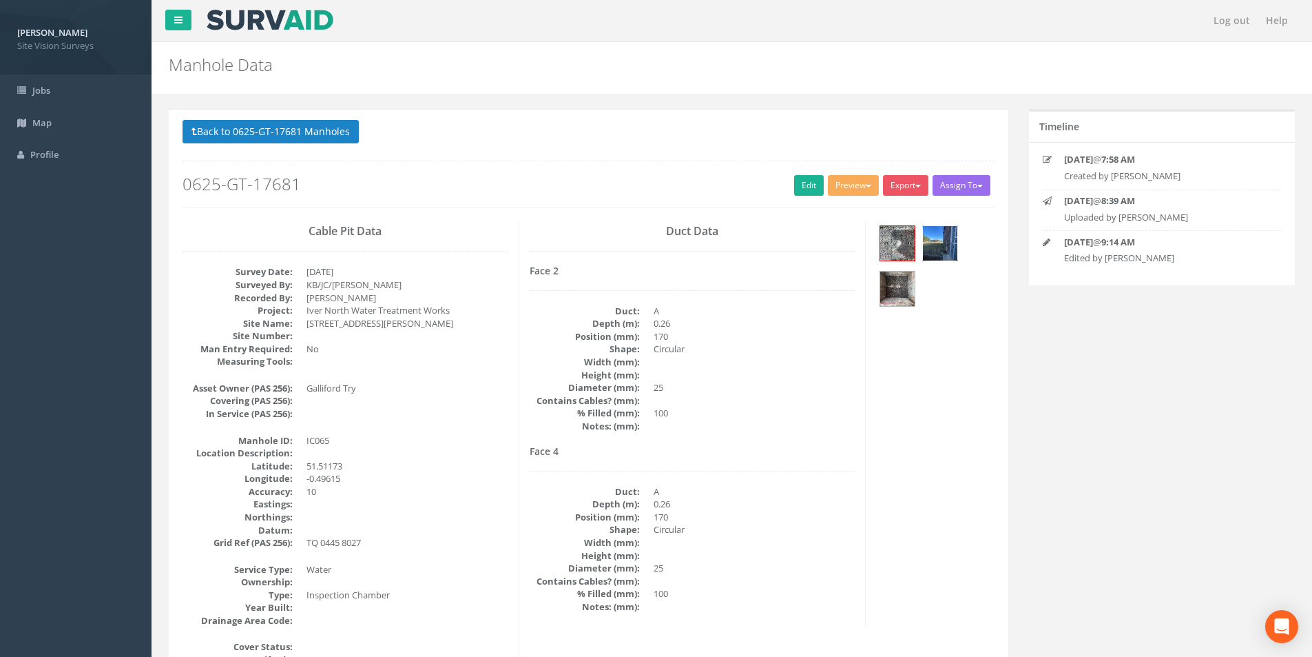
click at [947, 244] on img at bounding box center [940, 243] width 34 height 34
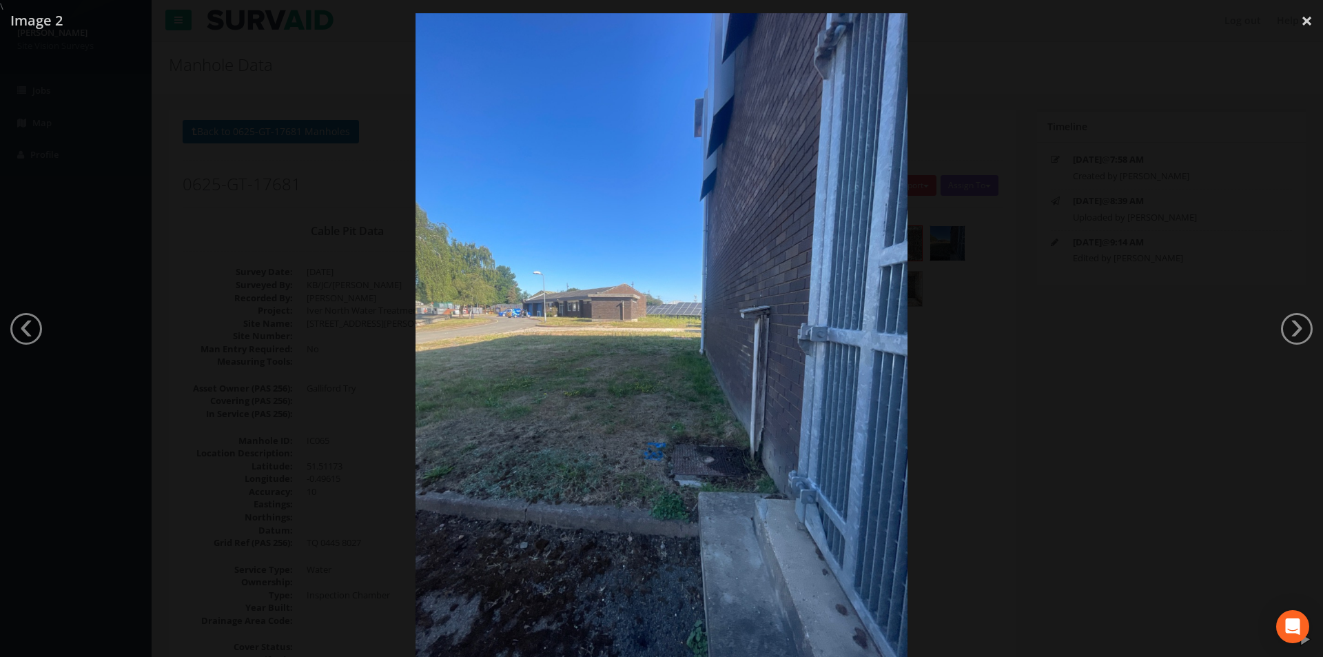
click at [385, 353] on div at bounding box center [661, 341] width 1323 height 657
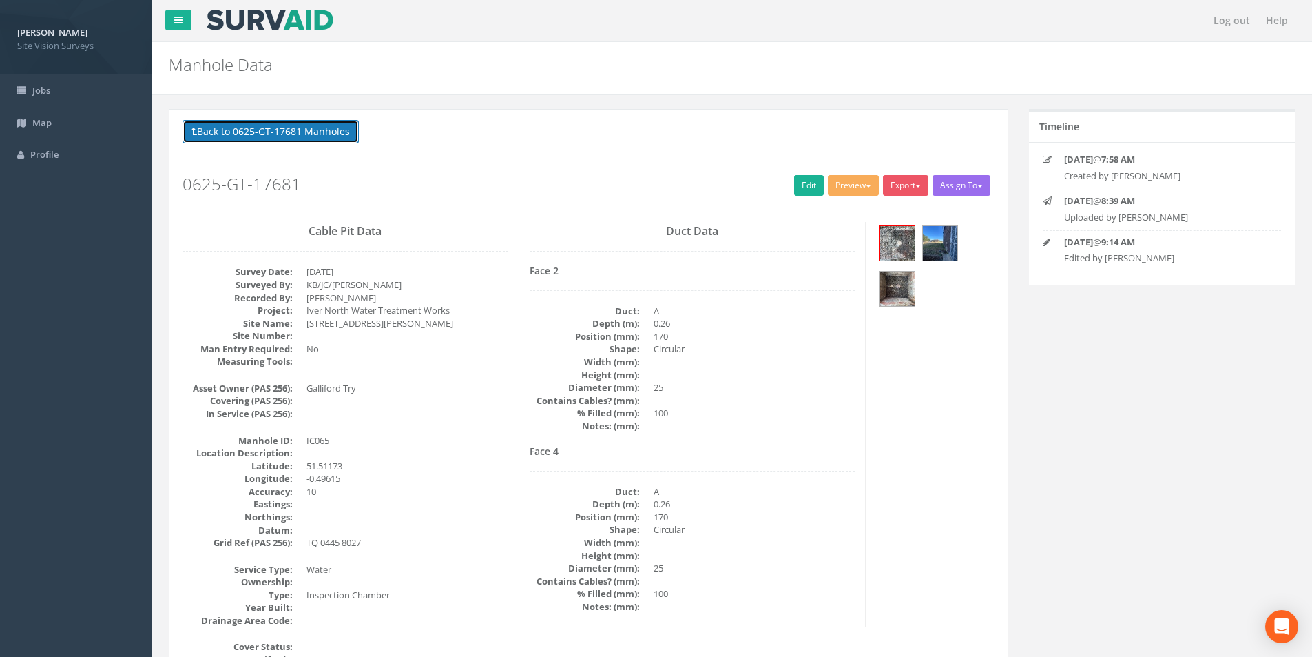
click at [302, 128] on button "Back to 0625-GT-17681 Manholes" at bounding box center [271, 131] width 176 height 23
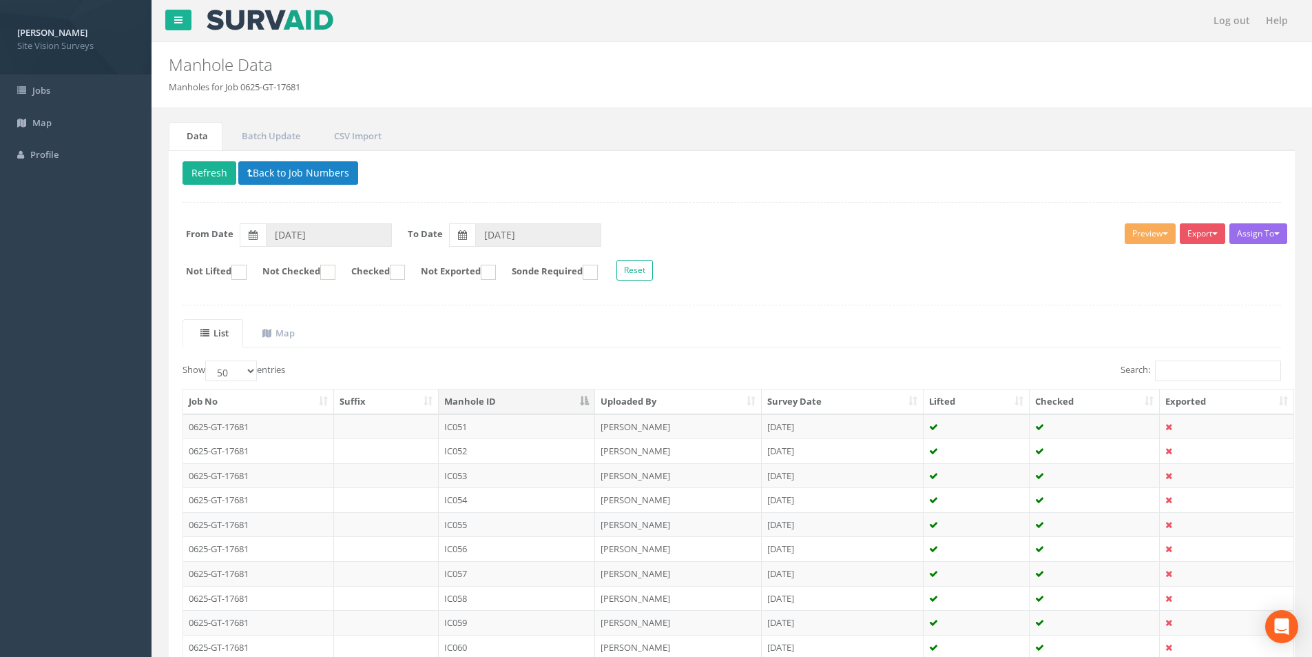
click at [506, 400] on th "Manhole ID" at bounding box center [517, 401] width 156 height 25
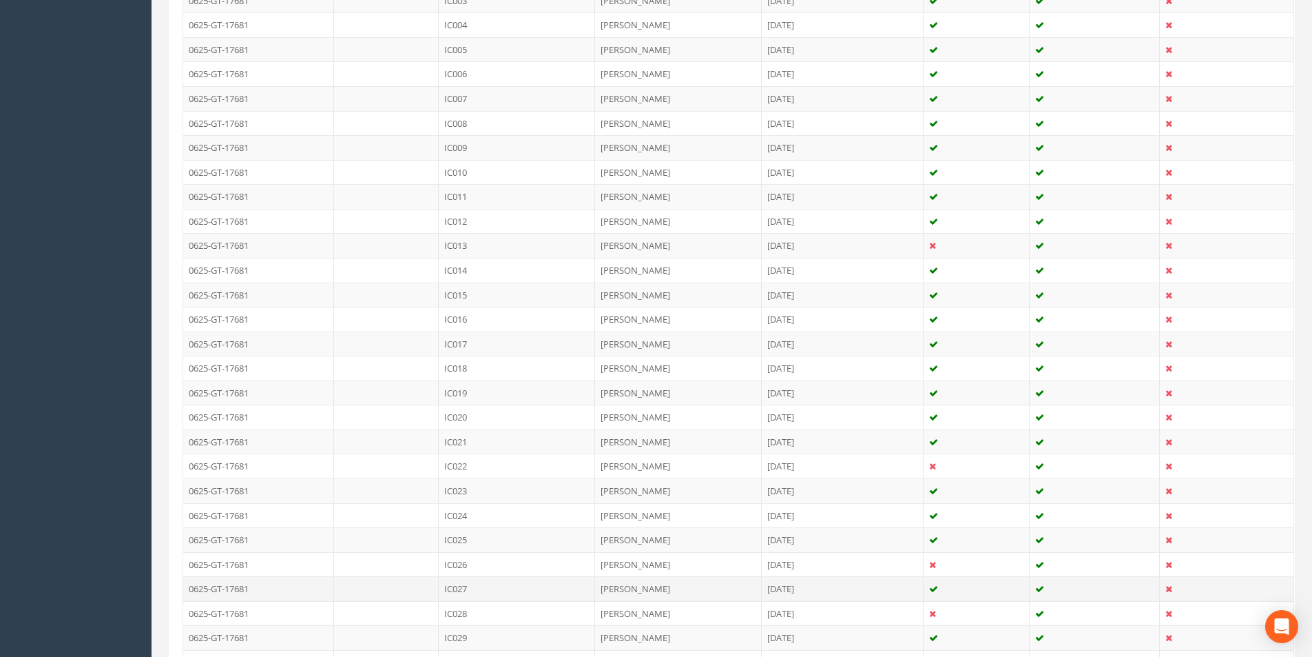
scroll to position [482, 0]
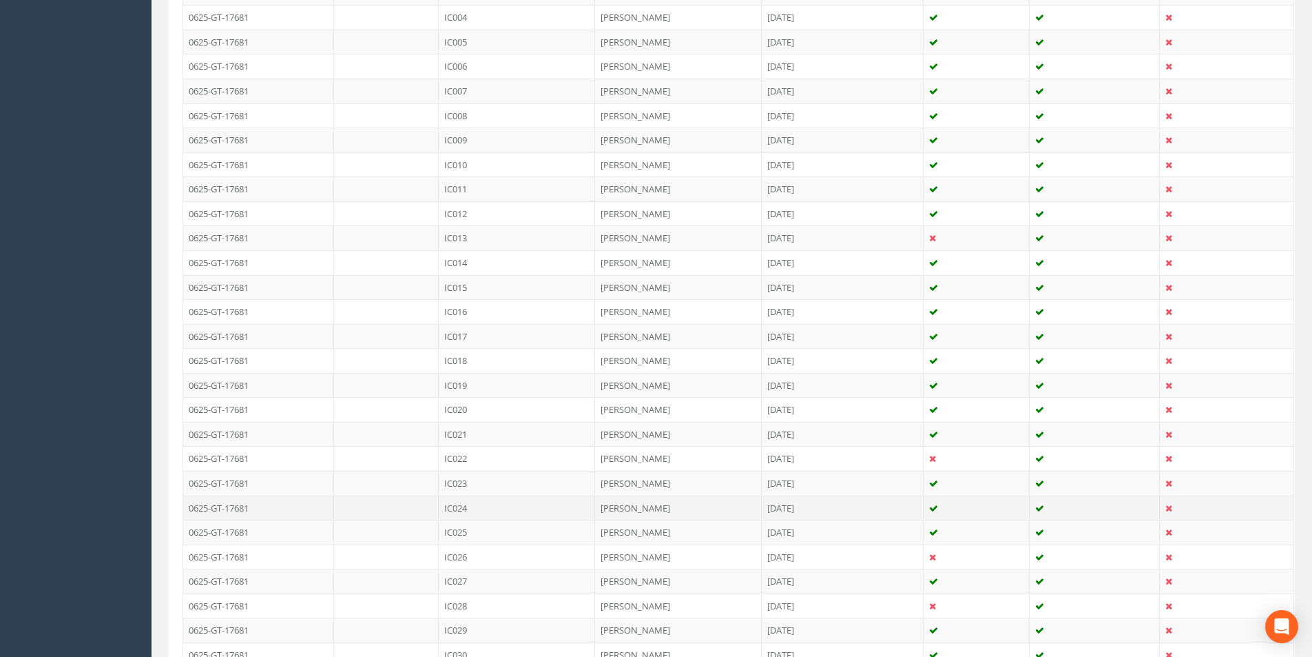
click at [500, 508] on td "IC024" at bounding box center [517, 507] width 156 height 25
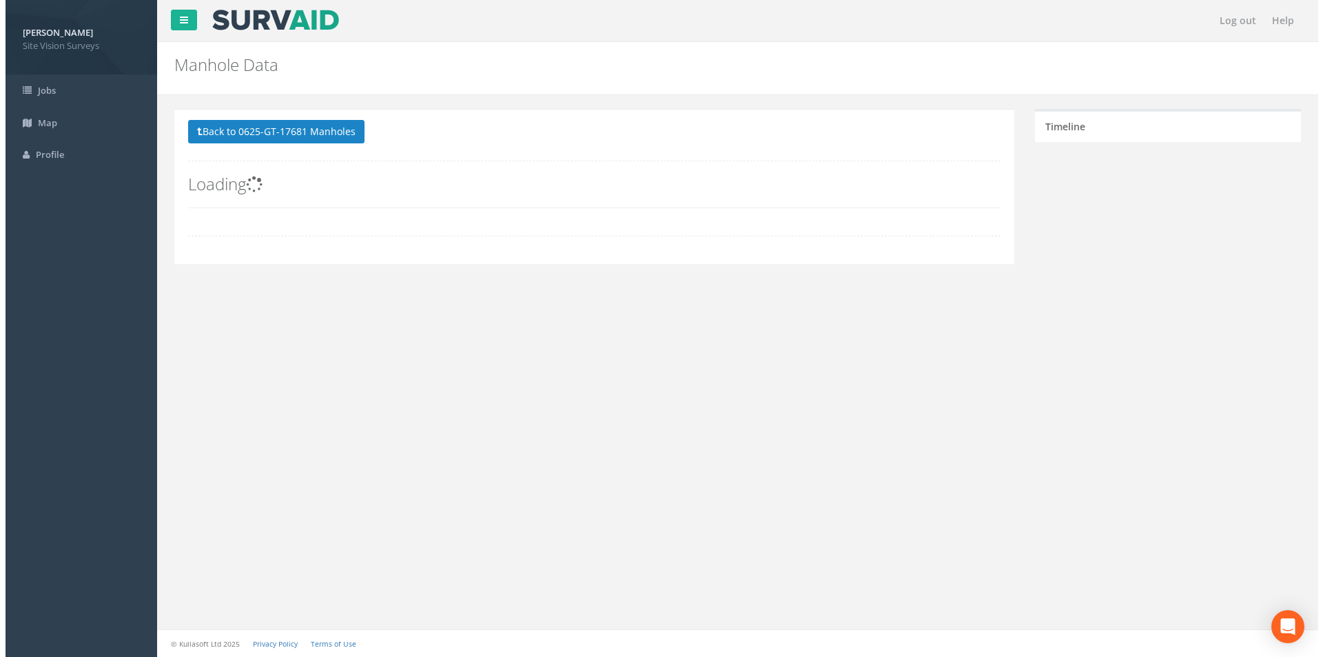
scroll to position [0, 0]
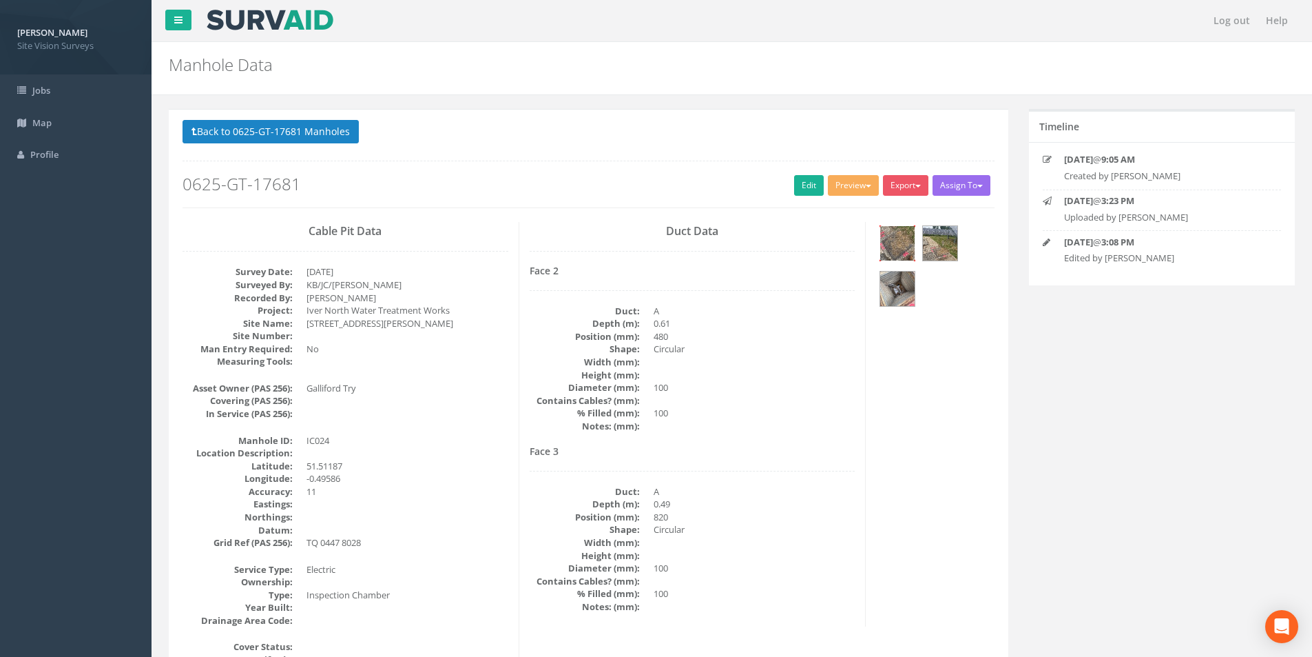
click at [898, 239] on img at bounding box center [897, 243] width 34 height 34
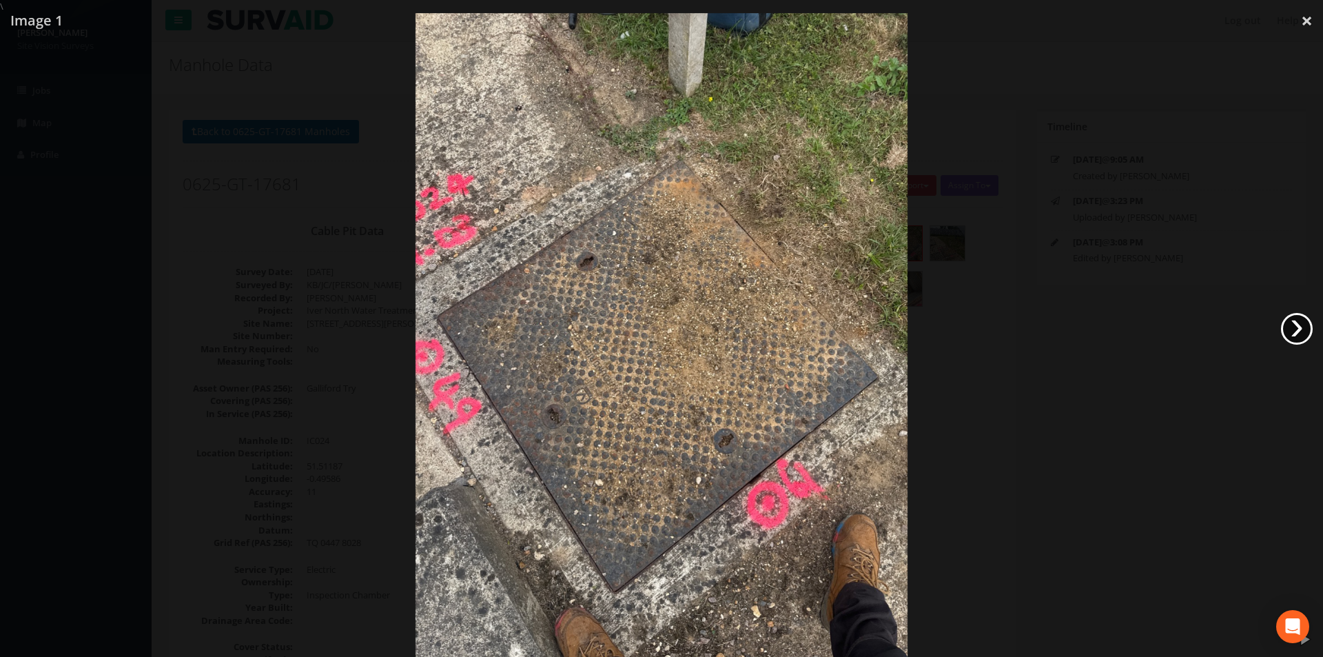
click at [1294, 323] on link "›" at bounding box center [1297, 329] width 32 height 32
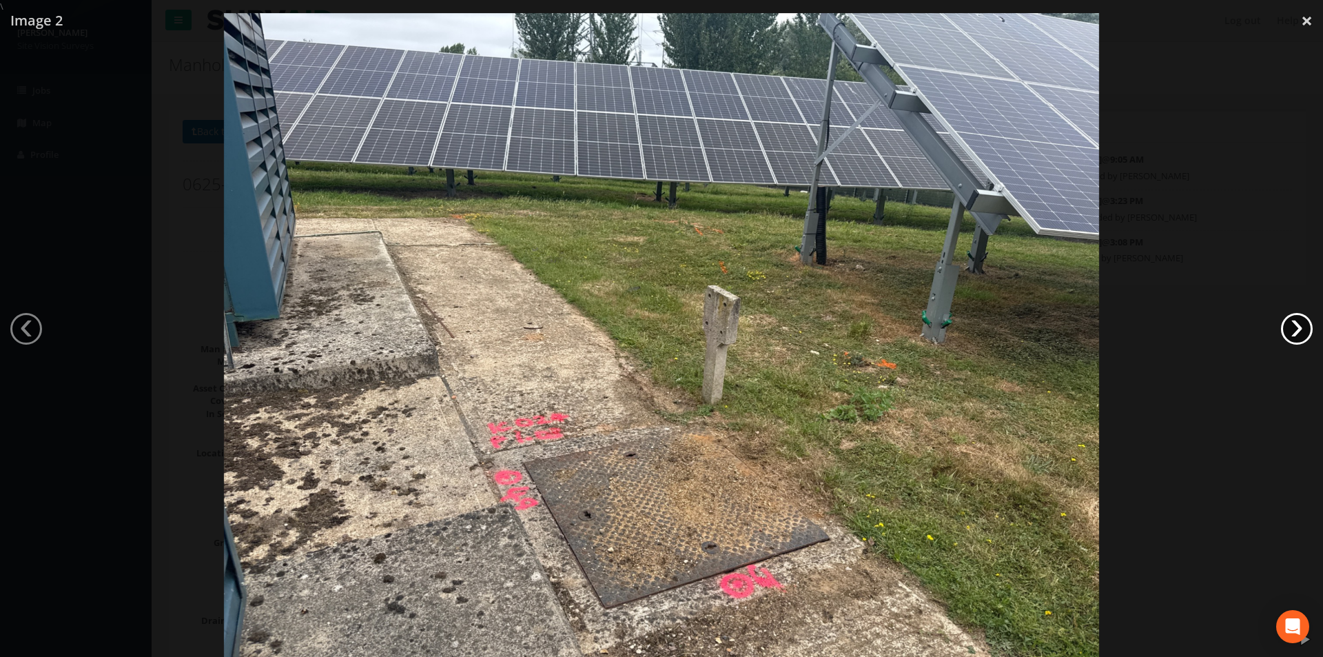
click at [1294, 323] on link "›" at bounding box center [1297, 329] width 32 height 32
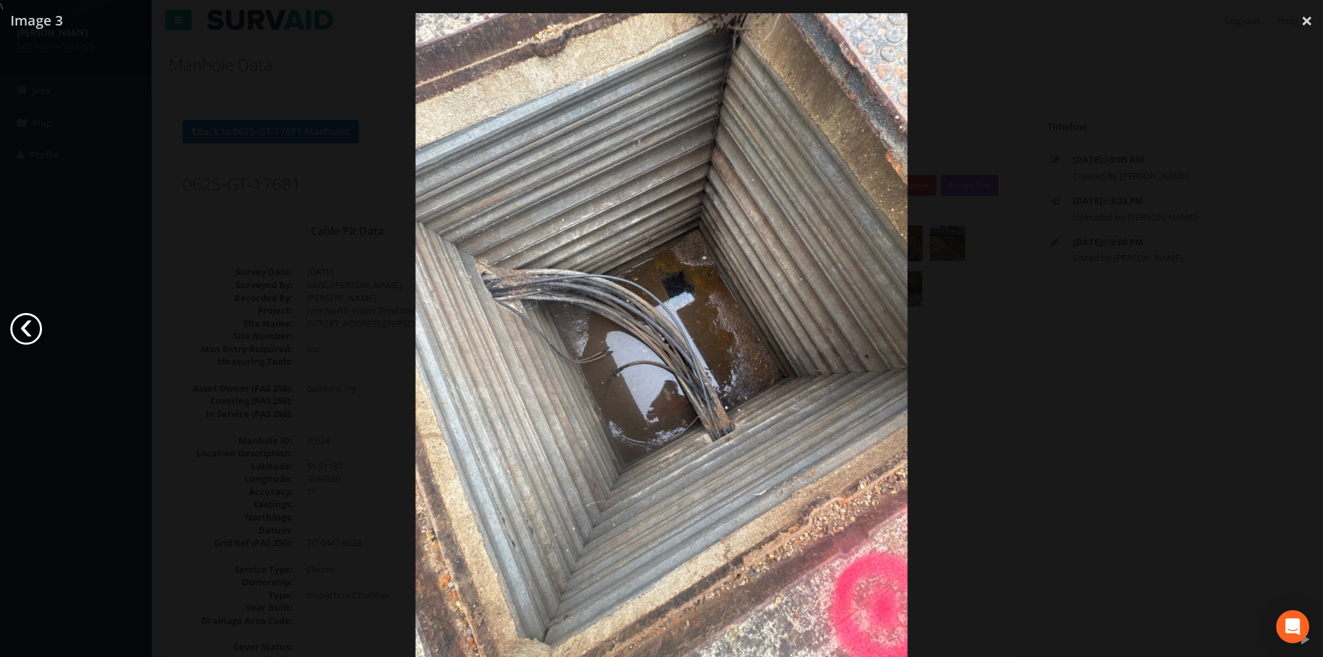
click at [26, 318] on link "‹" at bounding box center [26, 329] width 32 height 32
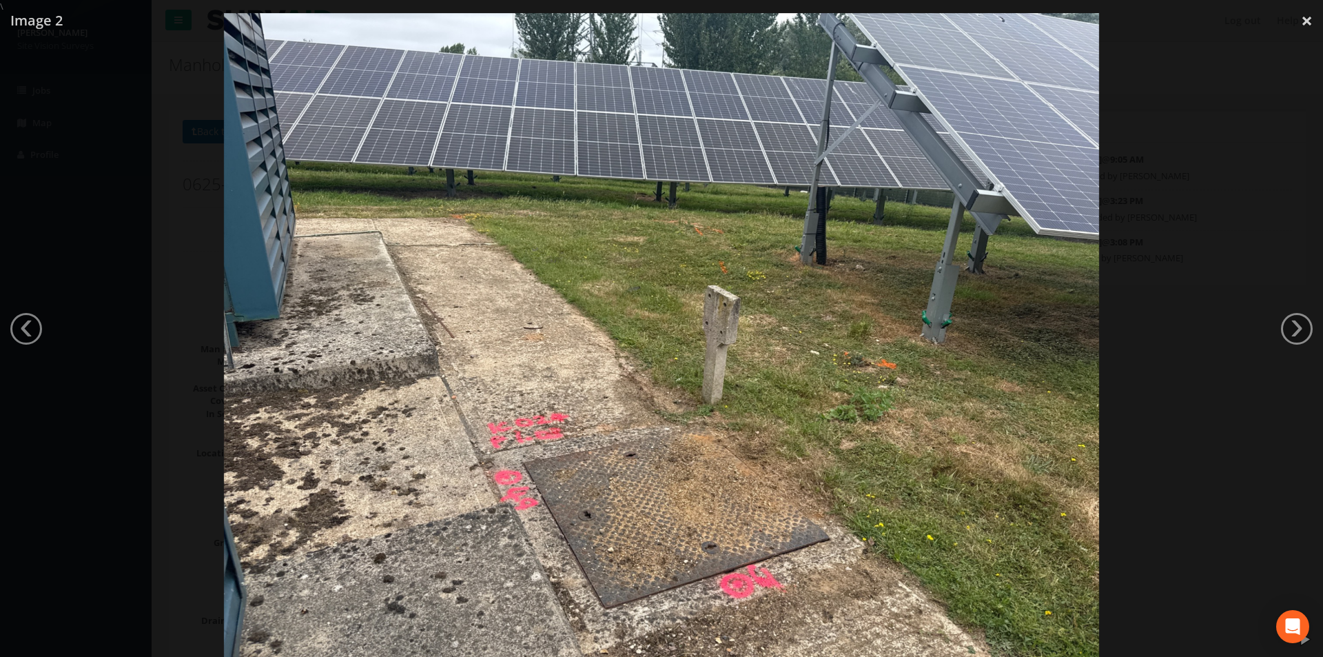
click at [180, 238] on div at bounding box center [661, 341] width 1323 height 657
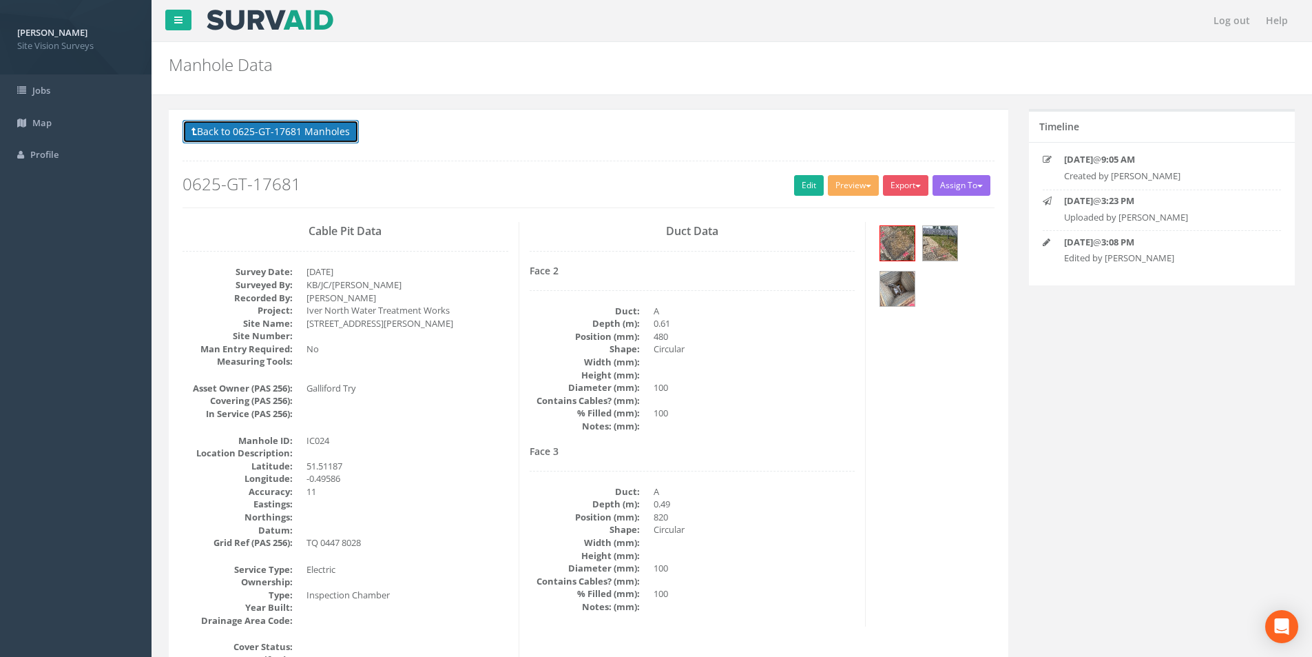
click at [340, 127] on button "Back to 0625-GT-17681 Manholes" at bounding box center [271, 131] width 176 height 23
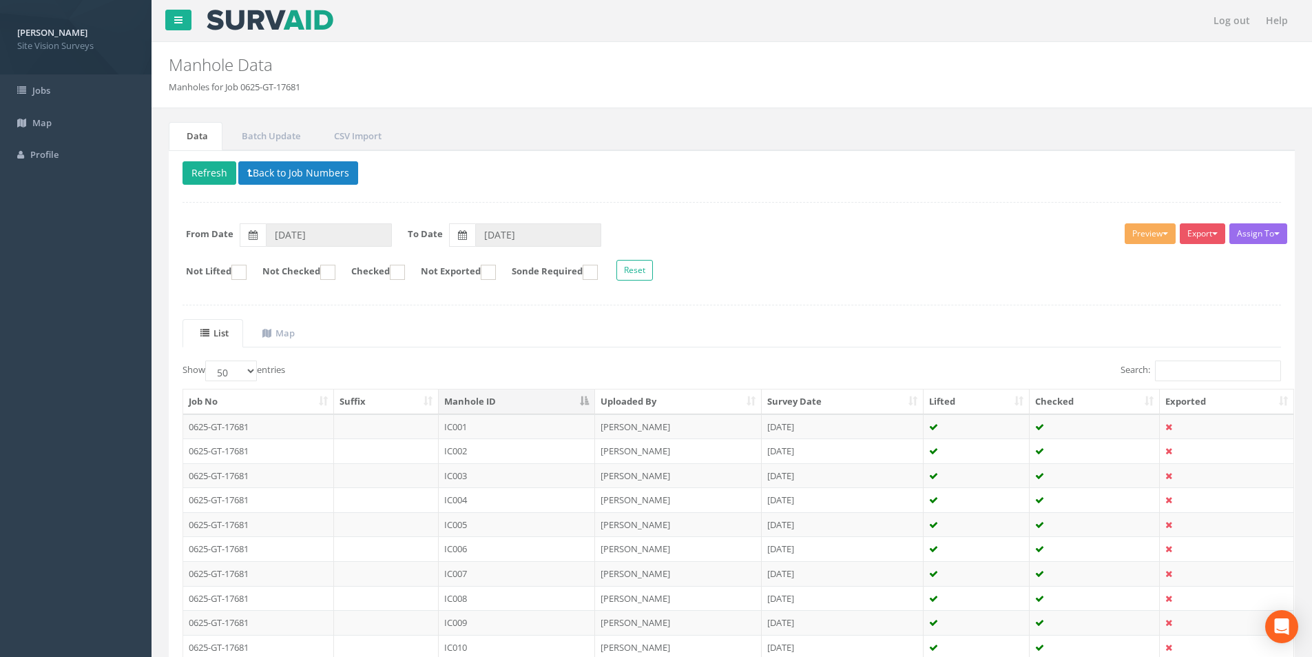
click at [66, 43] on span "Site Vision Surveys" at bounding box center [75, 45] width 117 height 13
click at [276, 174] on button "Back to Job Numbers" at bounding box center [298, 172] width 120 height 23
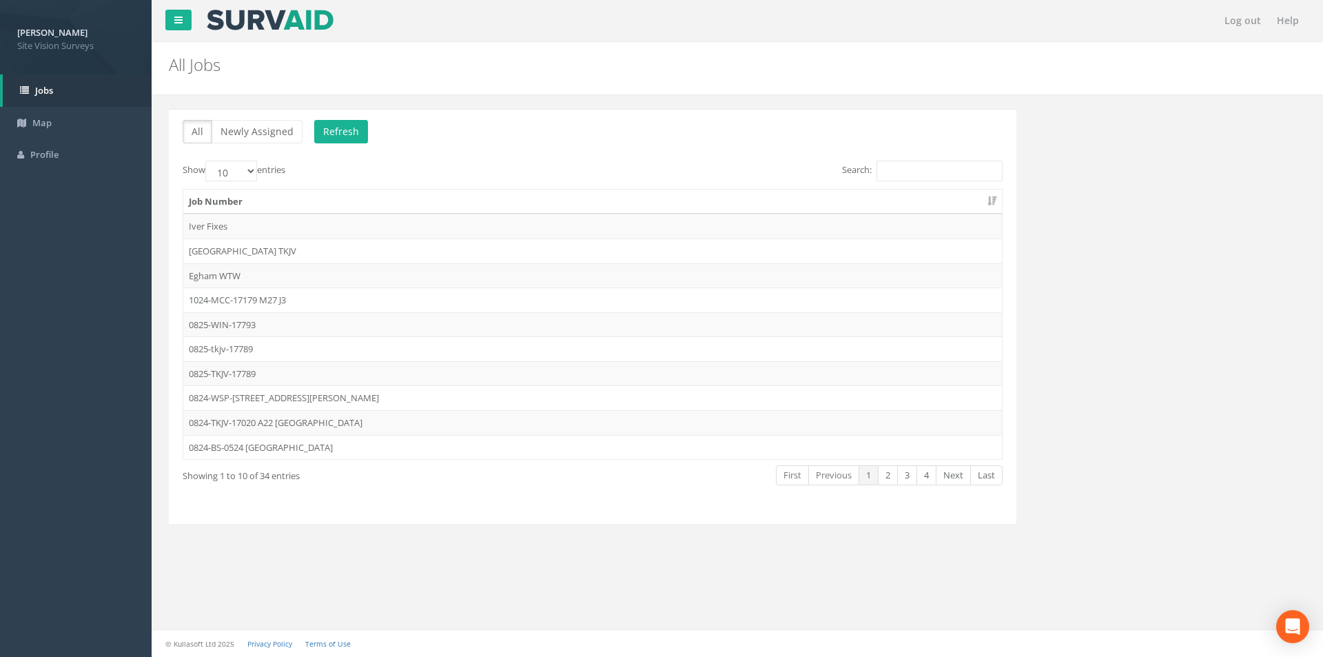
click at [716, 65] on h2 "All Jobs" at bounding box center [641, 65] width 944 height 18
click at [66, 34] on span "[PERSON_NAME]" at bounding box center [75, 32] width 117 height 13
click at [891, 474] on link "2" at bounding box center [888, 475] width 20 height 20
click at [870, 476] on link "1" at bounding box center [868, 475] width 20 height 20
click at [388, 171] on div "Show 10 25 50 100 entries" at bounding box center [383, 173] width 400 height 24
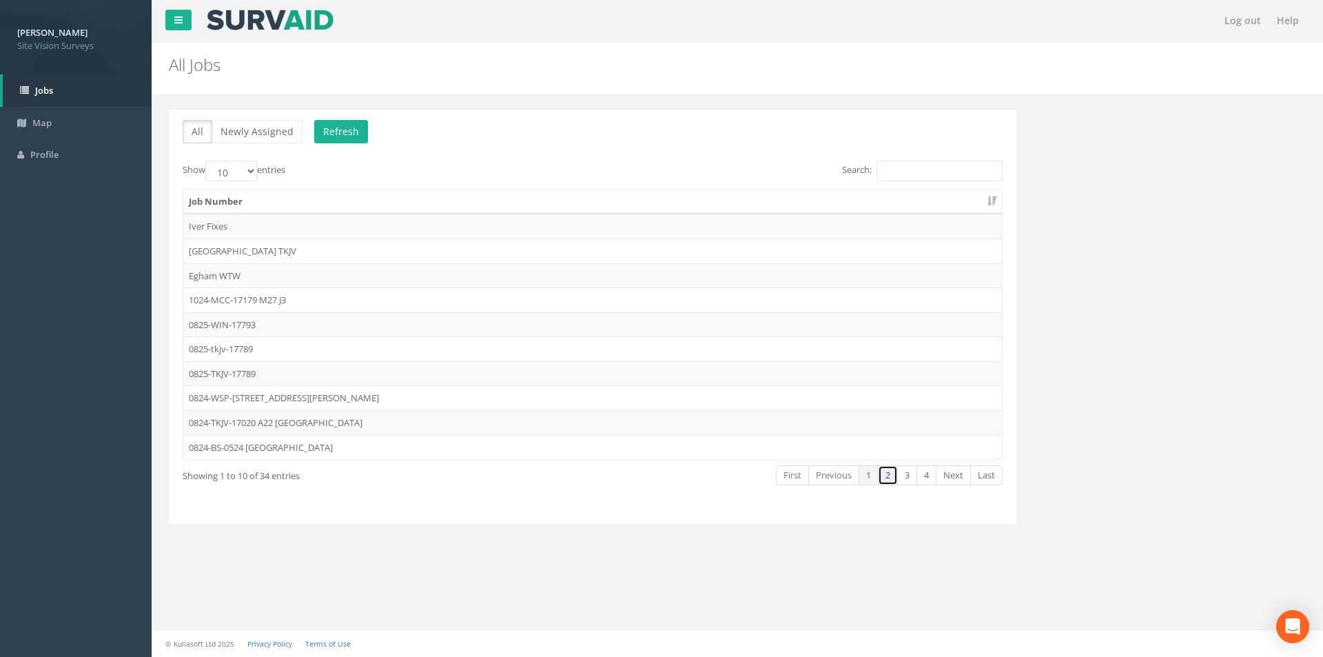
click at [890, 479] on link "2" at bounding box center [888, 475] width 20 height 20
click at [878, 479] on link "2" at bounding box center [888, 475] width 20 height 20
click at [876, 479] on link "1" at bounding box center [868, 475] width 20 height 20
click at [490, 483] on div "Showing 1 to 10 of 34 entries First Previous 1 2 3 4 Next Last" at bounding box center [592, 476] width 840 height 25
click at [277, 25] on image at bounding box center [270, 20] width 130 height 21
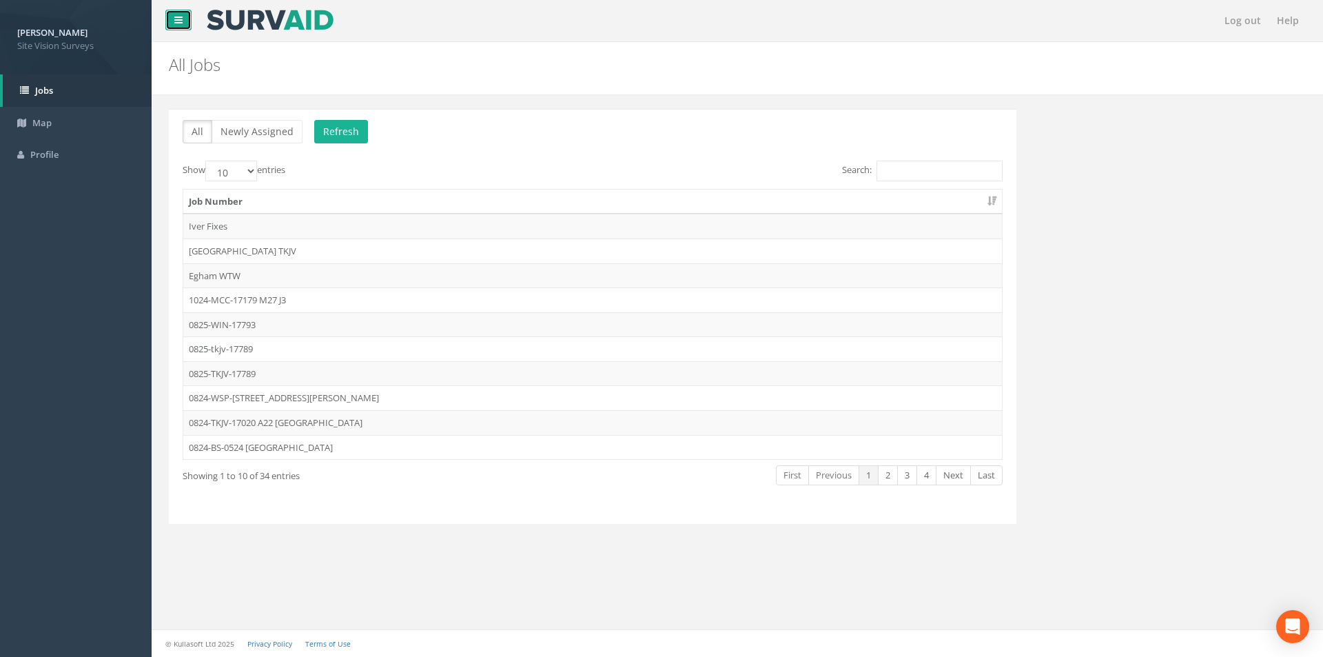
click at [183, 13] on link at bounding box center [178, 20] width 26 height 21
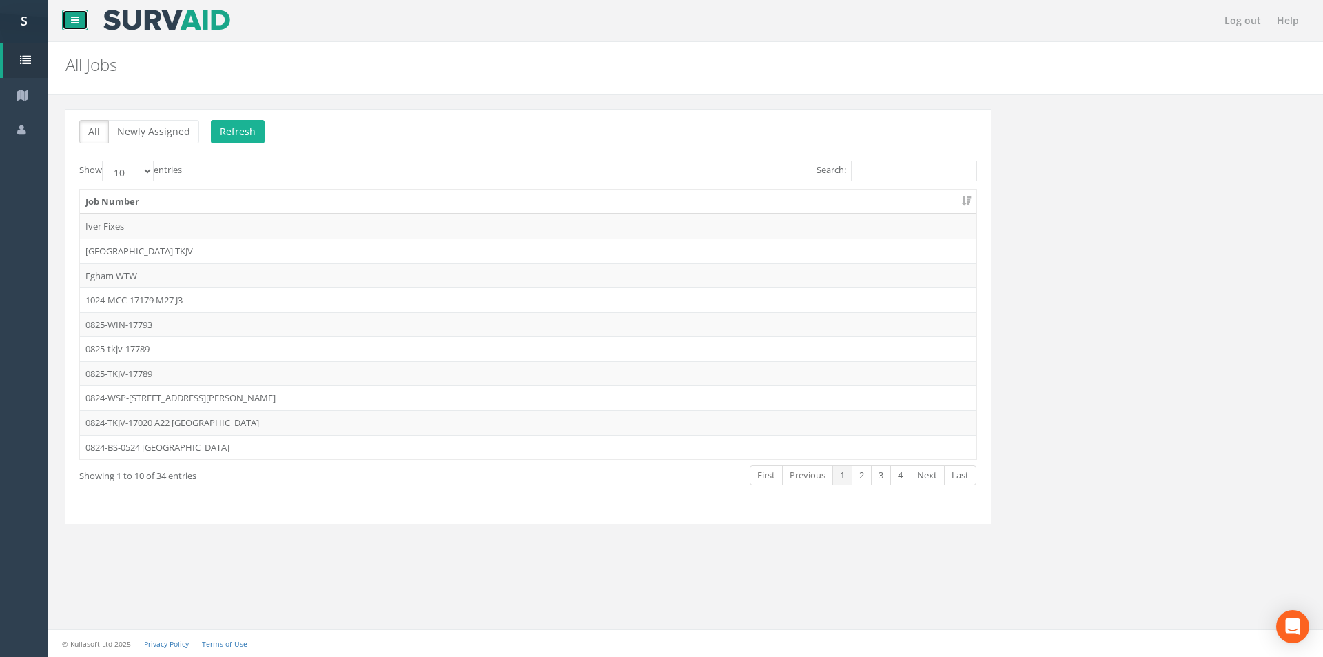
click at [86, 27] on link at bounding box center [75, 20] width 26 height 21
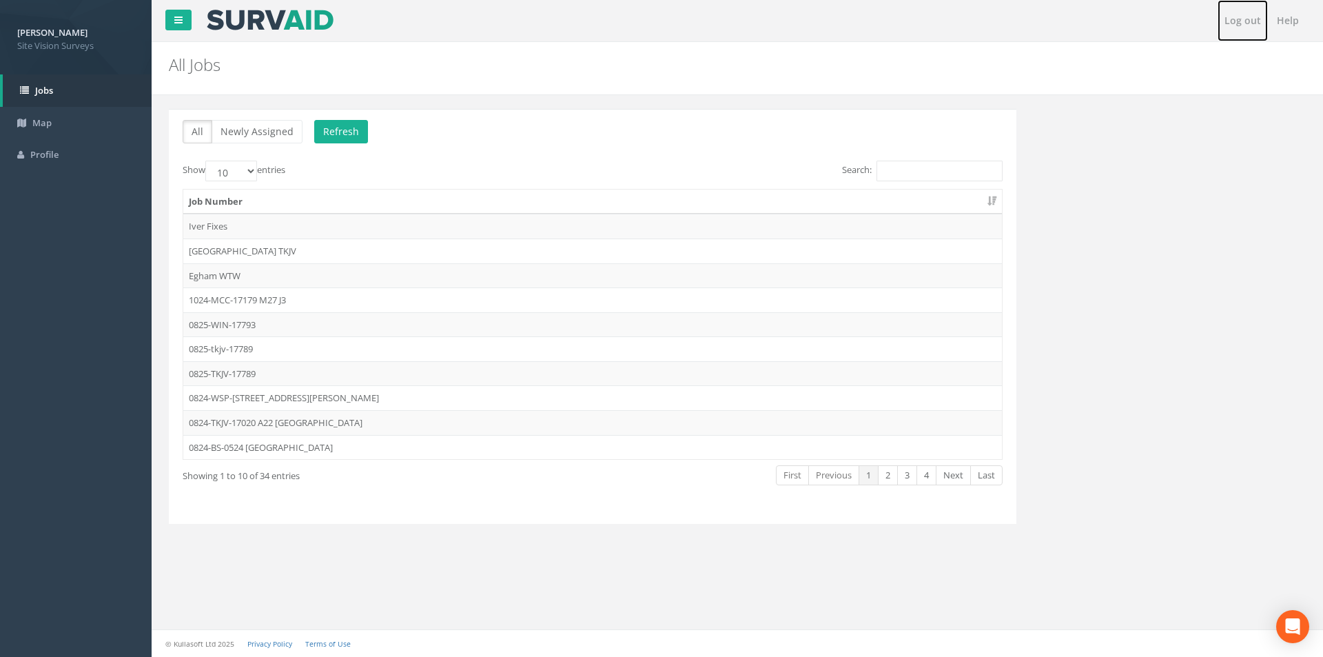
click at [1245, 25] on link "Log out" at bounding box center [1242, 20] width 50 height 41
